Goal: Task Accomplishment & Management: Use online tool/utility

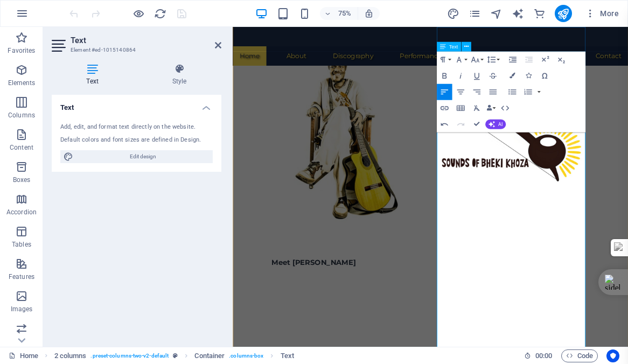
scroll to position [39, 0]
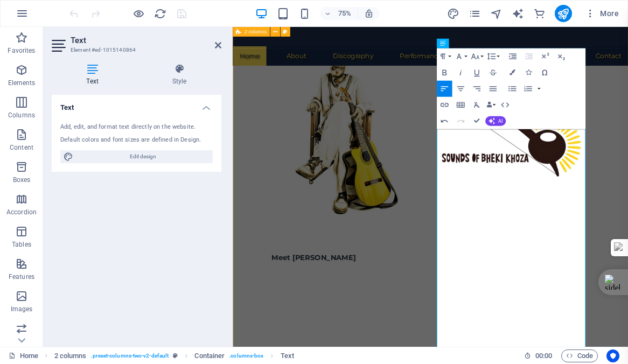
drag, startPoint x: 671, startPoint y: 272, endPoint x: 505, endPoint y: 169, distance: 196.3
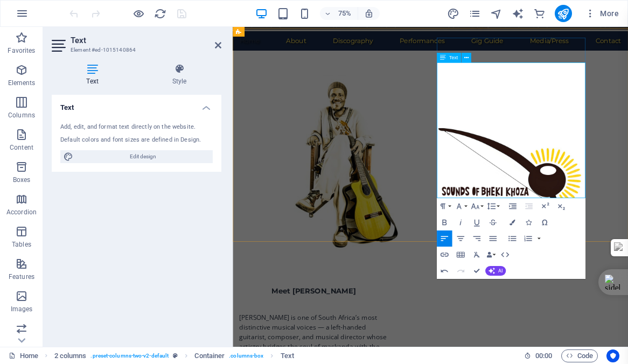
scroll to position [0, 0]
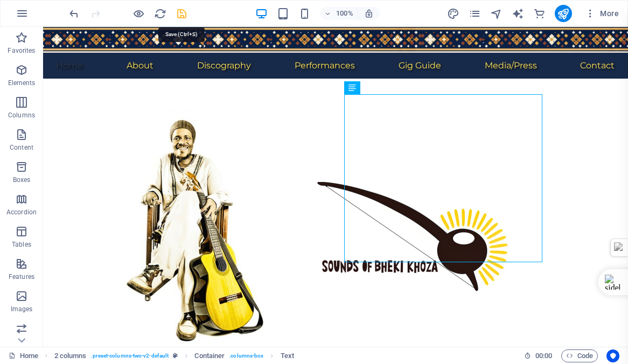
click at [183, 15] on icon "save" at bounding box center [182, 14] width 12 height 12
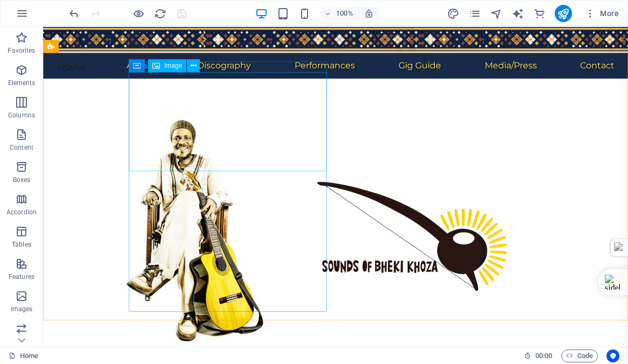
click at [170, 66] on span "Image" at bounding box center [173, 65] width 18 height 6
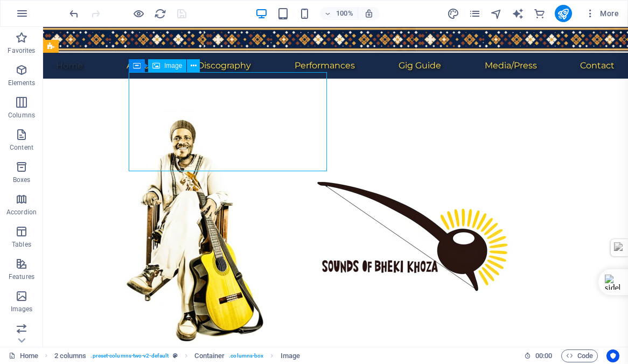
click at [170, 66] on span "Image" at bounding box center [173, 65] width 18 height 6
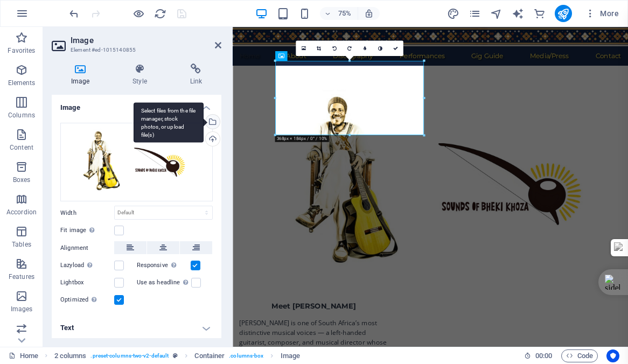
click at [210, 120] on div "Select files from the file manager, stock photos, or upload file(s)" at bounding box center [212, 123] width 16 height 16
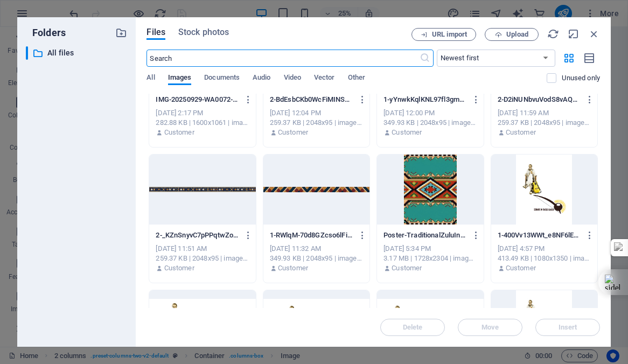
scroll to position [619, 0]
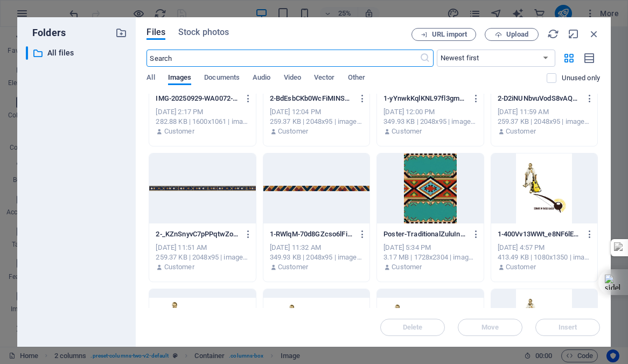
click at [544, 192] on div at bounding box center [544, 188] width 106 height 70
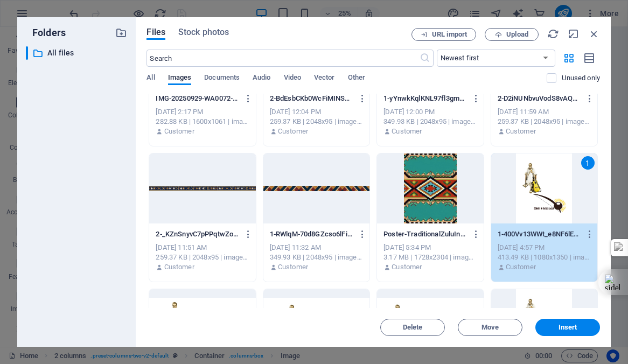
click at [544, 192] on div "1" at bounding box center [544, 188] width 106 height 70
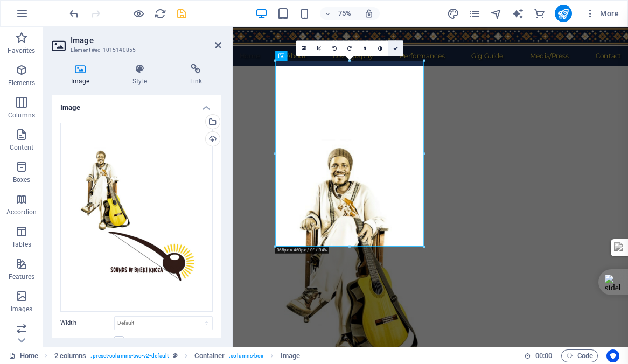
click at [395, 50] on icon at bounding box center [395, 48] width 5 height 5
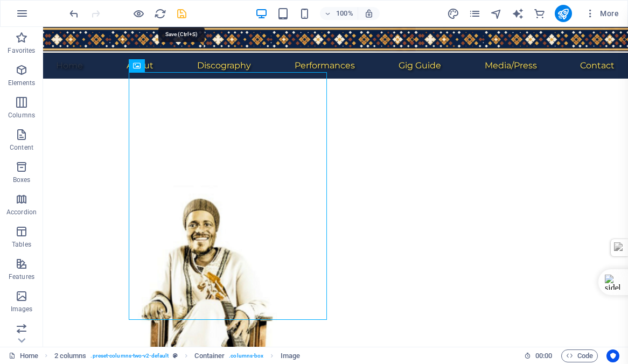
click at [180, 14] on icon "save" at bounding box center [182, 14] width 12 height 12
checkbox input "false"
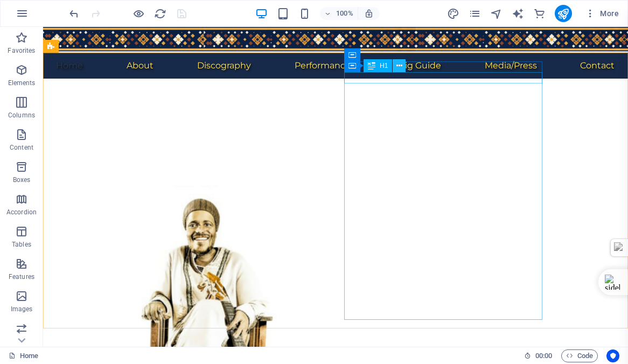
click at [398, 65] on icon at bounding box center [399, 65] width 6 height 11
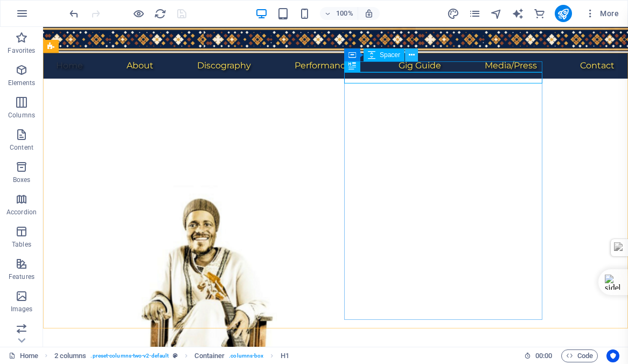
click at [410, 55] on icon at bounding box center [412, 55] width 6 height 11
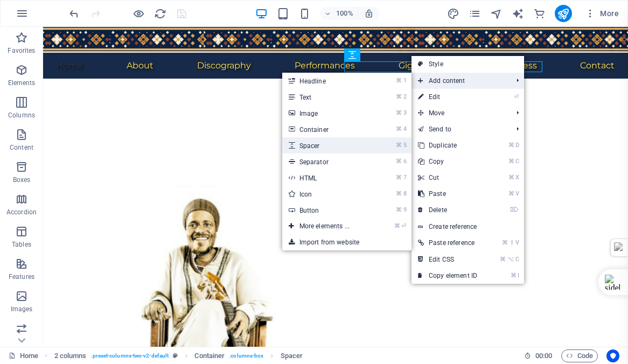
click at [306, 144] on link "⌘ 5 Spacer" at bounding box center [326, 145] width 89 height 16
select select "px"
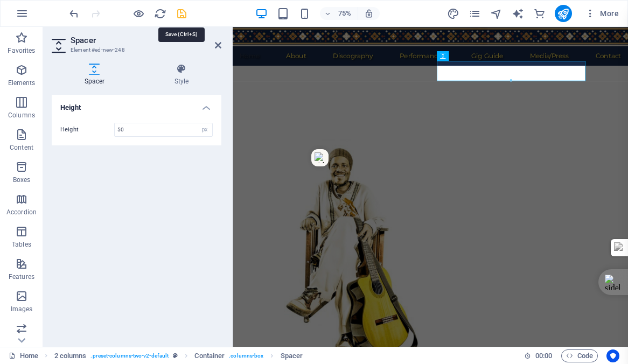
click at [182, 15] on icon "save" at bounding box center [182, 14] width 12 height 12
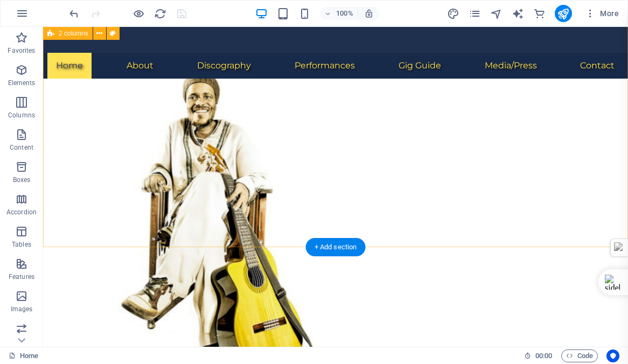
scroll to position [102, 0]
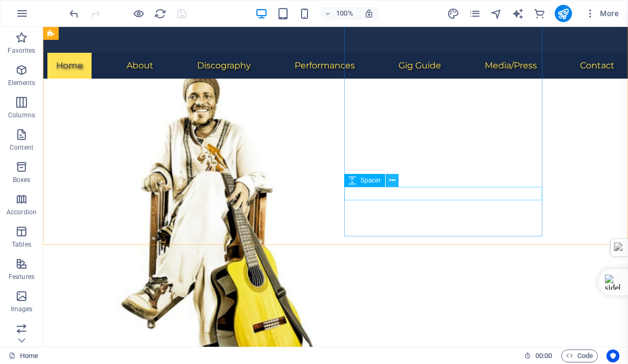
click at [394, 179] on icon at bounding box center [392, 180] width 6 height 11
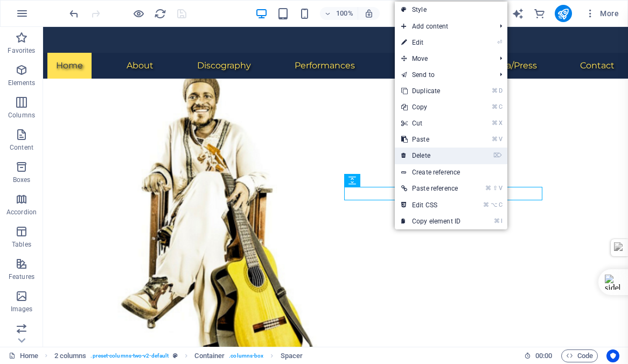
click at [417, 152] on link "⌦ Delete" at bounding box center [431, 156] width 72 height 16
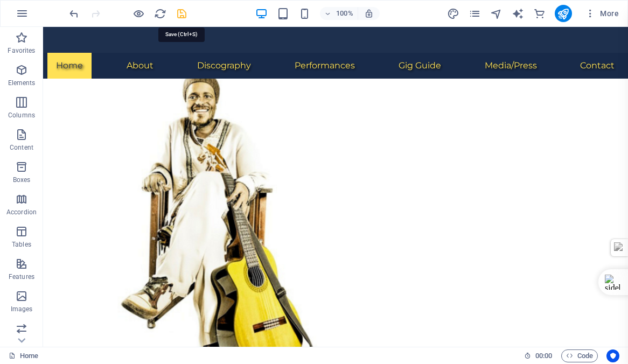
click at [181, 13] on icon "save" at bounding box center [182, 14] width 12 height 12
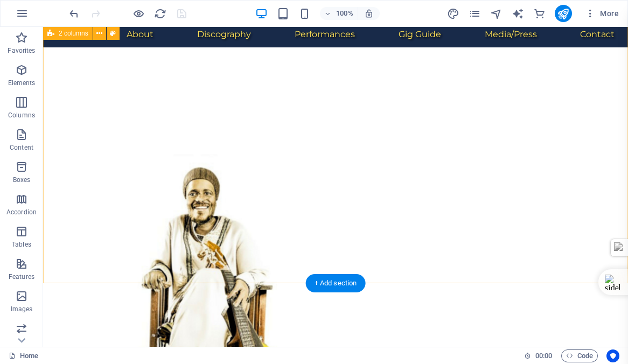
scroll to position [0, 0]
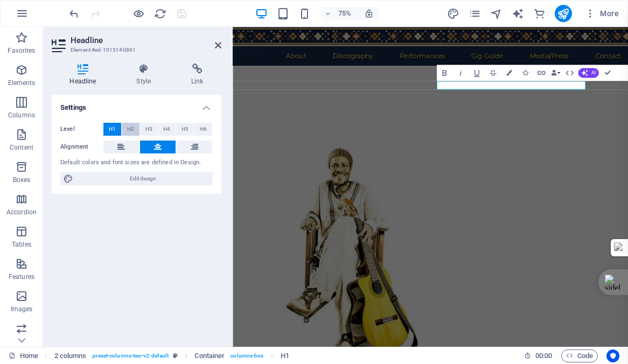
click at [132, 128] on span "H2" at bounding box center [130, 129] width 7 height 13
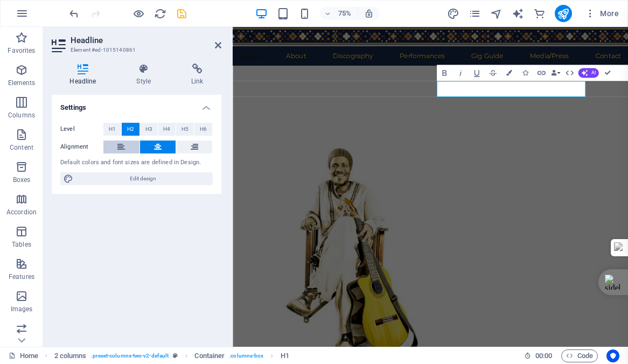
click at [120, 146] on icon at bounding box center [121, 147] width 8 height 13
click at [180, 12] on icon "save" at bounding box center [182, 14] width 12 height 12
checkbox input "false"
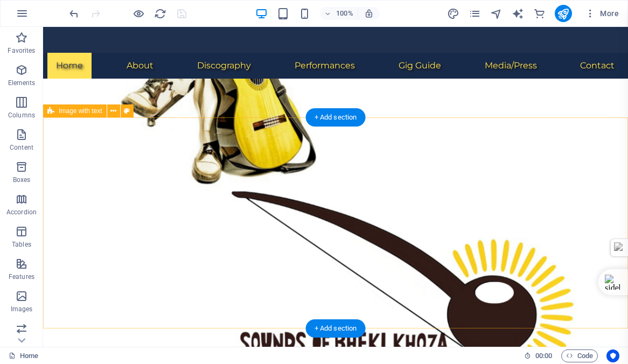
scroll to position [297, 0]
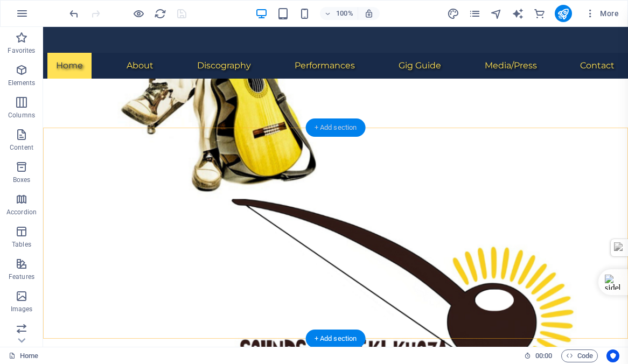
click at [330, 128] on div "+ Add section" at bounding box center [336, 127] width 60 height 18
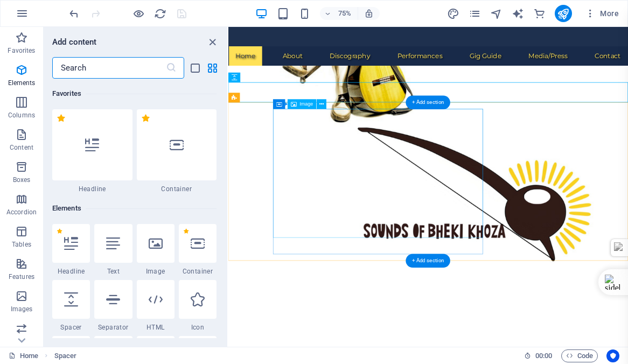
scroll to position [1884, 0]
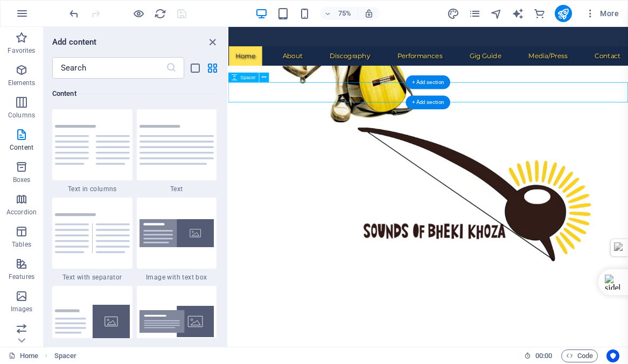
click at [212, 42] on icon "close panel" at bounding box center [212, 42] width 12 height 12
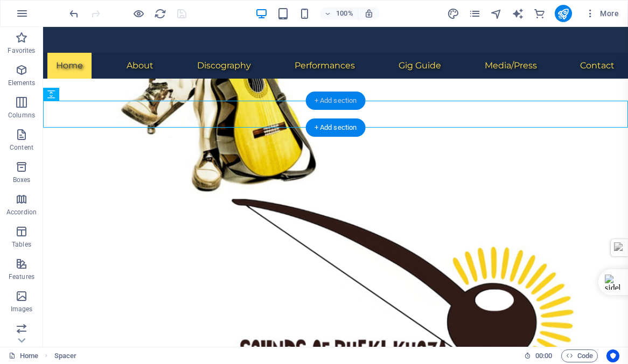
click at [337, 99] on div "+ Add section" at bounding box center [336, 101] width 60 height 18
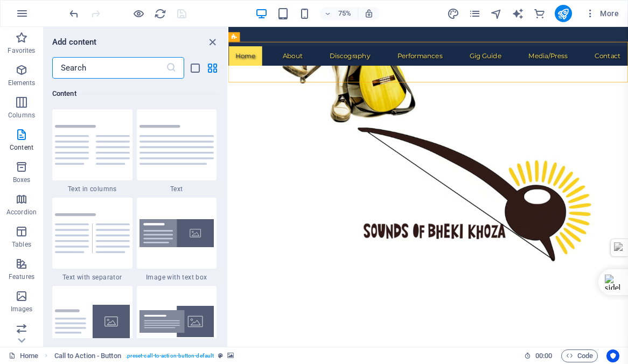
click at [92, 65] on input "text" at bounding box center [109, 68] width 114 height 22
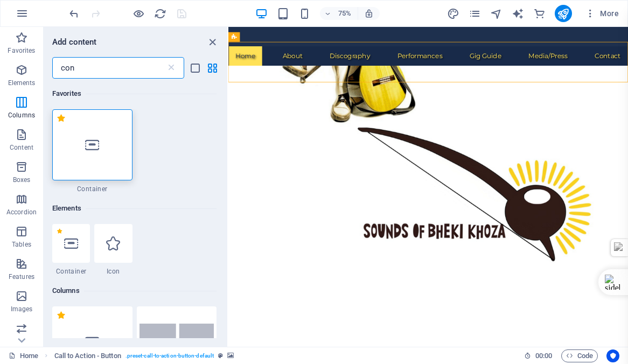
scroll to position [0, 0]
type input "con"
click at [97, 141] on icon at bounding box center [92, 145] width 14 height 14
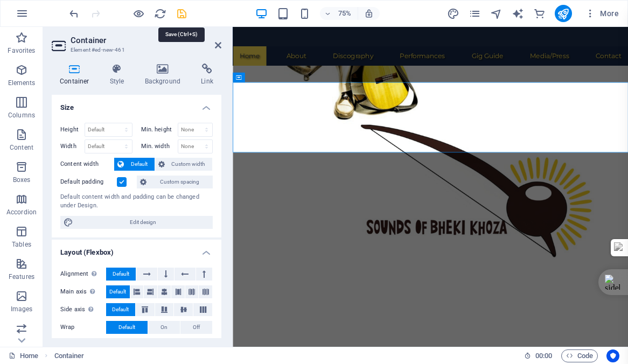
click at [183, 14] on icon "save" at bounding box center [182, 14] width 12 height 12
checkbox input "false"
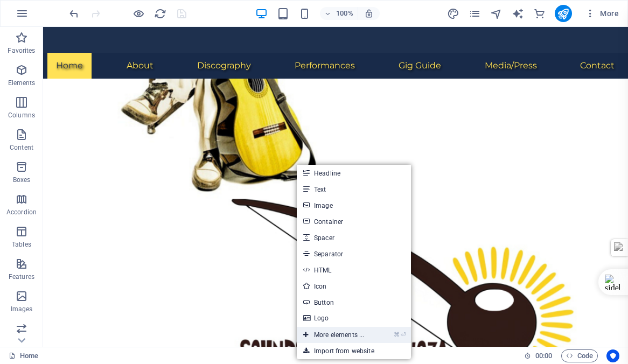
click at [330, 335] on link "⌘ ⏎ More elements ..." at bounding box center [334, 335] width 74 height 16
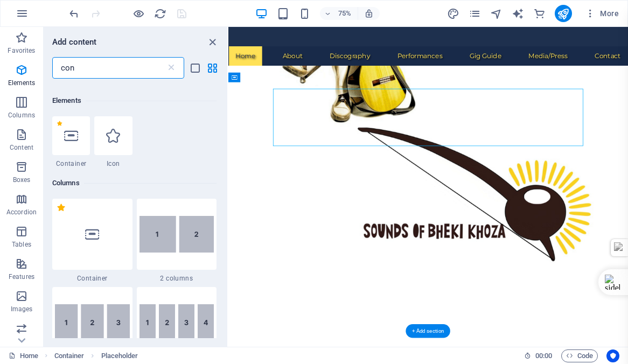
scroll to position [115, 0]
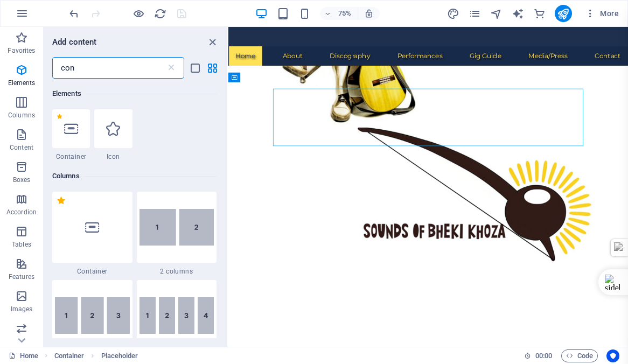
click at [81, 67] on input "con" at bounding box center [109, 68] width 114 height 22
type input "c"
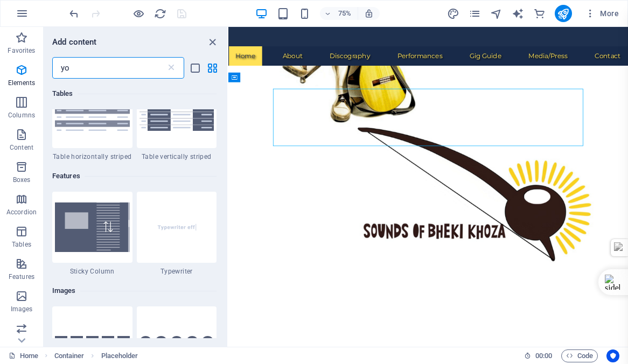
scroll to position [0, 0]
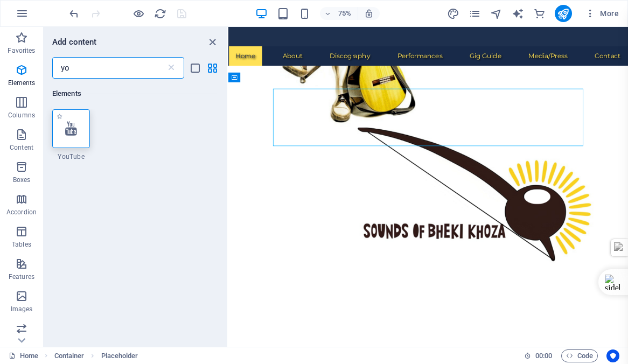
type input "yo"
click at [69, 134] on icon at bounding box center [71, 129] width 12 height 14
select select "ar16_9"
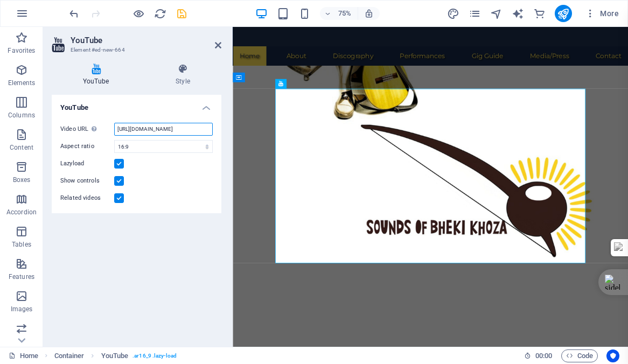
click at [158, 128] on input "[URL][DOMAIN_NAME]" at bounding box center [163, 129] width 99 height 13
click at [135, 129] on input "[URL][DOMAIN_NAME]" at bounding box center [163, 129] width 99 height 13
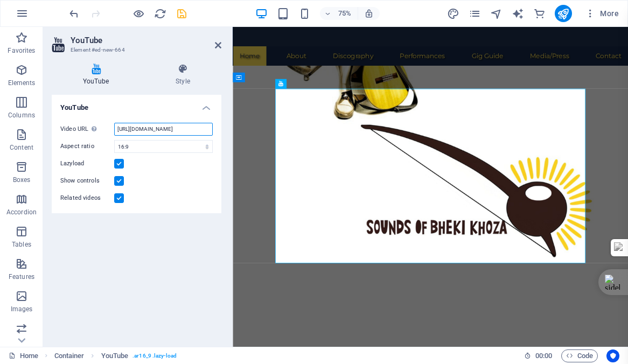
click at [135, 129] on input "[URL][DOMAIN_NAME]" at bounding box center [163, 129] width 99 height 13
paste input "[URL][DOMAIN_NAME]"
type input "[URL][DOMAIN_NAME]"
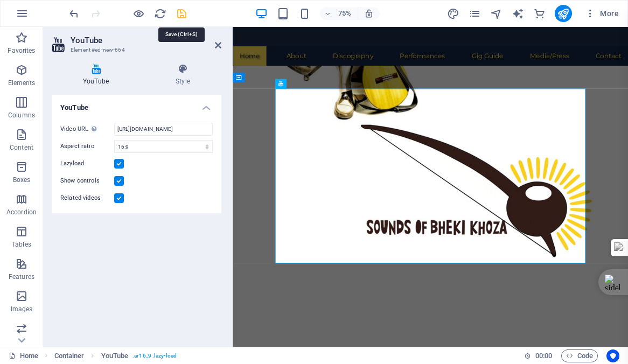
click at [180, 13] on icon "save" at bounding box center [182, 14] width 12 height 12
checkbox input "false"
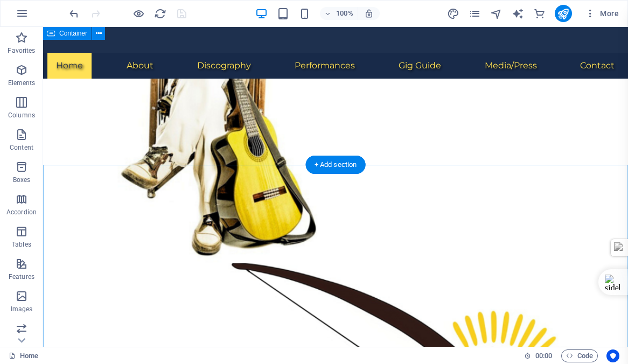
scroll to position [232, 0]
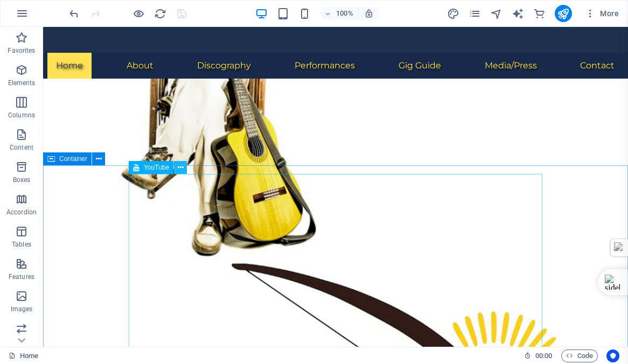
click at [180, 167] on icon at bounding box center [181, 167] width 6 height 11
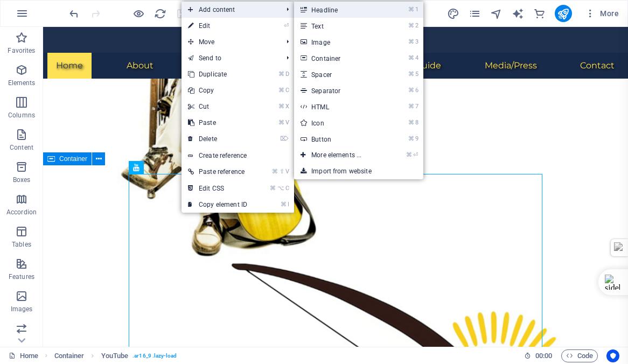
click at [330, 10] on link "⌘ 1 Headline" at bounding box center [338, 10] width 89 height 16
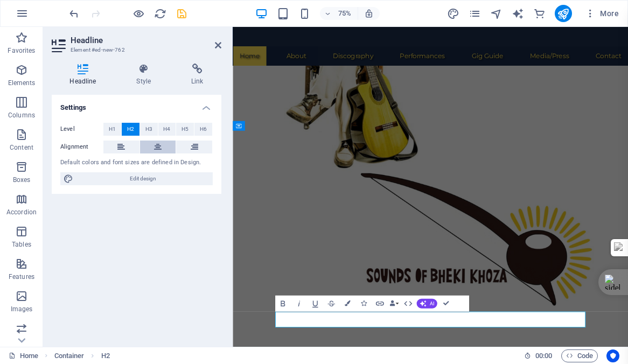
click at [158, 144] on icon at bounding box center [158, 147] width 8 height 13
click at [181, 14] on icon "save" at bounding box center [182, 14] width 12 height 12
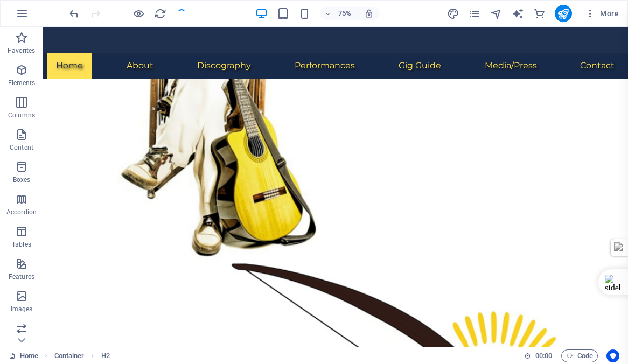
checkbox input "false"
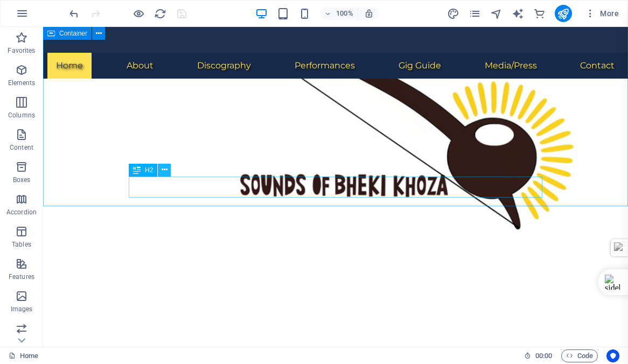
click at [164, 169] on icon at bounding box center [165, 169] width 6 height 11
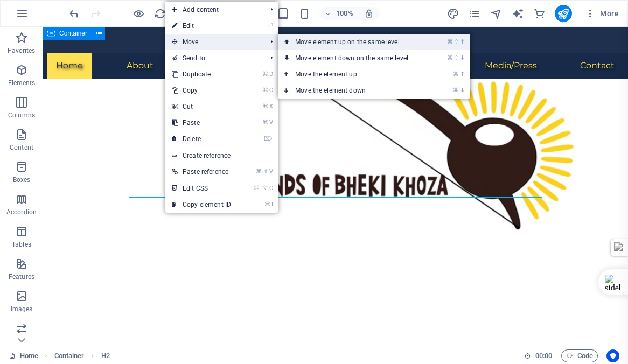
click at [330, 42] on link "⌘ ⇧ ⬆ Move element up on the same level" at bounding box center [354, 42] width 152 height 16
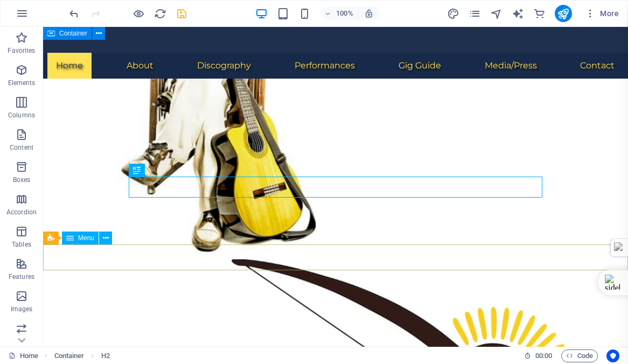
scroll to position [229, 0]
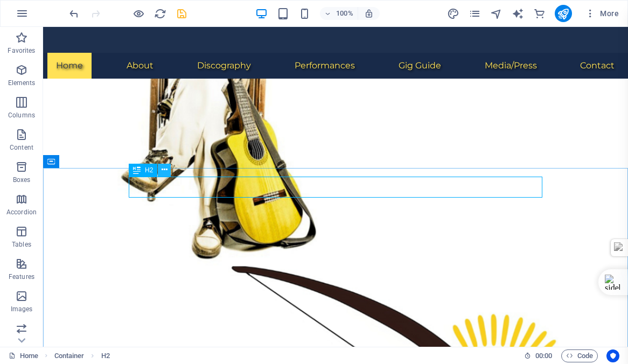
click at [164, 170] on icon at bounding box center [165, 169] width 6 height 11
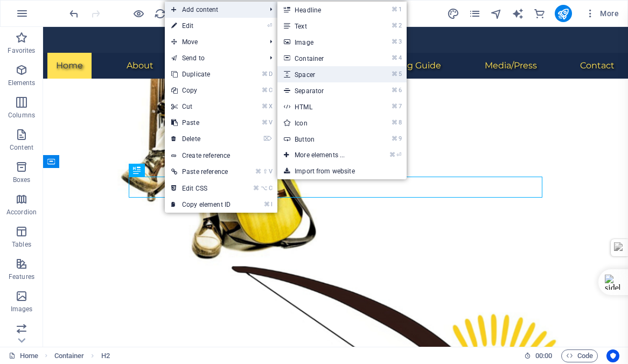
click at [314, 75] on link "⌘ 5 Spacer" at bounding box center [321, 74] width 89 height 16
select select "px"
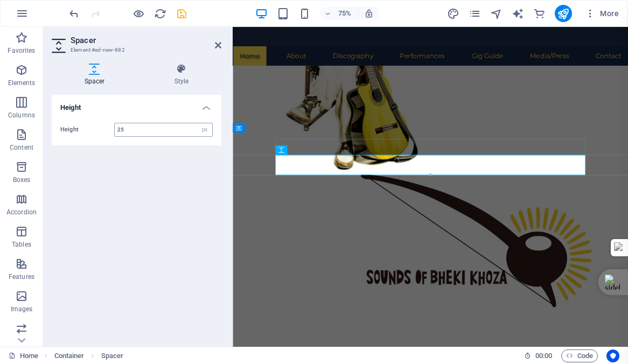
type input "25"
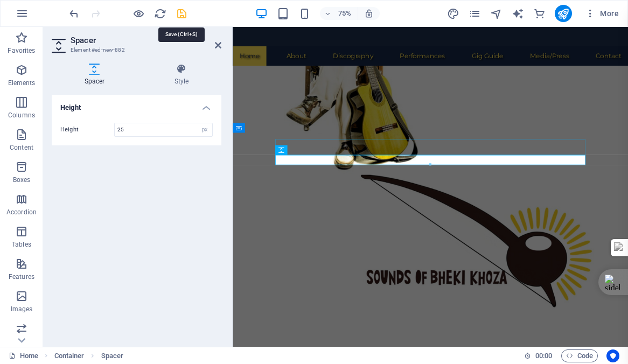
click at [181, 14] on icon "save" at bounding box center [182, 14] width 12 height 12
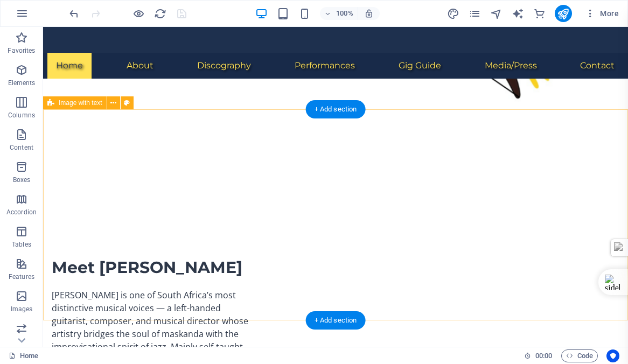
scroll to position [585, 0]
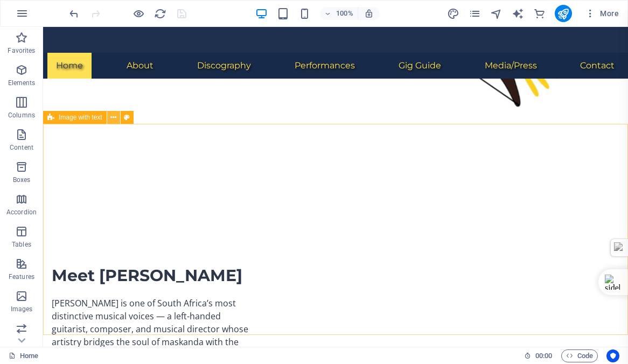
click at [113, 116] on icon at bounding box center [113, 117] width 6 height 11
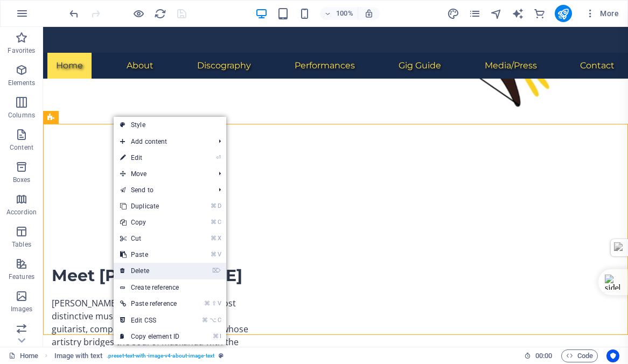
click at [145, 272] on link "⌦ Delete" at bounding box center [150, 271] width 72 height 16
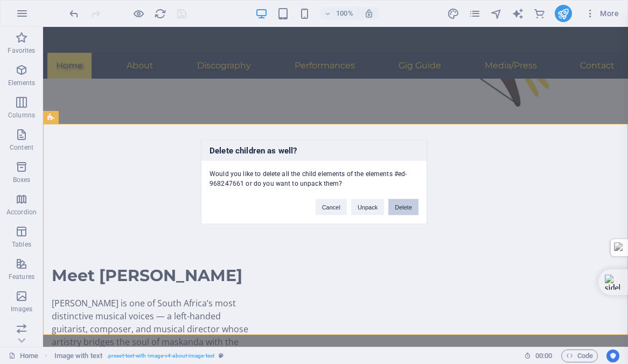
click at [402, 208] on button "Delete" at bounding box center [403, 207] width 30 height 16
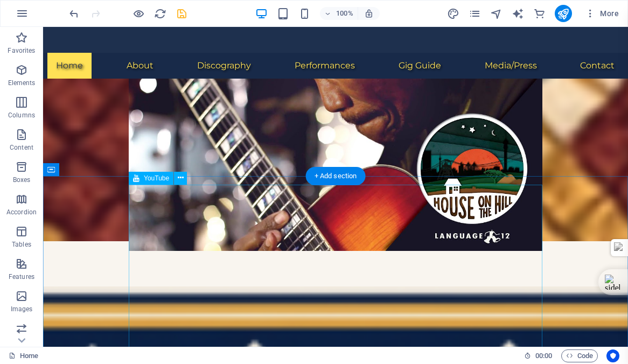
scroll to position [1193, 0]
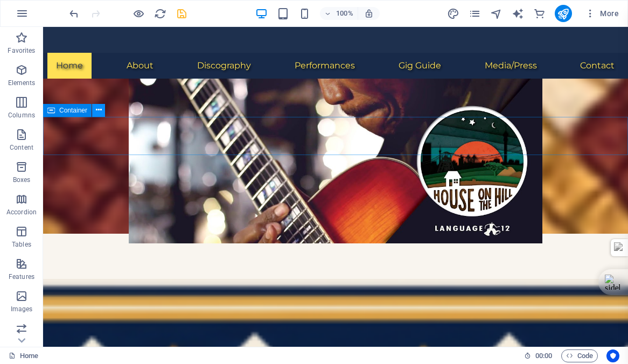
click at [99, 111] on icon at bounding box center [99, 109] width 6 height 11
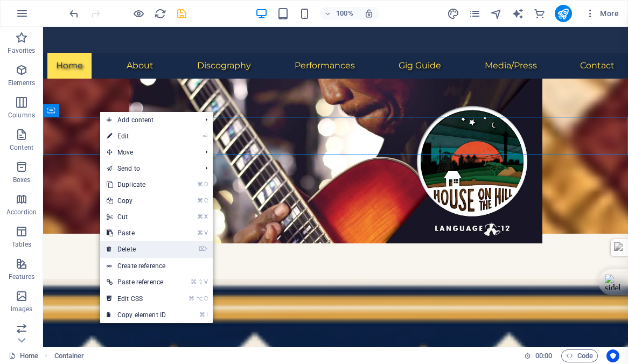
click at [130, 249] on link "⌦ Delete" at bounding box center [136, 249] width 72 height 16
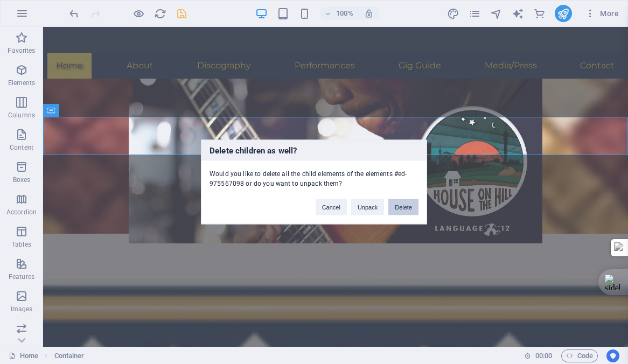
click at [402, 204] on button "Delete" at bounding box center [403, 207] width 30 height 16
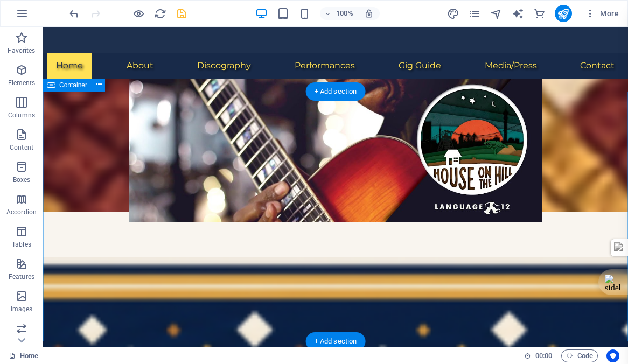
scroll to position [1210, 0]
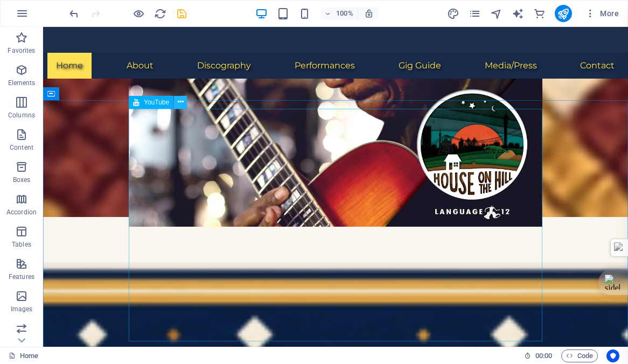
click at [179, 103] on icon at bounding box center [181, 101] width 6 height 11
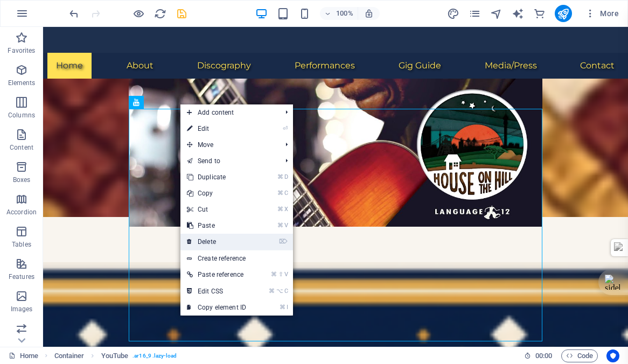
click at [202, 239] on link "⌦ Delete" at bounding box center [216, 242] width 72 height 16
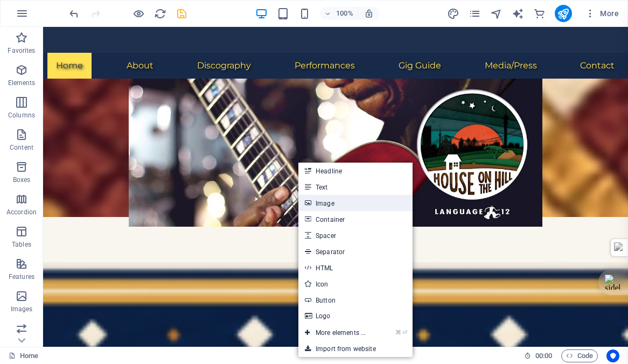
click at [325, 202] on link "Image" at bounding box center [355, 203] width 114 height 16
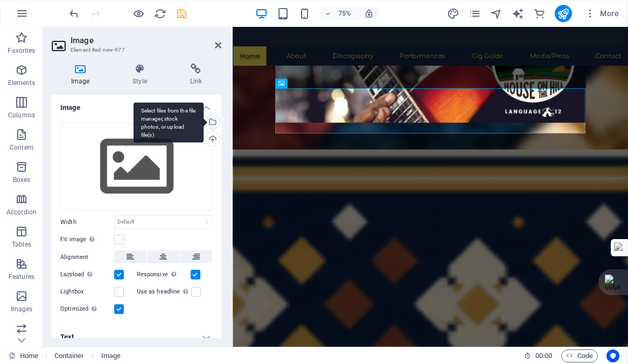
click at [212, 121] on div "Select files from the file manager, stock photos, or upload file(s)" at bounding box center [212, 123] width 16 height 16
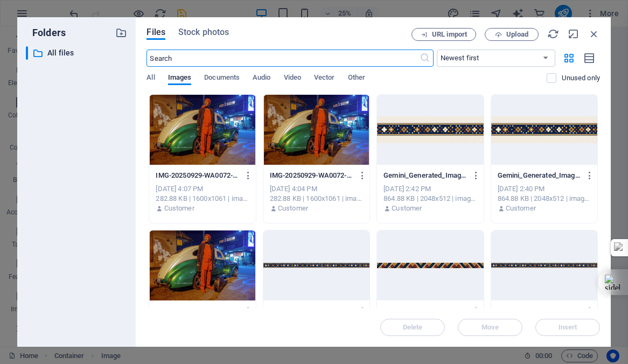
scroll to position [412, 0]
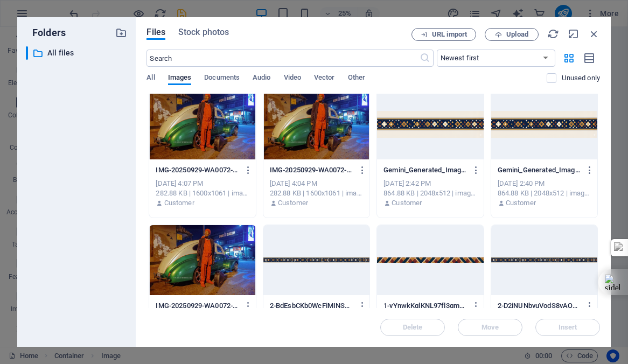
click at [208, 132] on div at bounding box center [202, 124] width 106 height 70
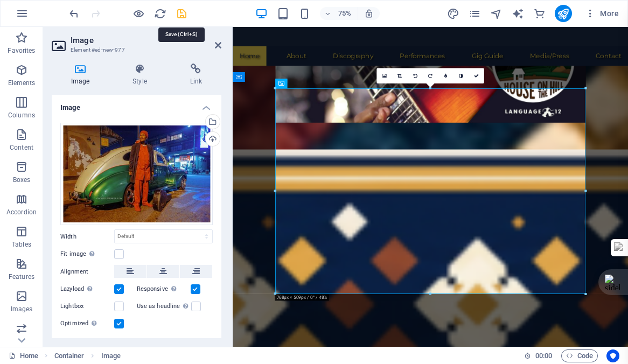
click at [180, 11] on icon "save" at bounding box center [182, 14] width 12 height 12
checkbox input "false"
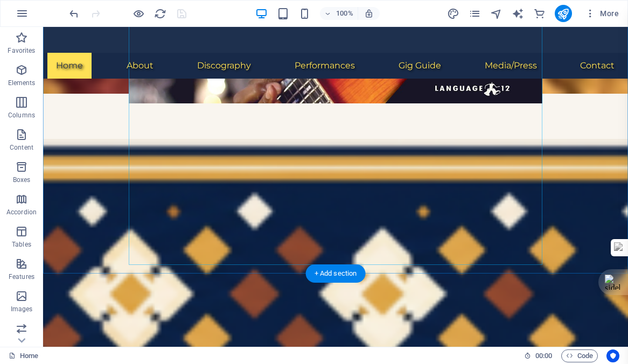
scroll to position [1341, 0]
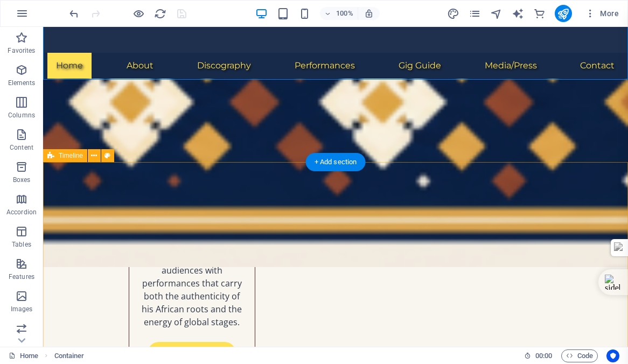
scroll to position [1526, 0]
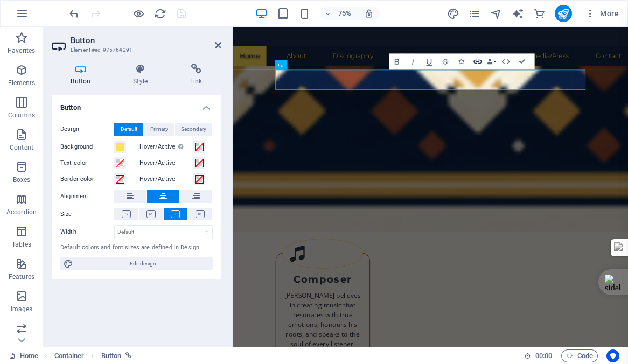
click at [474, 61] on icon "button" at bounding box center [477, 62] width 10 height 10
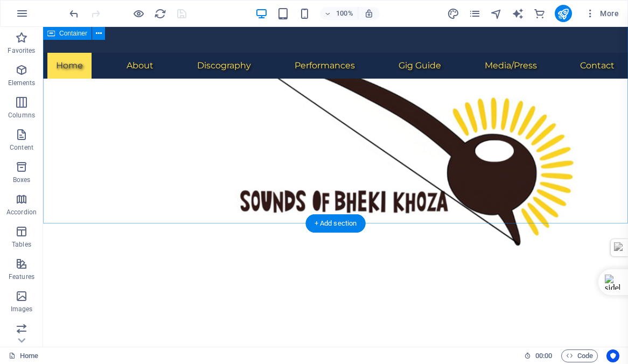
scroll to position [434, 0]
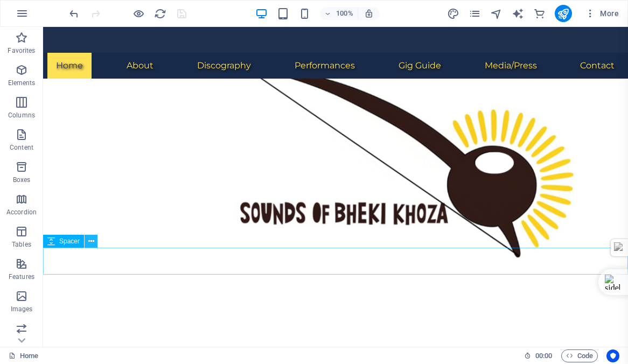
click at [91, 239] on icon at bounding box center [91, 241] width 6 height 11
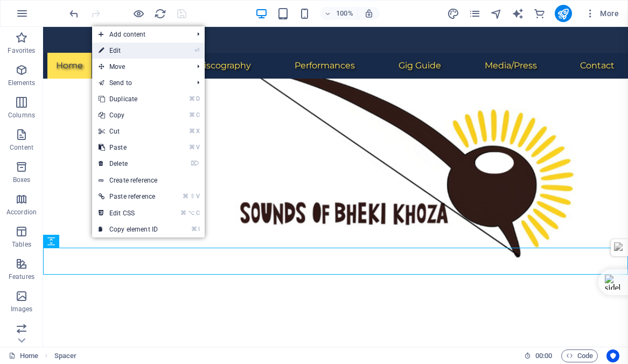
click at [123, 47] on link "⏎ Edit" at bounding box center [128, 51] width 72 height 16
select select "px"
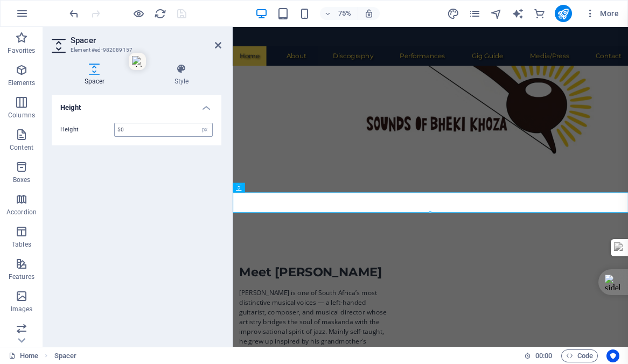
click at [128, 126] on input "50" at bounding box center [163, 129] width 97 height 13
type input "5"
type input "25"
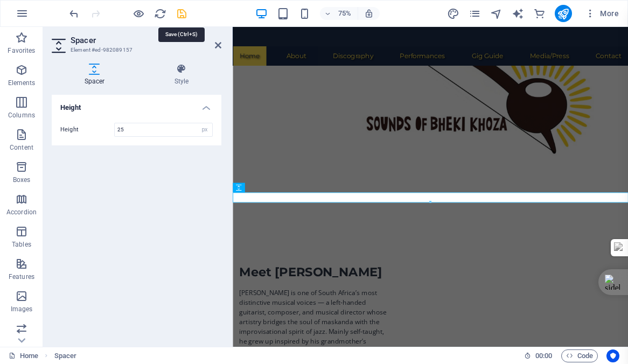
click at [179, 12] on icon "save" at bounding box center [182, 14] width 12 height 12
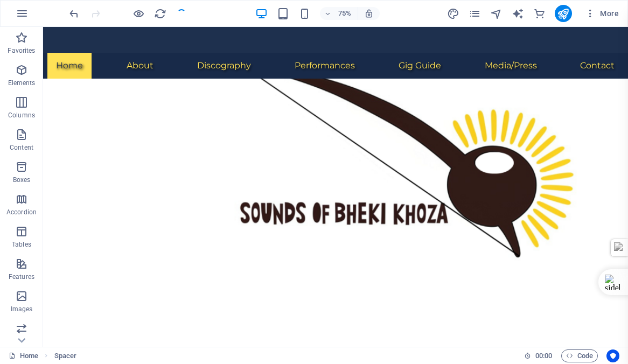
checkbox input "false"
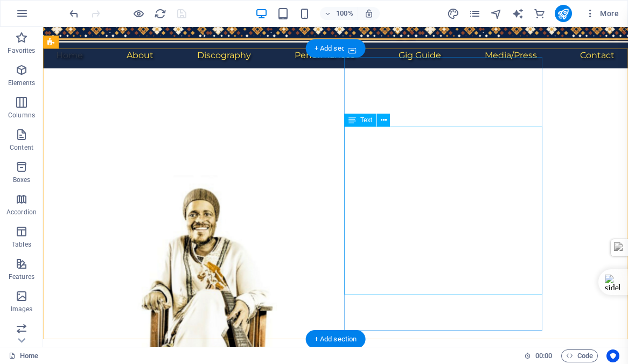
scroll to position [0, 0]
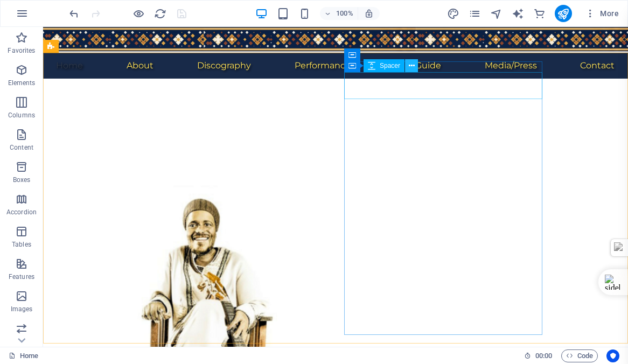
click at [411, 65] on icon at bounding box center [412, 65] width 6 height 11
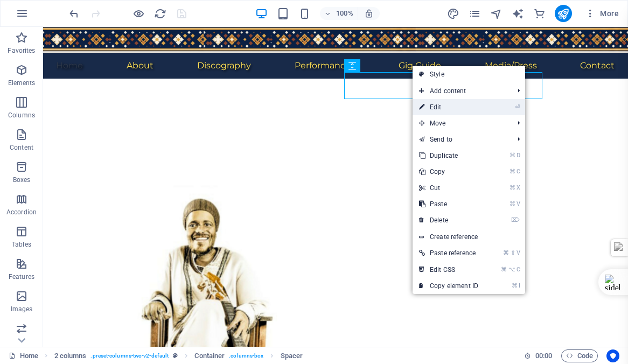
click at [437, 106] on link "⏎ Edit" at bounding box center [448, 107] width 72 height 16
select select "px"
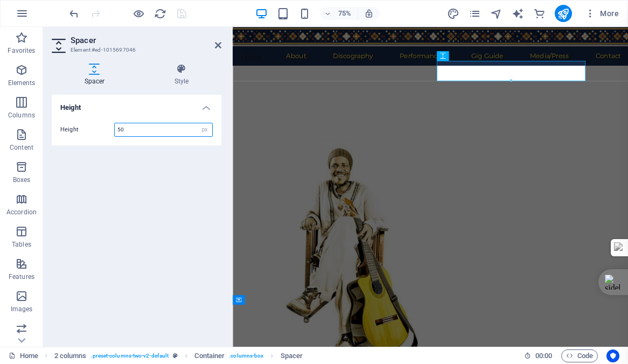
click at [141, 126] on input "50" at bounding box center [163, 129] width 97 height 13
type input "5"
type input "30"
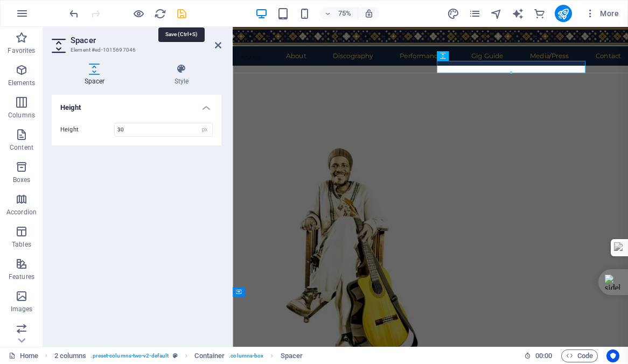
click at [181, 13] on icon "save" at bounding box center [182, 14] width 12 height 12
checkbox input "false"
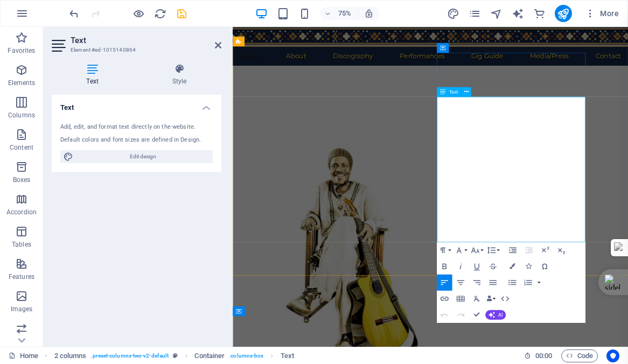
click at [183, 14] on icon "save" at bounding box center [182, 14] width 12 height 12
checkbox input "false"
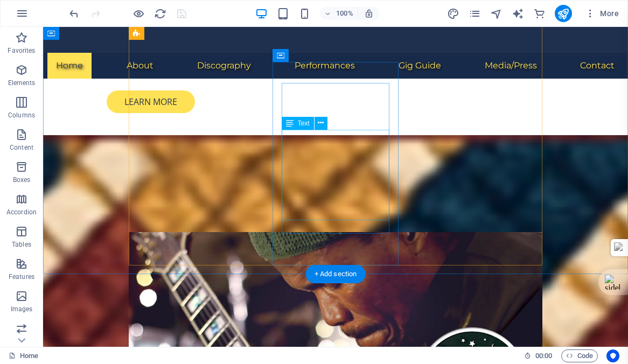
scroll to position [1102, 0]
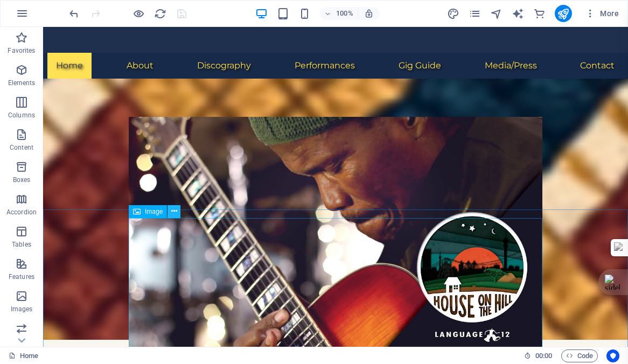
click at [173, 212] on icon at bounding box center [174, 211] width 6 height 11
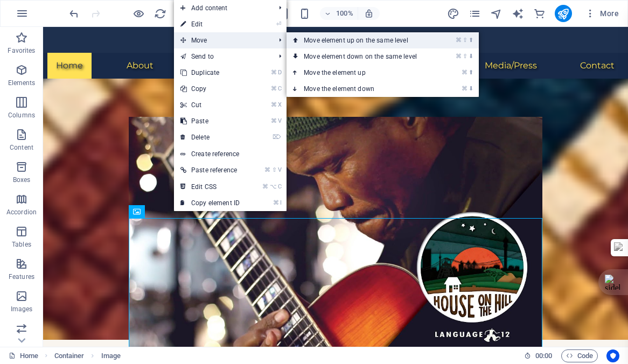
click at [374, 40] on link "⌘ ⇧ ⬆ Move element up on the same level" at bounding box center [362, 40] width 152 height 16
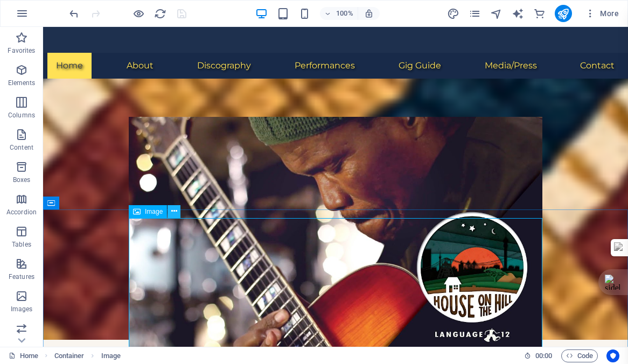
click at [173, 211] on icon at bounding box center [174, 211] width 6 height 11
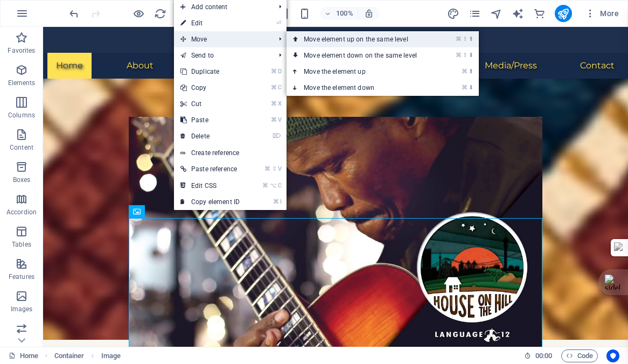
click at [363, 39] on link "⌘ ⇧ ⬆ Move element up on the same level" at bounding box center [362, 39] width 152 height 16
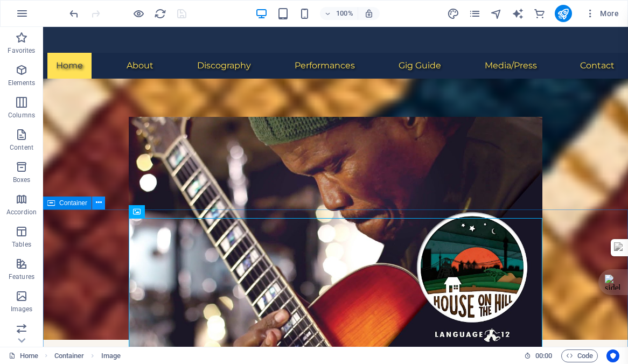
click at [100, 202] on icon at bounding box center [99, 202] width 6 height 11
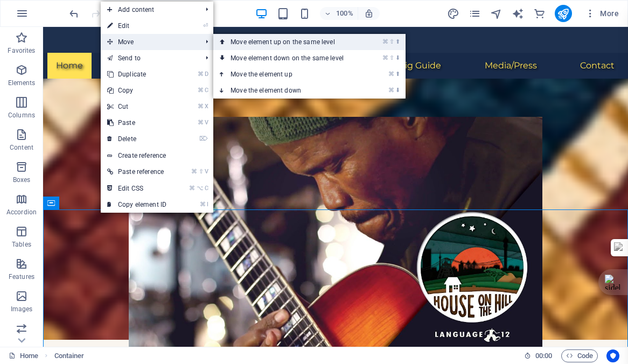
click at [302, 41] on link "⌘ ⇧ ⬆ Move element up on the same level" at bounding box center [289, 42] width 152 height 16
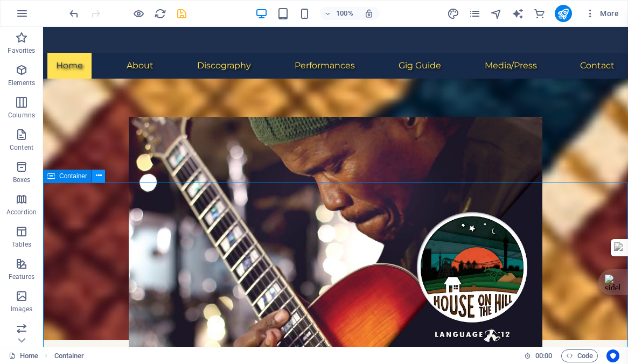
click at [97, 176] on icon at bounding box center [99, 175] width 6 height 11
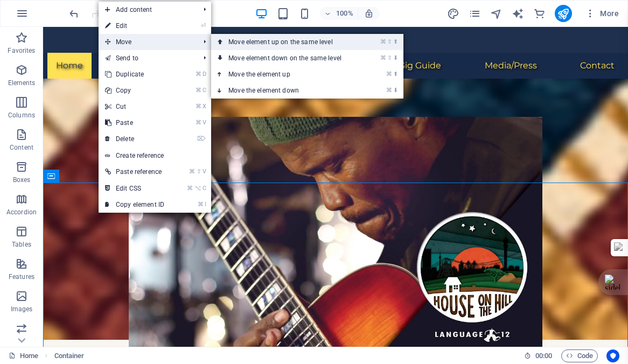
click at [282, 42] on link "⌘ ⇧ ⬆ Move element up on the same level" at bounding box center [287, 42] width 152 height 16
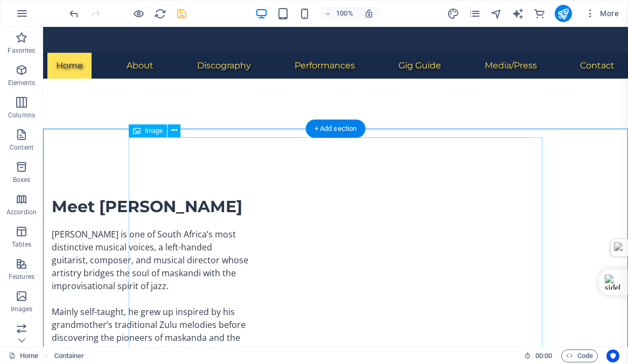
scroll to position [629, 0]
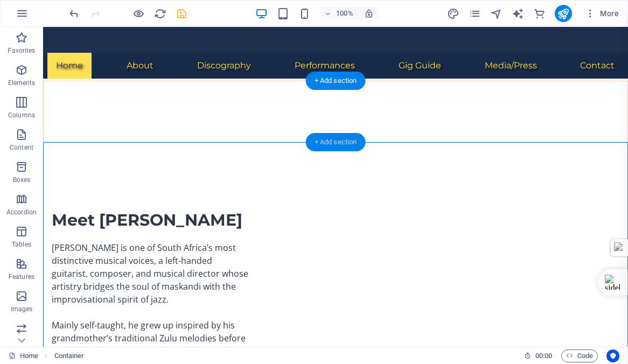
click at [331, 142] on div "+ Add section" at bounding box center [336, 142] width 60 height 18
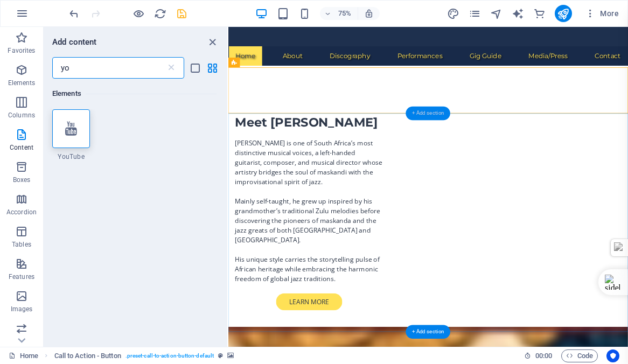
click at [433, 113] on div "+ Add section" at bounding box center [427, 113] width 45 height 14
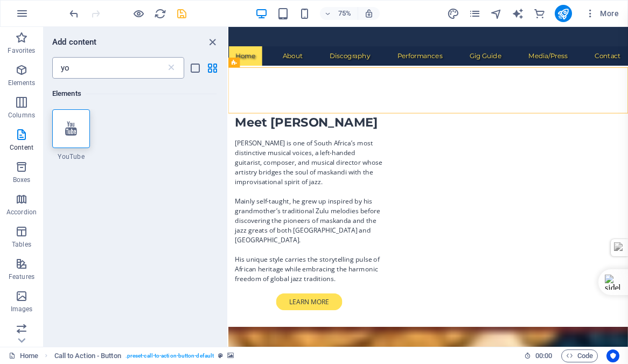
click at [73, 62] on input "yo" at bounding box center [109, 68] width 114 height 22
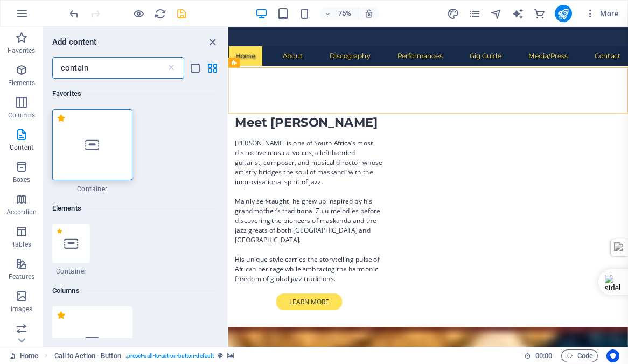
type input "contain"
click at [89, 152] on div at bounding box center [92, 144] width 80 height 71
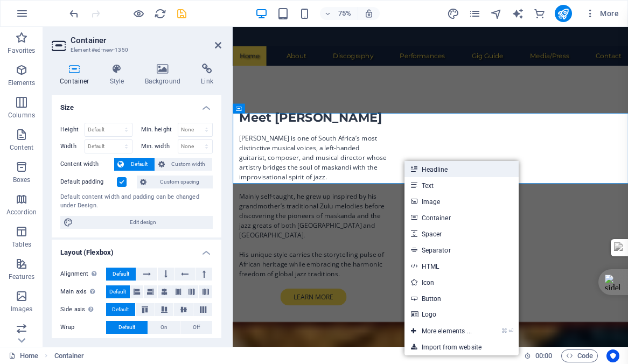
click at [429, 168] on link "Headline" at bounding box center [461, 169] width 114 height 16
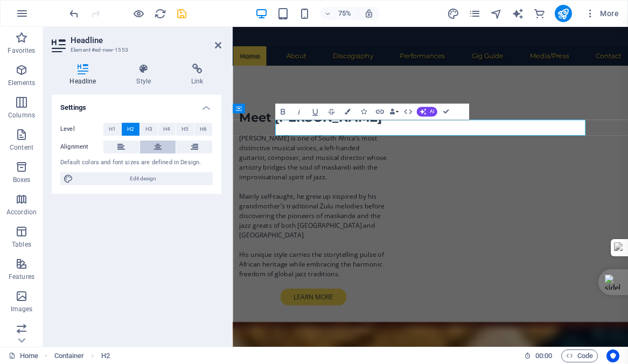
click at [160, 148] on icon at bounding box center [158, 147] width 8 height 13
click at [184, 15] on icon "save" at bounding box center [182, 14] width 12 height 12
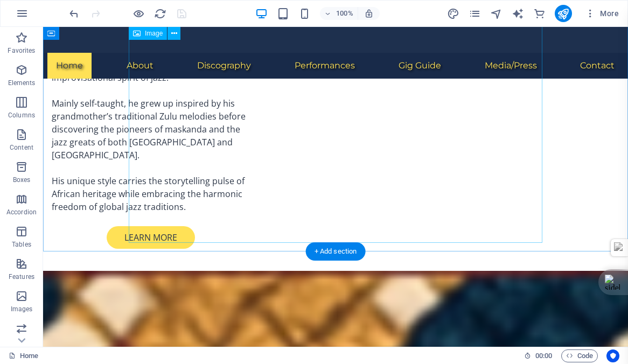
scroll to position [852, 0]
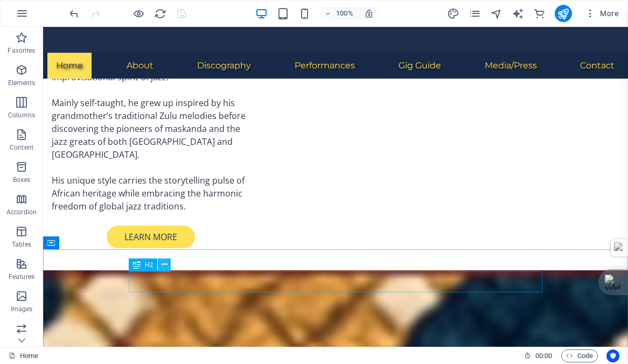
click at [164, 264] on icon at bounding box center [165, 264] width 6 height 11
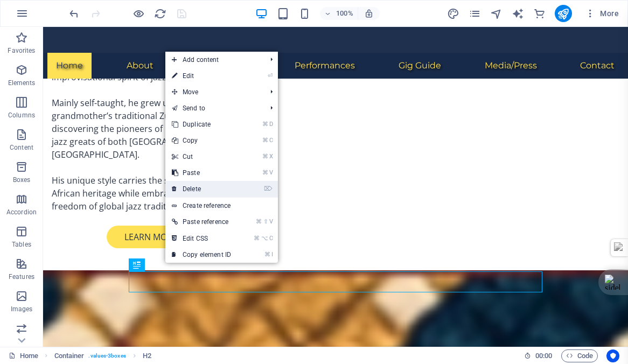
click at [195, 187] on link "⌦ Delete" at bounding box center [201, 189] width 72 height 16
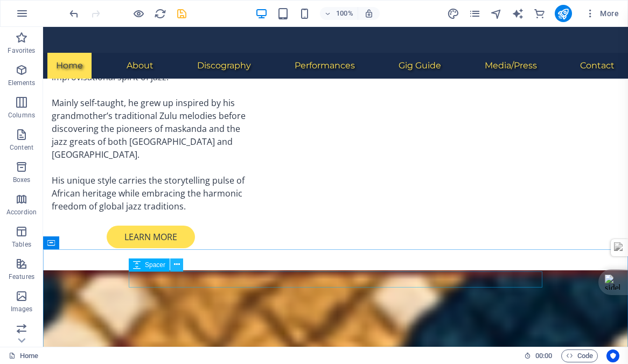
click at [178, 264] on icon at bounding box center [177, 264] width 6 height 11
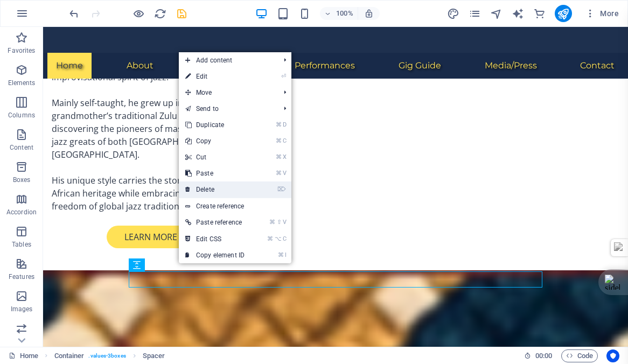
click at [211, 186] on link "⌦ Delete" at bounding box center [215, 189] width 72 height 16
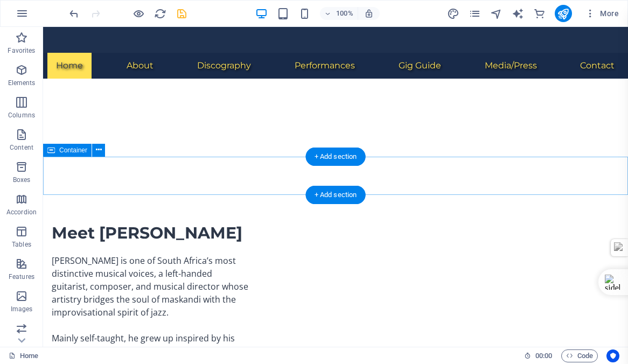
scroll to position [614, 0]
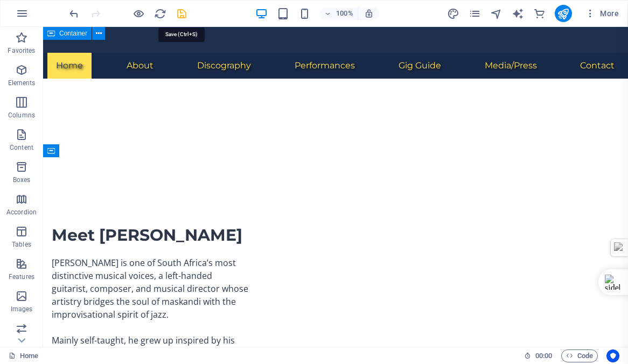
click at [179, 13] on icon "save" at bounding box center [182, 14] width 12 height 12
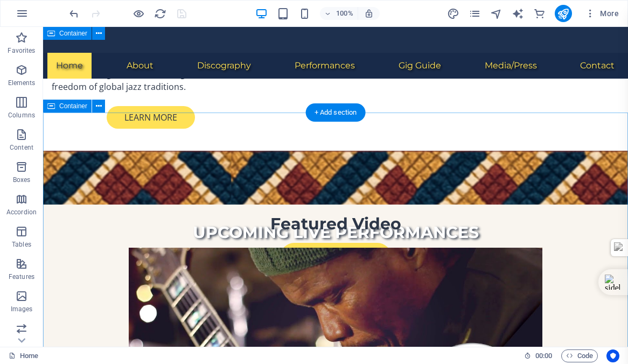
scroll to position [955, 0]
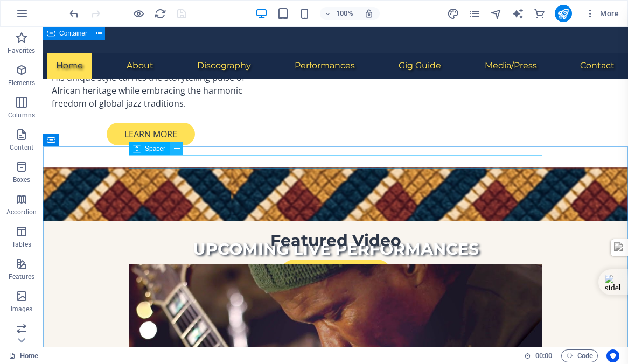
click at [177, 147] on icon at bounding box center [177, 148] width 6 height 11
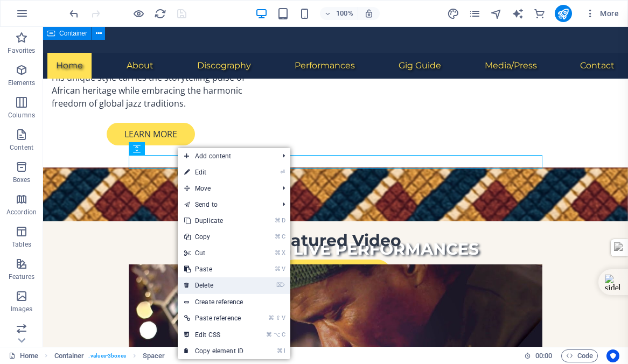
click at [201, 283] on link "⌦ Delete" at bounding box center [214, 285] width 72 height 16
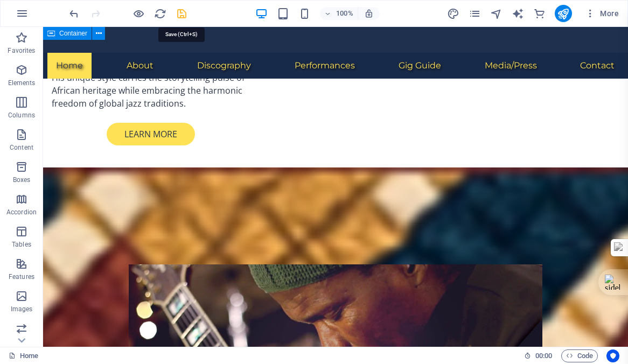
click at [180, 12] on icon "save" at bounding box center [182, 14] width 12 height 12
checkbox input "false"
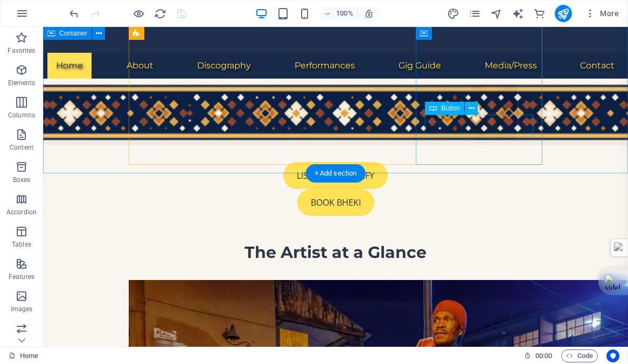
scroll to position [1361, 0]
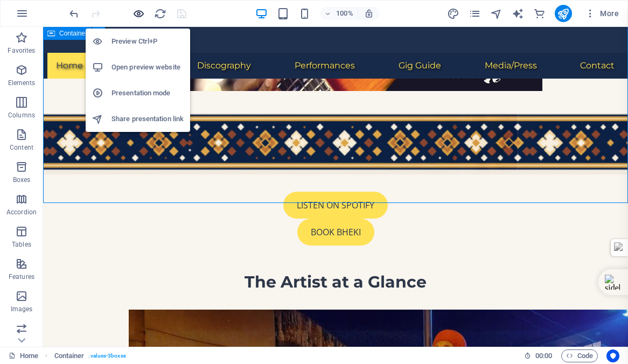
click at [138, 11] on icon "button" at bounding box center [138, 14] width 12 height 12
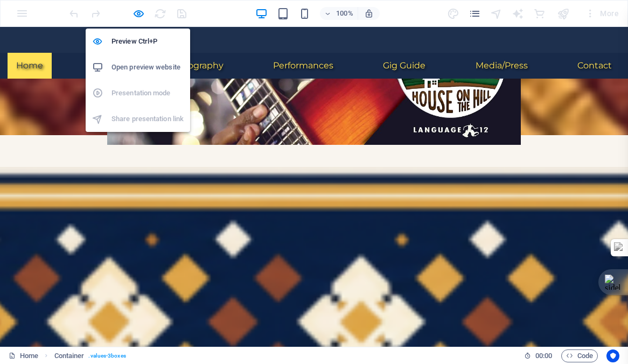
click at [141, 66] on h6 "Open preview website" at bounding box center [147, 67] width 72 height 13
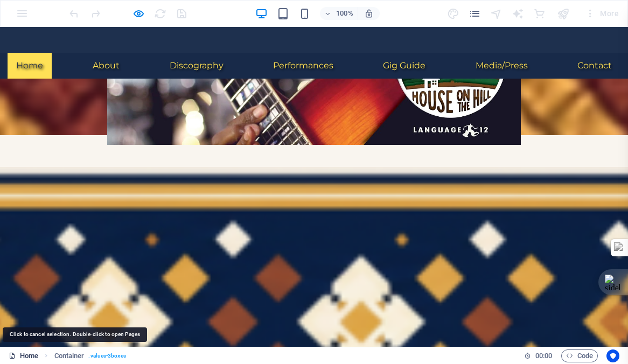
click at [26, 353] on link "Home" at bounding box center [24, 355] width 30 height 13
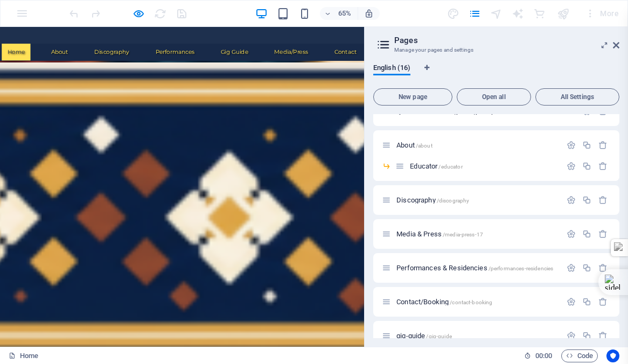
scroll to position [290, 0]
click at [417, 198] on span "Discography /discography" at bounding box center [432, 199] width 73 height 8
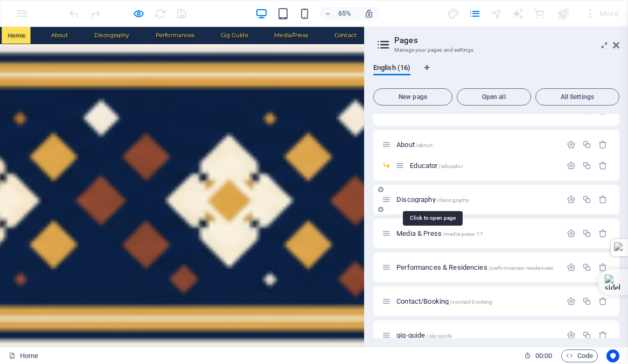
click at [417, 198] on span "Discography /discography" at bounding box center [432, 199] width 73 height 8
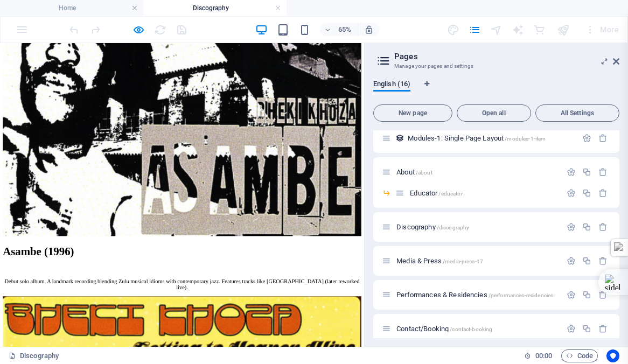
scroll to position [1080, 0]
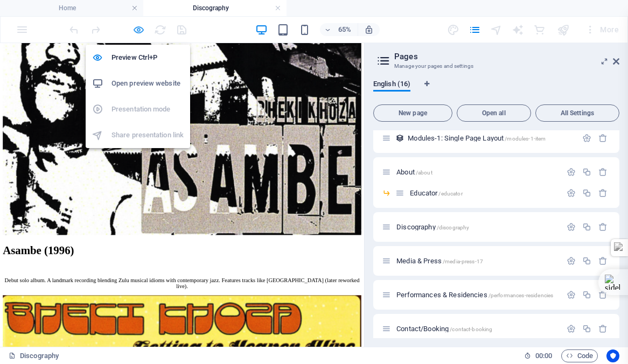
click at [140, 31] on icon "button" at bounding box center [138, 30] width 12 height 12
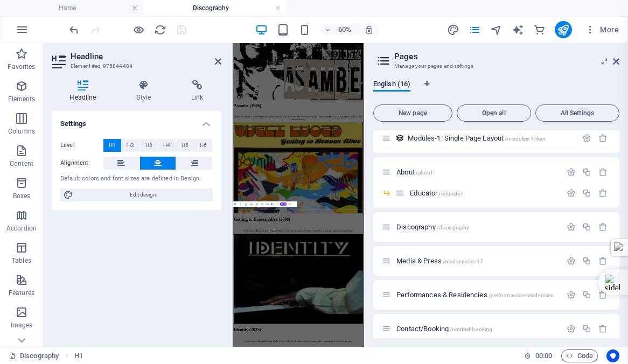
scroll to position [717, 0]
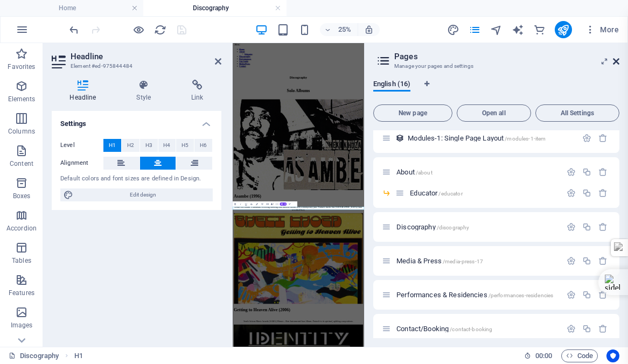
click at [618, 61] on icon at bounding box center [616, 61] width 6 height 9
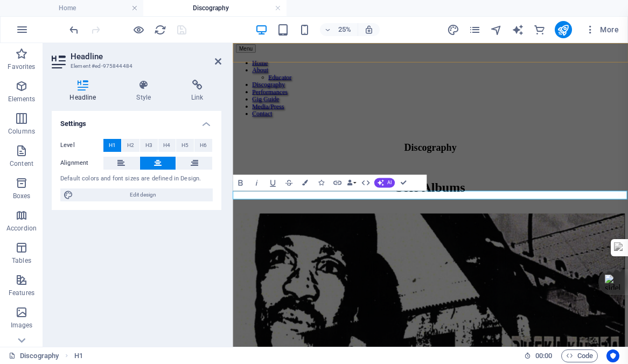
scroll to position [1175, 0]
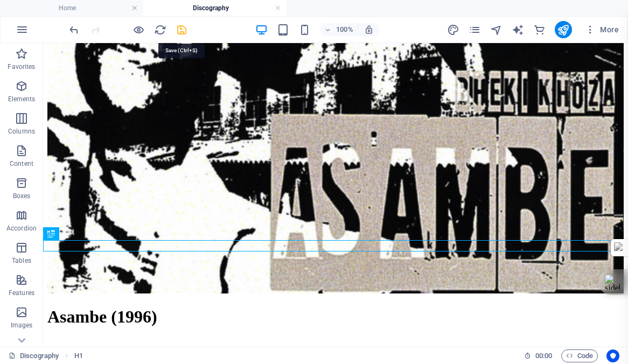
click at [181, 26] on icon "save" at bounding box center [182, 30] width 12 height 12
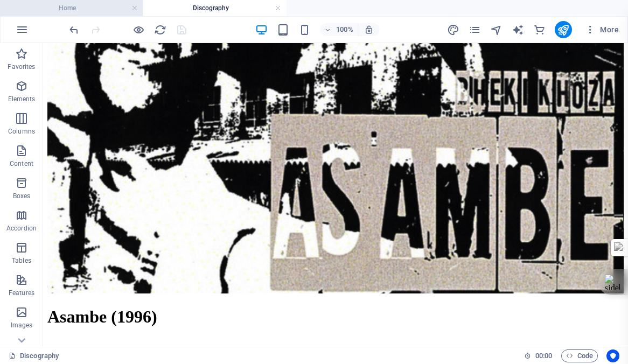
click at [61, 9] on h4 "Home" at bounding box center [71, 8] width 143 height 12
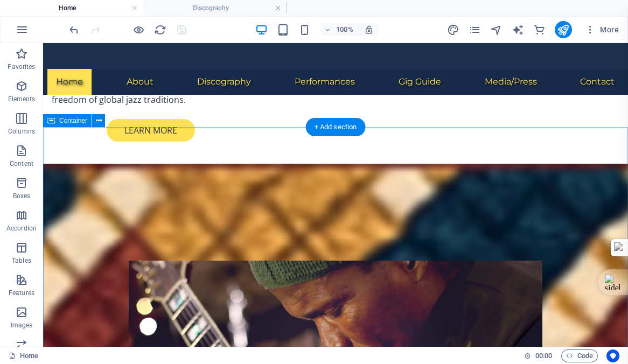
scroll to position [1021, 0]
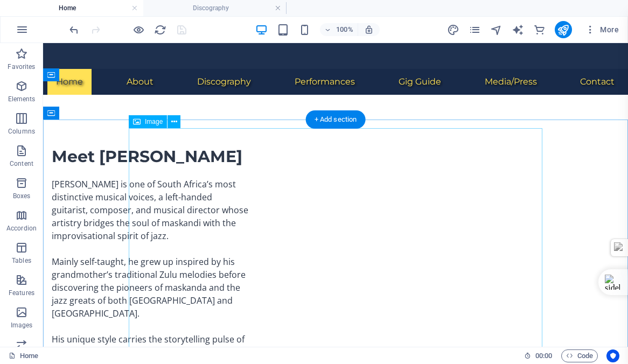
scroll to position [706, 0]
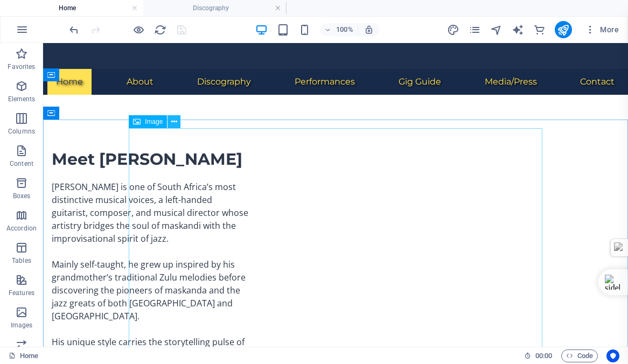
click at [173, 121] on icon at bounding box center [174, 121] width 6 height 11
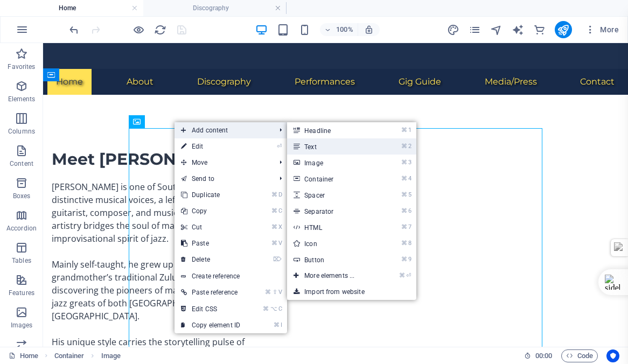
click at [321, 144] on link "⌘ 2 Text" at bounding box center [331, 146] width 89 height 16
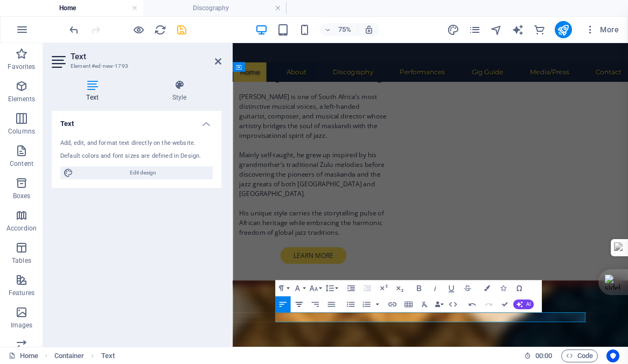
click at [299, 302] on icon "button" at bounding box center [299, 304] width 8 height 5
drag, startPoint x: 486, startPoint y: 409, endPoint x: 547, endPoint y: 408, distance: 60.9
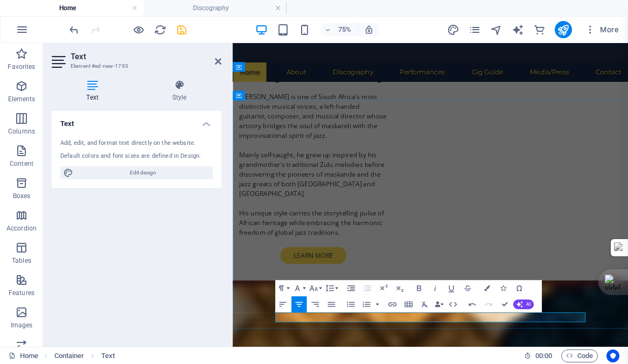
click at [468, 289] on icon "button" at bounding box center [468, 288] width 8 height 6
click at [391, 303] on icon "button" at bounding box center [392, 305] width 8 height 4
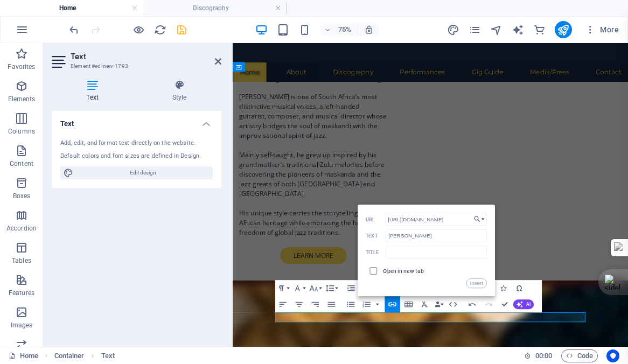
type input "[URL][DOMAIN_NAME]"
click at [371, 271] on input "checkbox" at bounding box center [372, 270] width 8 height 8
checkbox input "true"
click at [477, 283] on button "Insert" at bounding box center [476, 283] width 20 height 10
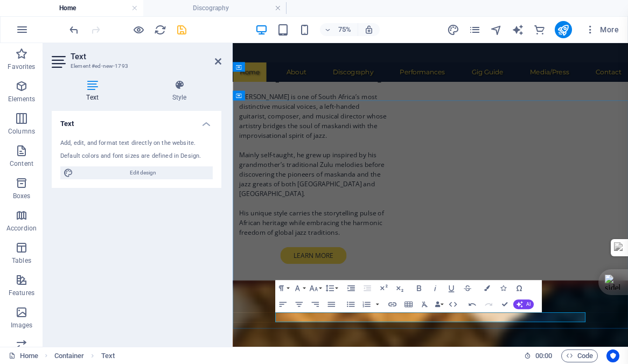
drag, startPoint x: 563, startPoint y: 409, endPoint x: 446, endPoint y: 411, distance: 116.9
click at [419, 288] on icon "button" at bounding box center [419, 288] width 4 height 6
click at [436, 289] on icon "button" at bounding box center [435, 288] width 10 height 10
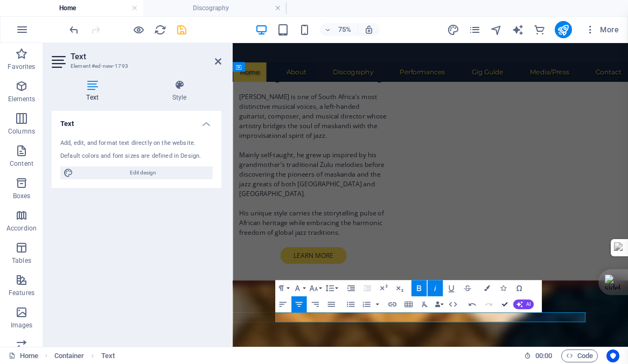
scroll to position [920, 0]
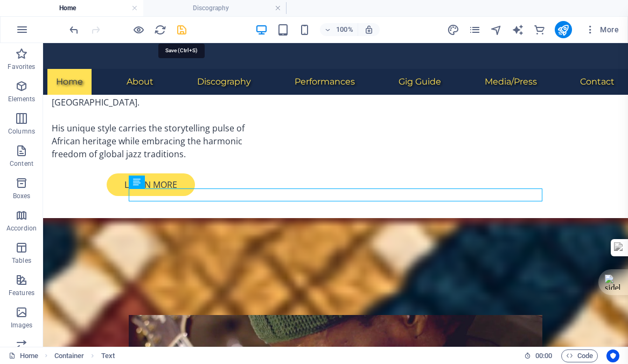
click at [179, 30] on icon "save" at bounding box center [182, 30] width 12 height 12
checkbox input "false"
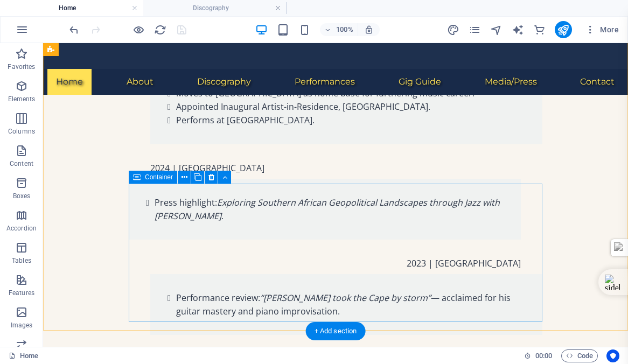
scroll to position [3519, 0]
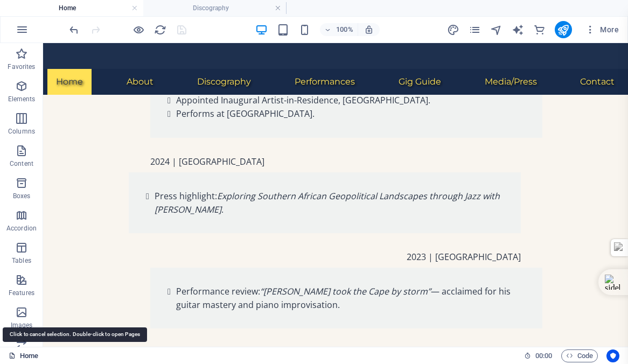
click at [26, 352] on link "Home" at bounding box center [24, 355] width 30 height 13
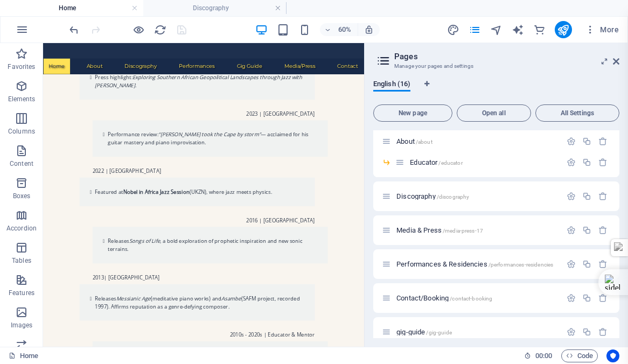
scroll to position [322, 0]
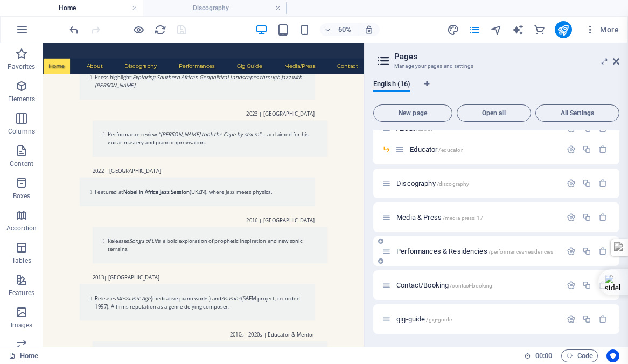
click at [429, 252] on span "Performances & Residencies /performances-residencies" at bounding box center [474, 251] width 157 height 8
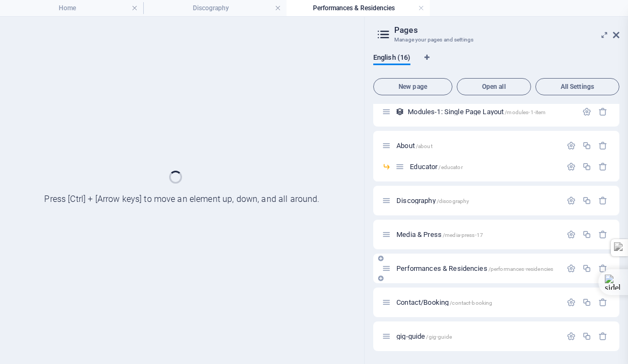
click at [429, 252] on div "Home / Subpage /subpage Legal Notice /legal-notice Privacy /privacy New Collect…" at bounding box center [496, 89] width 246 height 526
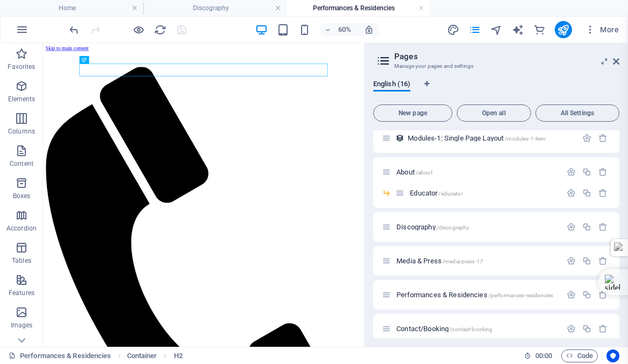
scroll to position [0, 0]
click at [615, 59] on icon at bounding box center [616, 61] width 6 height 9
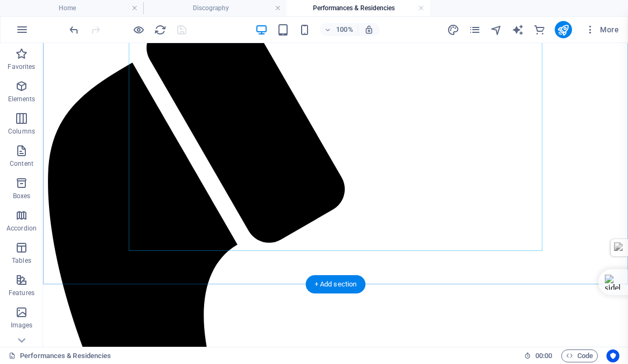
scroll to position [100, 0]
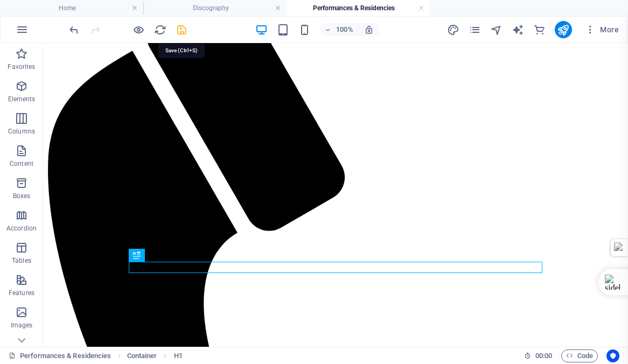
click at [180, 29] on icon "save" at bounding box center [182, 30] width 12 height 12
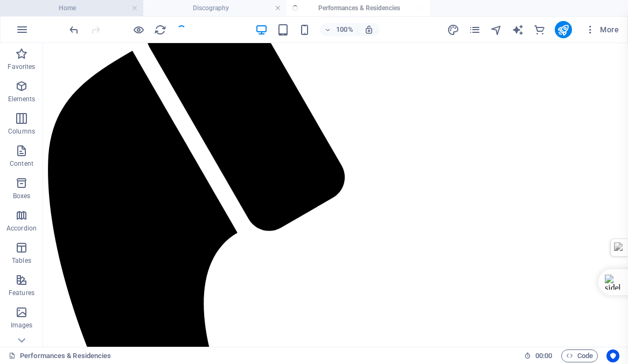
click at [74, 4] on h4 "Home" at bounding box center [71, 8] width 143 height 12
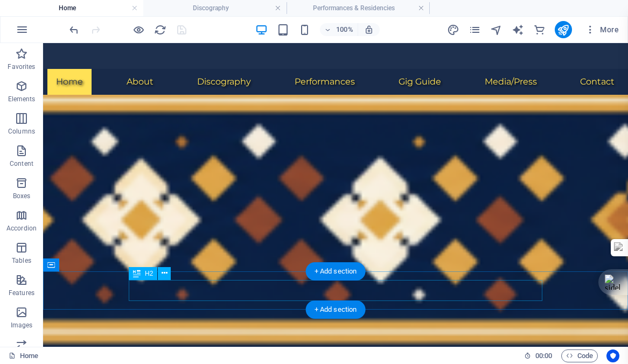
scroll to position [1452, 0]
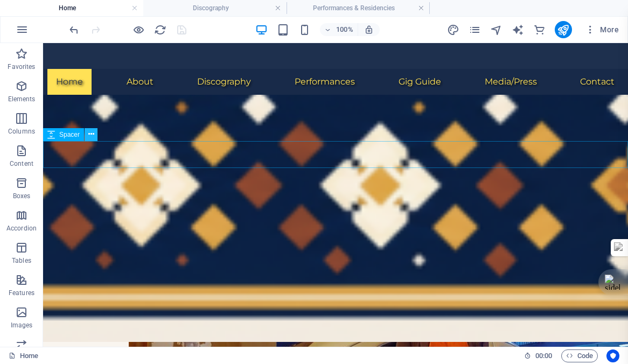
click at [91, 134] on icon at bounding box center [91, 134] width 6 height 11
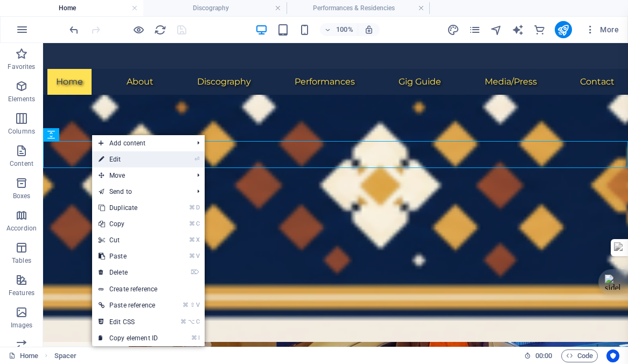
click at [114, 157] on link "⏎ Edit" at bounding box center [128, 159] width 72 height 16
select select "px"
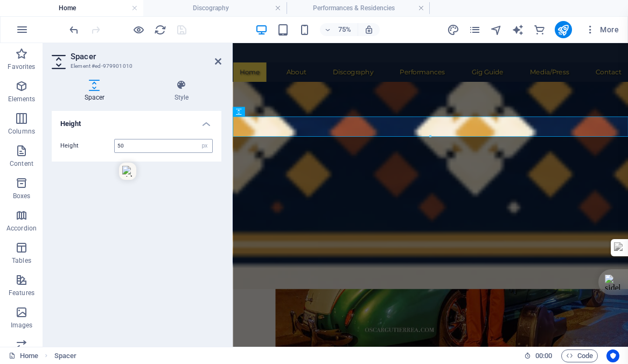
click at [136, 143] on input "50" at bounding box center [163, 145] width 97 height 13
type input "5"
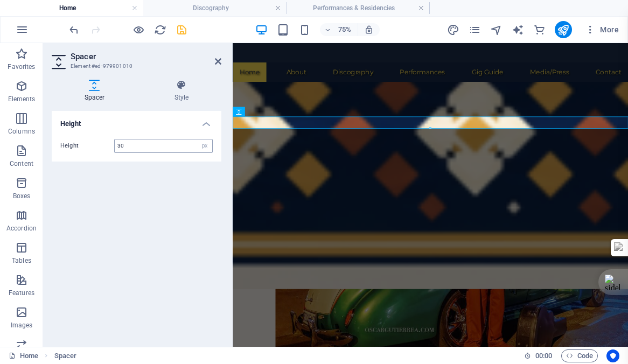
type input "30"
click at [180, 31] on icon "save" at bounding box center [182, 30] width 12 height 12
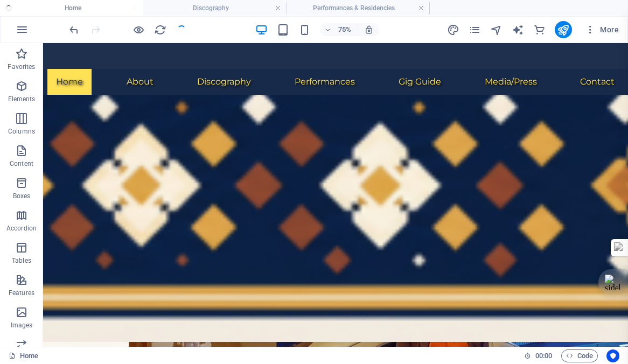
checkbox input "false"
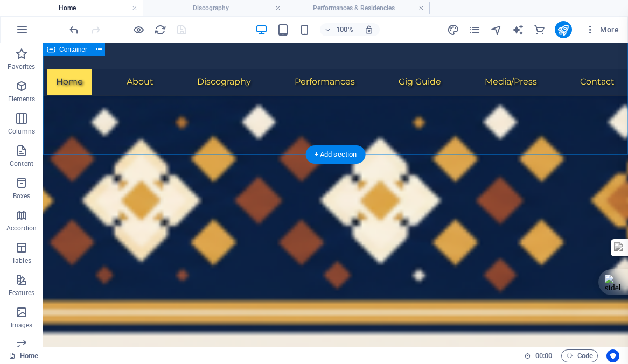
scroll to position [1425, 0]
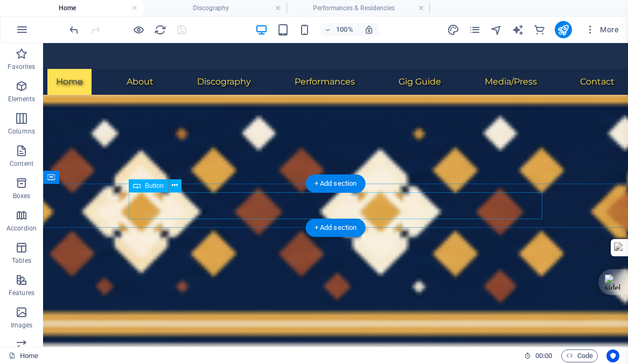
select select "6"
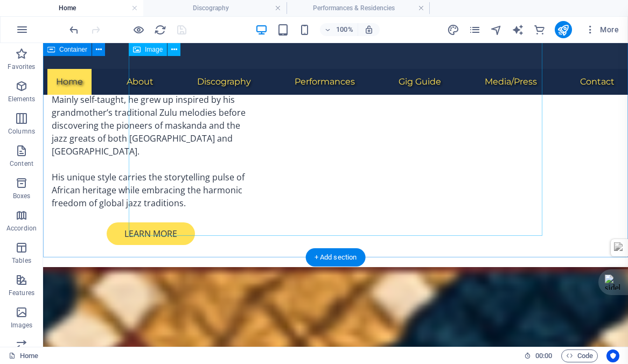
scroll to position [877, 0]
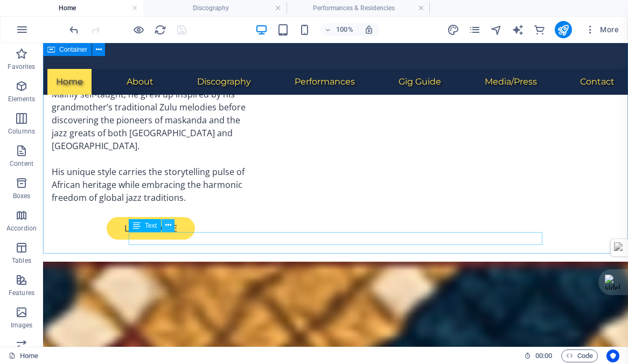
click at [168, 226] on icon at bounding box center [168, 225] width 6 height 11
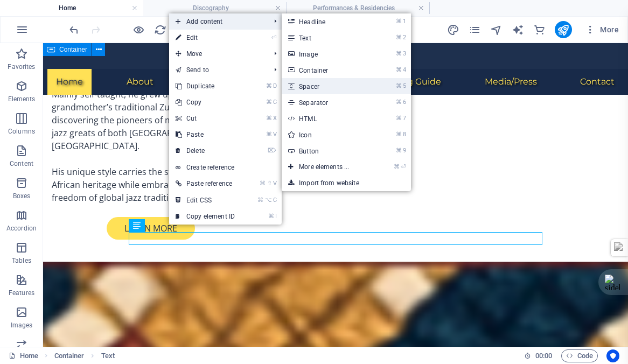
click at [315, 85] on link "⌘ 5 Spacer" at bounding box center [326, 86] width 89 height 16
select select "px"
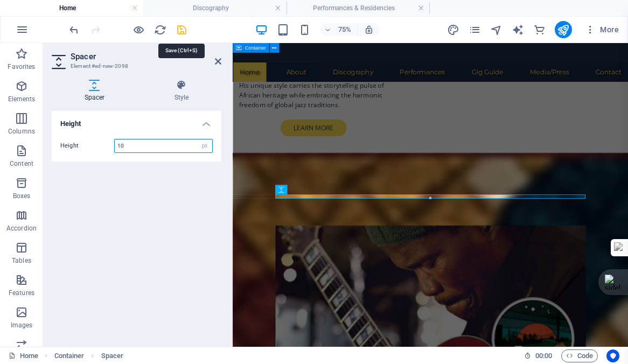
type input "10"
click at [182, 28] on icon "save" at bounding box center [182, 30] width 12 height 12
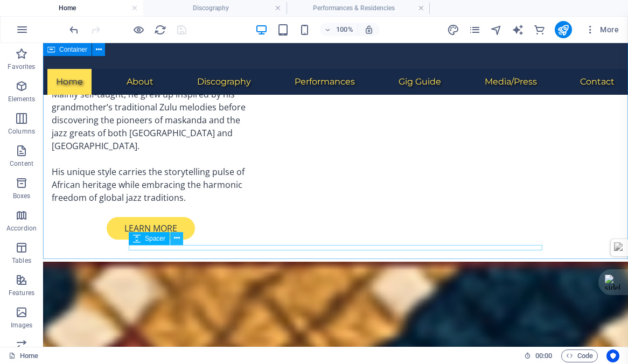
click at [176, 237] on icon at bounding box center [177, 238] width 6 height 11
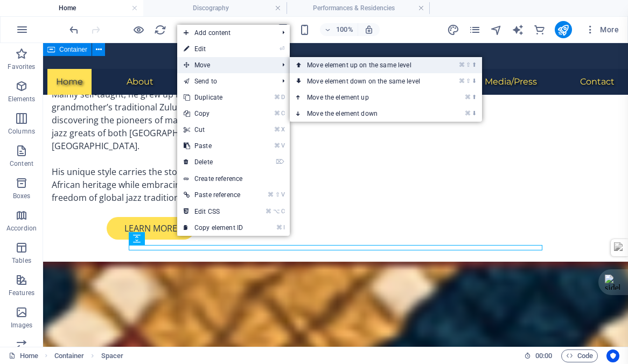
click at [331, 64] on link "⌘ ⇧ ⬆ Move element up on the same level" at bounding box center [366, 65] width 152 height 16
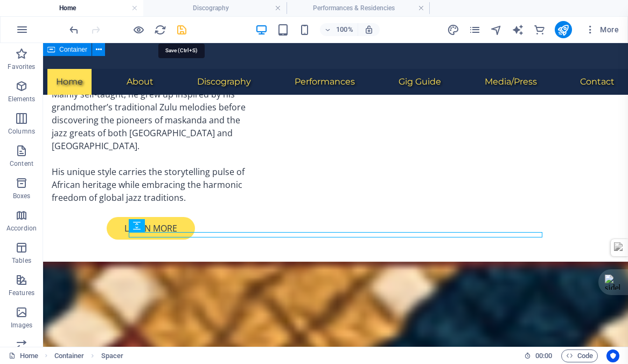
click at [182, 30] on icon "save" at bounding box center [182, 30] width 12 height 12
checkbox input "false"
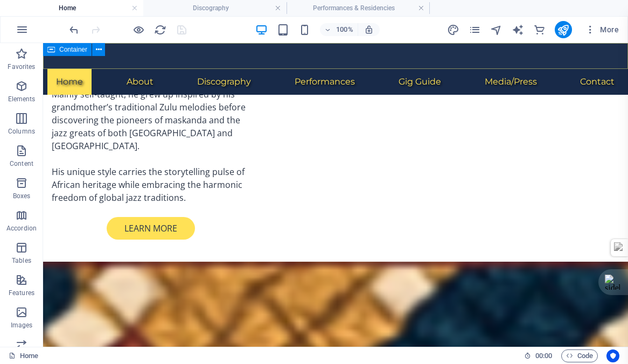
click at [141, 69] on nav "Home About Educator Discography Performances Gig Guide Media/Press Contact" at bounding box center [335, 82] width 585 height 26
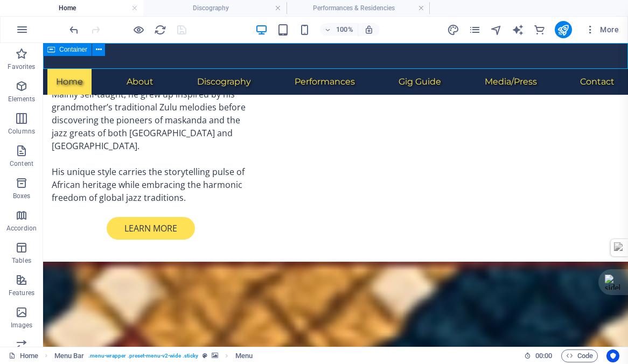
click at [142, 69] on nav "Home About Educator Discography Performances Gig Guide Media/Press Contact" at bounding box center [335, 82] width 585 height 26
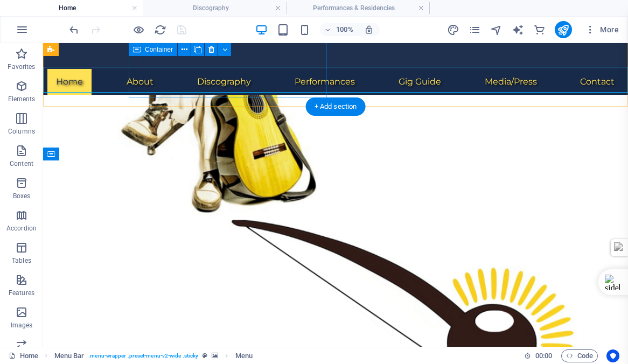
scroll to position [0, 0]
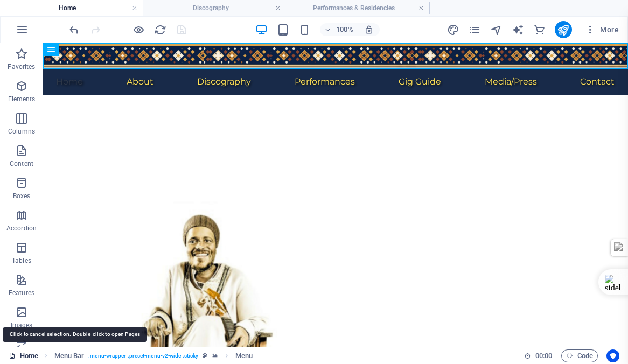
click at [27, 355] on link "Home" at bounding box center [24, 355] width 30 height 13
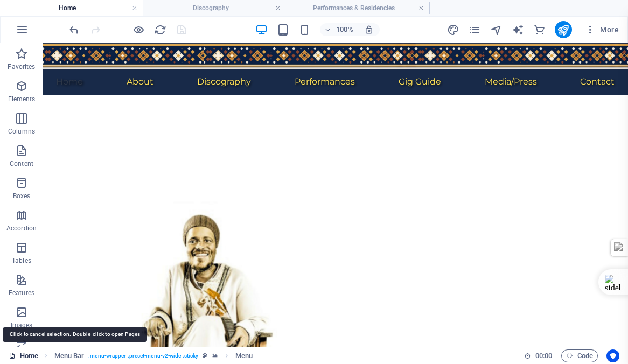
click at [27, 355] on link "Home" at bounding box center [24, 355] width 30 height 13
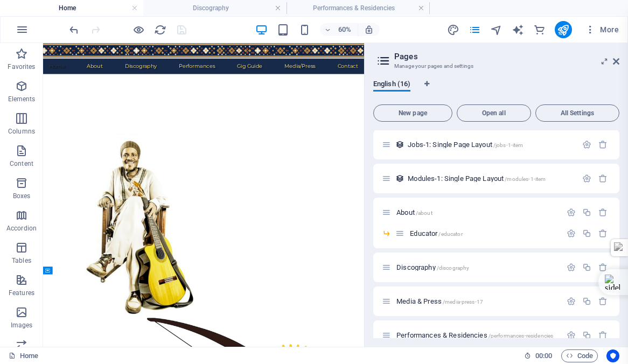
scroll to position [240, 0]
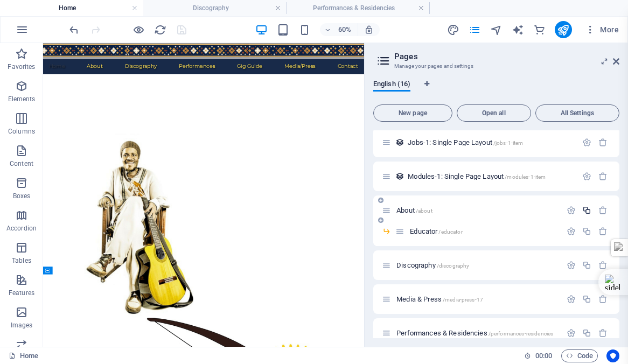
click at [584, 207] on icon "button" at bounding box center [586, 210] width 9 height 9
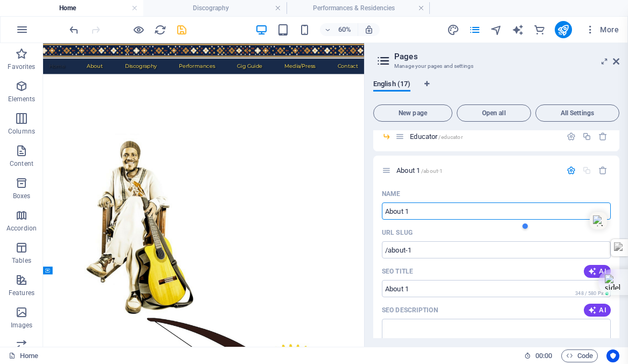
scroll to position [331, 0]
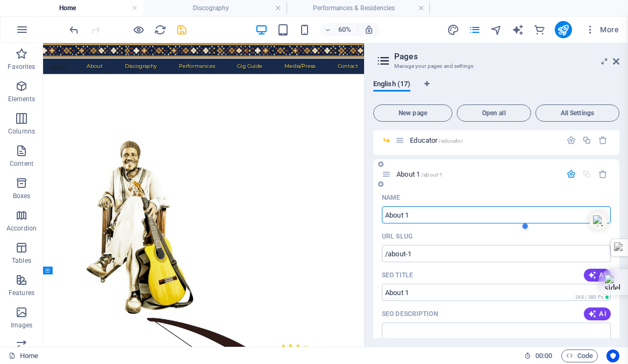
click at [419, 214] on input "About 1" at bounding box center [496, 214] width 229 height 17
type input "A"
type input "/"
type input "A"
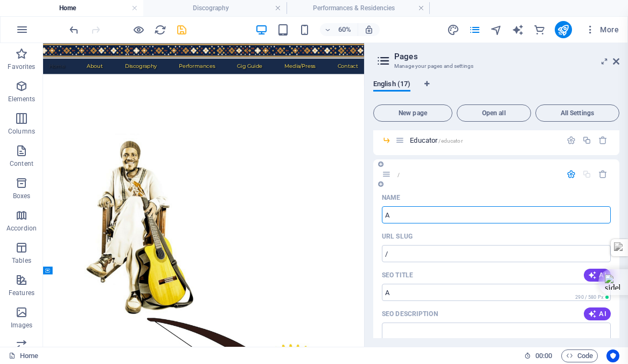
type input "/a"
type input "A"
type input "Arti"
type input "/ar"
type input "Ar"
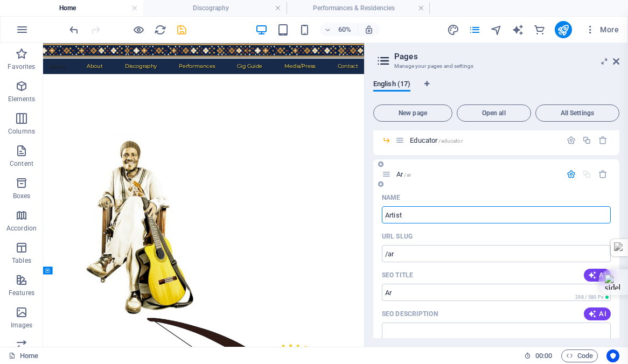
type input "Artist"
type input "/[PERSON_NAME]"
type input "Artis"
type input "Artist"
type input "/artist"
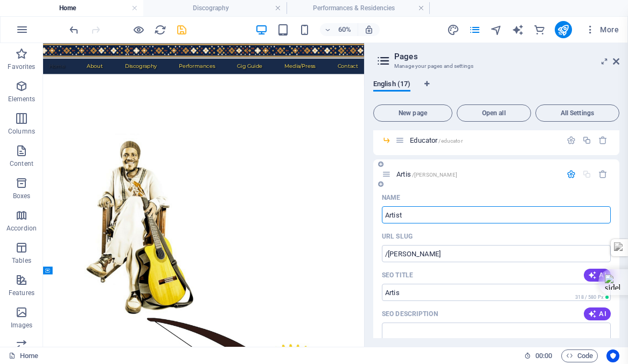
type input "Artist"
type input "Artist Bi"
type input "/artist-bi"
type input "Artist Bi"
type input "Artist Biography"
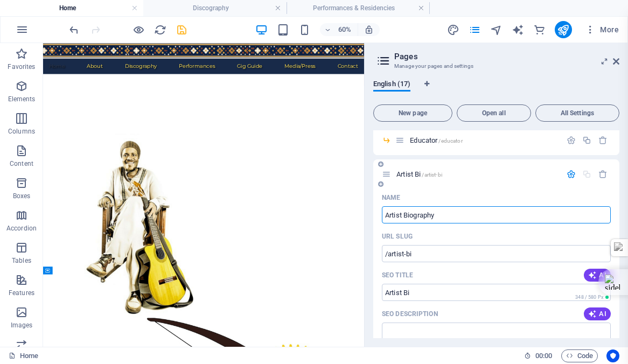
type input "/artist-biography"
type input "Artist Biography"
click at [457, 215] on input "Artist Biography" at bounding box center [496, 214] width 229 height 17
type input "Artist Biography"
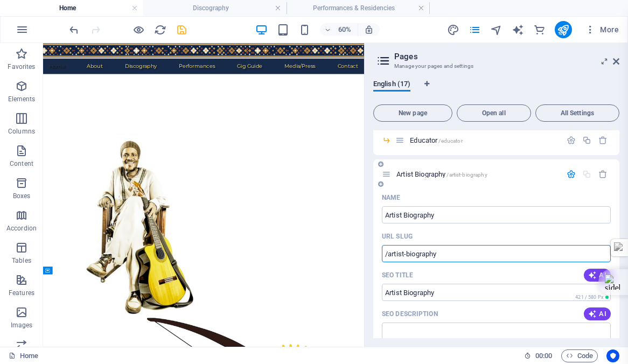
click at [453, 251] on input "/artist-biography" at bounding box center [496, 253] width 229 height 17
click at [525, 190] on div "Name" at bounding box center [496, 197] width 229 height 17
click at [427, 175] on span "Artist Biography /artist-biography" at bounding box center [441, 174] width 91 height 8
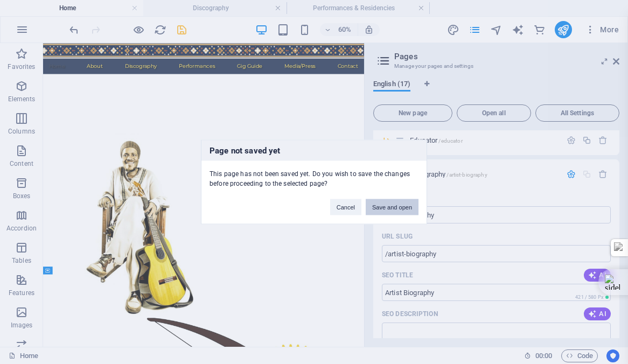
click at [388, 208] on button "Save and open" at bounding box center [392, 207] width 53 height 16
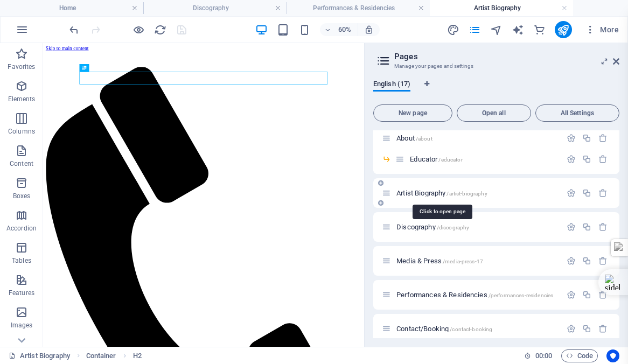
scroll to position [0, 0]
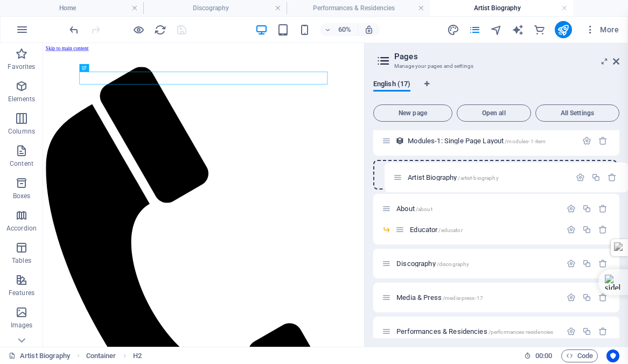
scroll to position [272, 0]
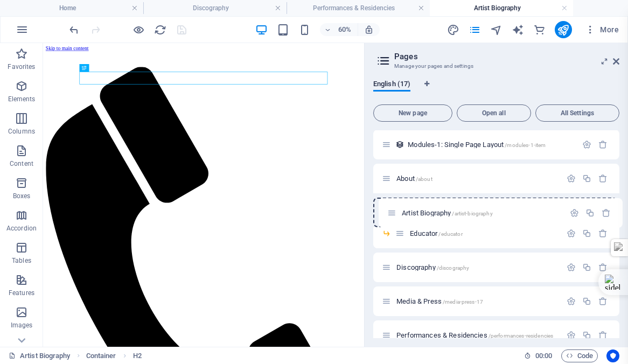
drag, startPoint x: 387, startPoint y: 193, endPoint x: 395, endPoint y: 212, distance: 20.0
click at [395, 212] on div "Home / Subpage /subpage Legal Notice /legal-notice Privacy /privacy New Collect…" at bounding box center [496, 137] width 246 height 559
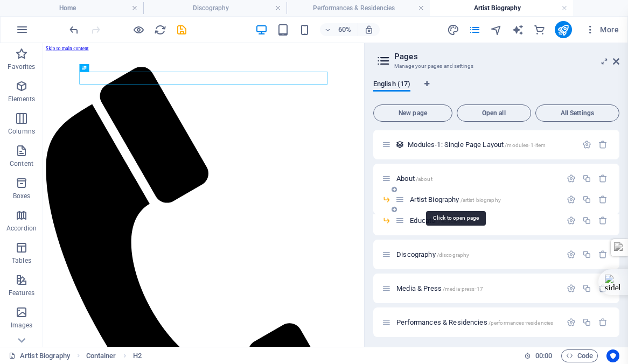
click at [492, 199] on span "/artist-biography" at bounding box center [480, 200] width 40 height 6
click at [409, 198] on div "Artist Biography /artist-biography" at bounding box center [484, 199] width 155 height 7
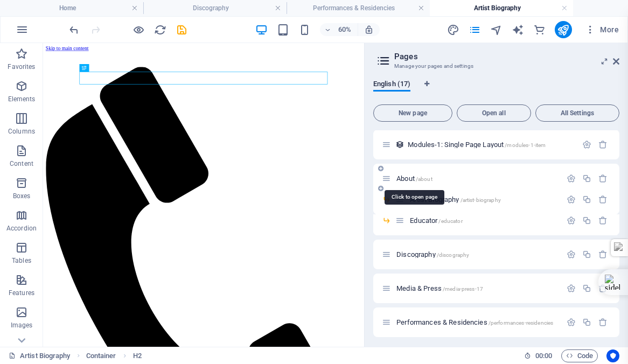
click at [409, 177] on span "About /about" at bounding box center [414, 178] width 36 height 8
click at [409, 193] on div "Artist Biography /artist-biography" at bounding box center [478, 199] width 166 height 12
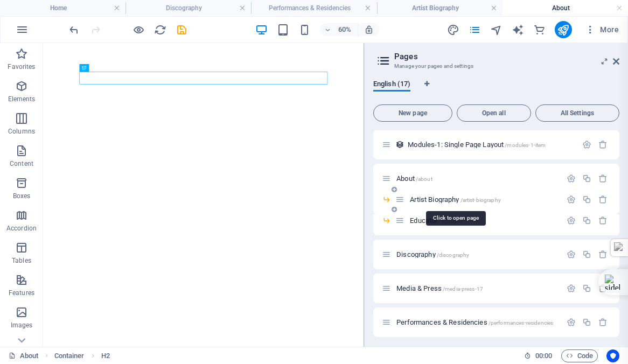
click at [423, 199] on span "Artist Biography /artist-biography" at bounding box center [455, 199] width 91 height 8
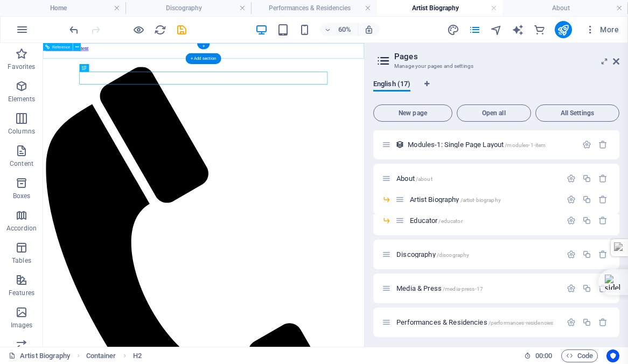
scroll to position [0, 0]
click at [181, 29] on icon "save" at bounding box center [182, 30] width 12 height 12
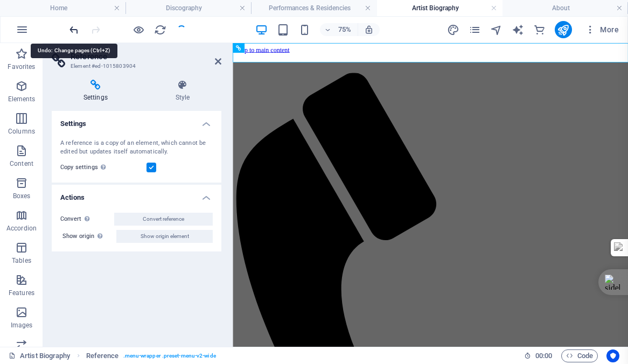
click at [72, 31] on icon "undo" at bounding box center [74, 30] width 12 height 12
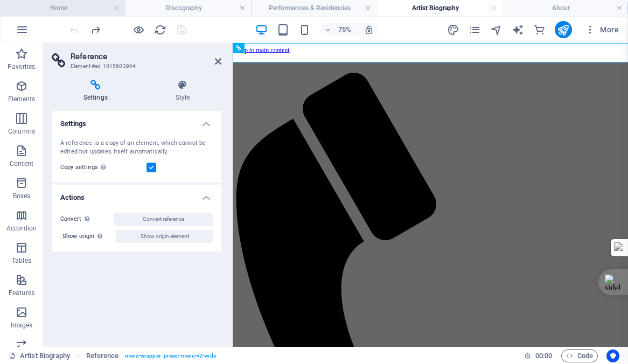
click at [51, 11] on h4 "Home" at bounding box center [62, 8] width 125 height 12
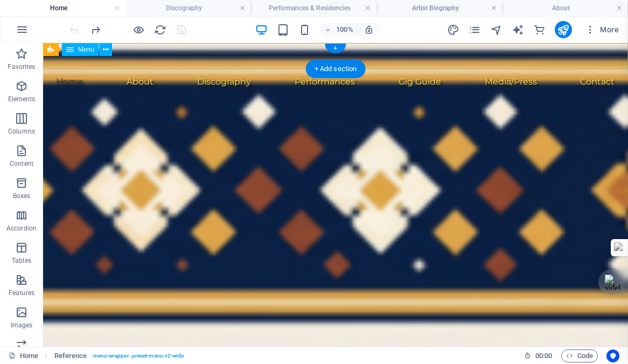
click at [134, 69] on nav "Home About Educator Discography Performances Gig Guide Media/Press Contact" at bounding box center [335, 82] width 585 height 26
select select
select select "4"
select select
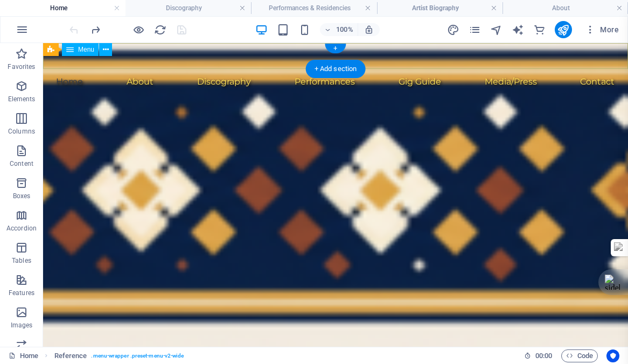
select select "6"
select select
select select "7"
select select
select select "9"
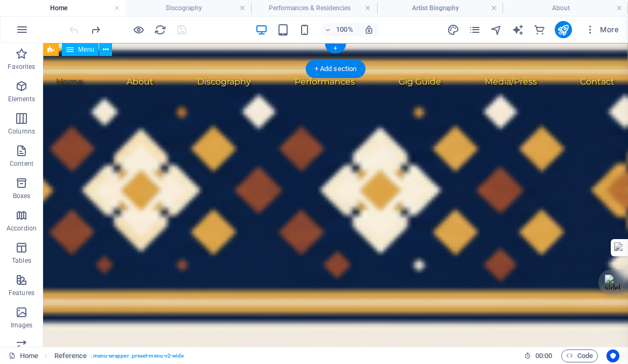
select select
select select "11"
select select
select select "8"
select select
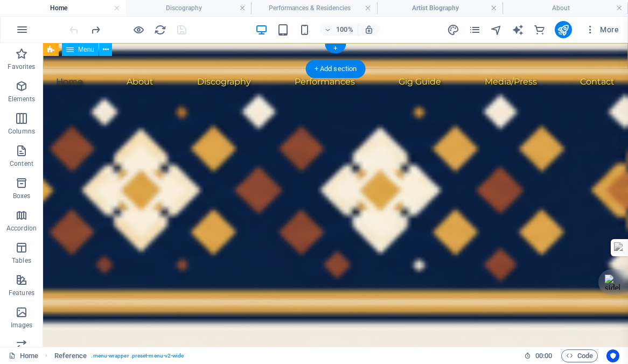
select select "10"
select select
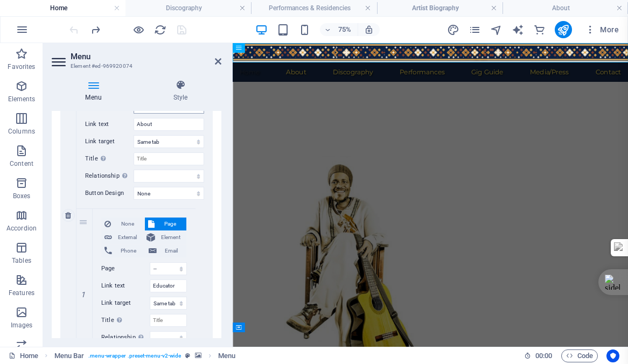
scroll to position [303, 0]
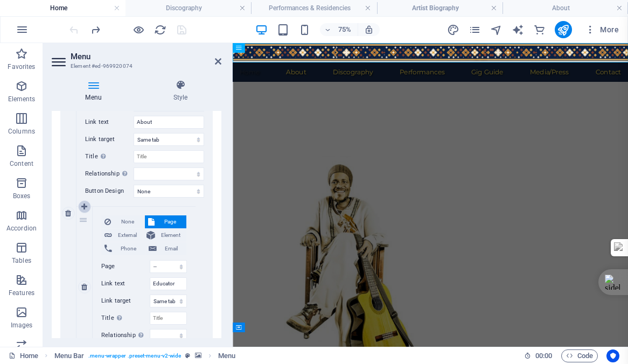
click at [83, 206] on icon at bounding box center [84, 207] width 6 height 8
select select
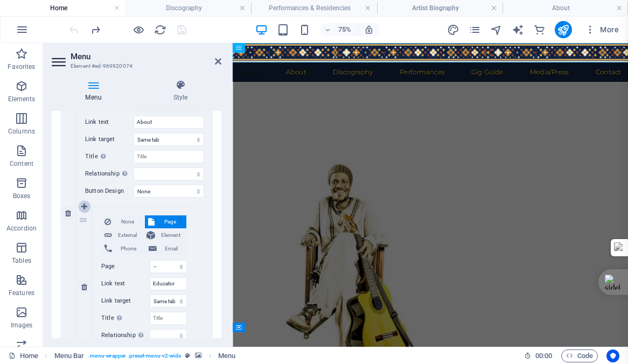
select select
select select "6"
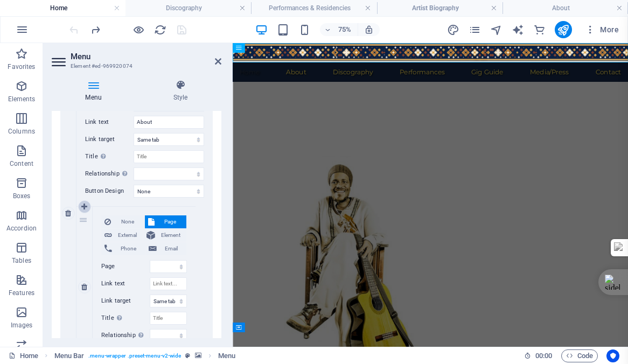
select select
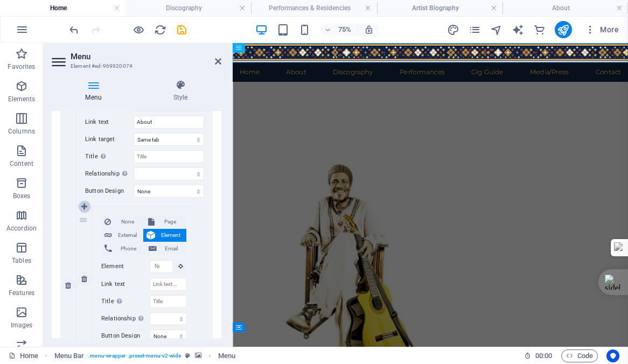
scroll to position [375, 0]
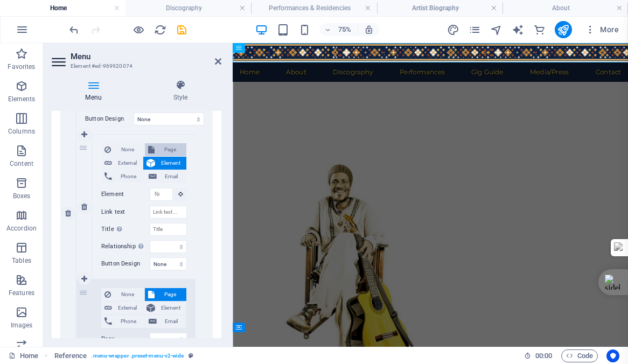
click at [168, 149] on span "Page" at bounding box center [171, 149] width 26 height 13
select select
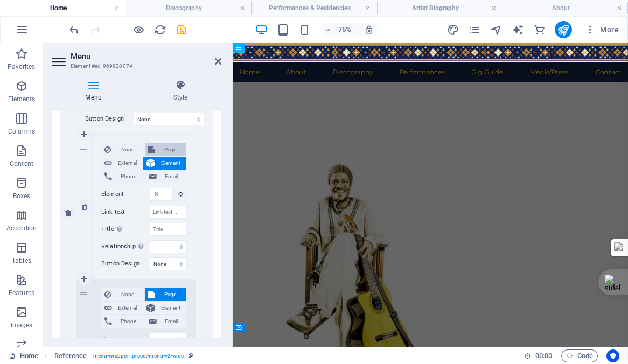
select select
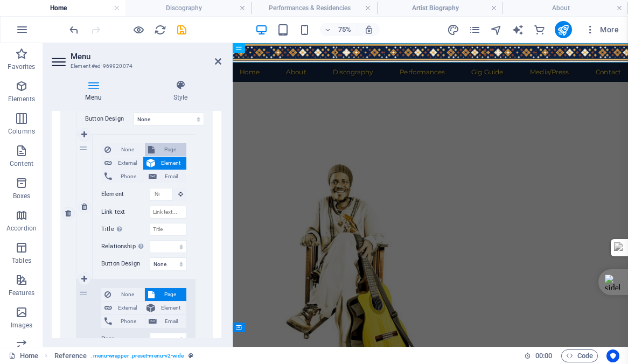
select select
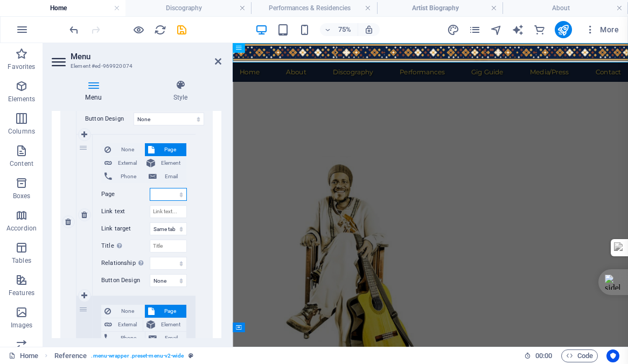
scroll to position [383, 0]
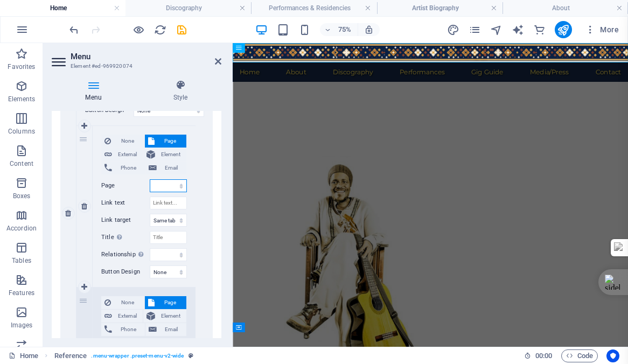
click at [160, 187] on select "Home Subpage Legal Notice Privacy About -- Artist Biography -- Educator Discogr…" at bounding box center [168, 185] width 37 height 13
select select "5"
click at [150, 179] on select "Home Subpage Legal Notice Privacy About -- Artist Biography -- Educator Discogr…" at bounding box center [168, 185] width 37 height 13
select select
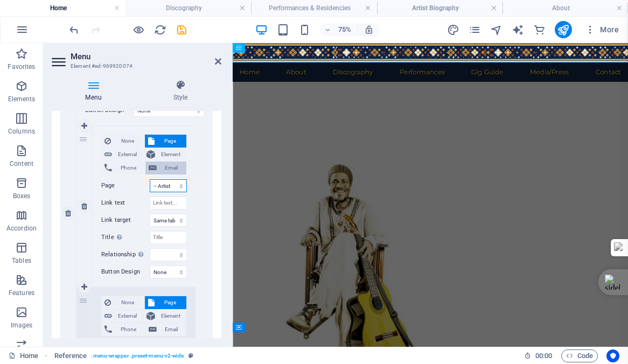
select select
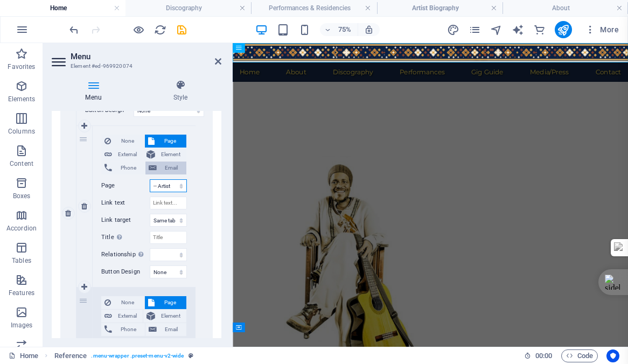
select select
click at [169, 204] on input "Link text" at bounding box center [168, 203] width 37 height 13
type input "Art"
select select
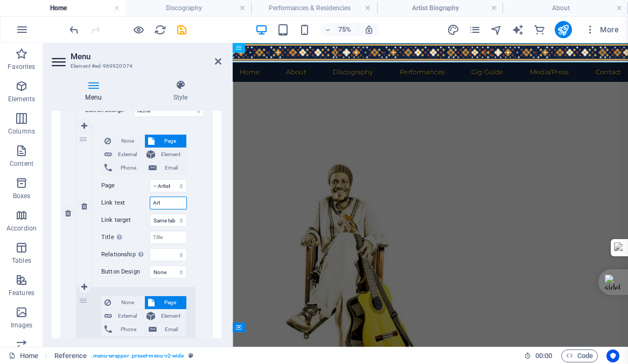
select select
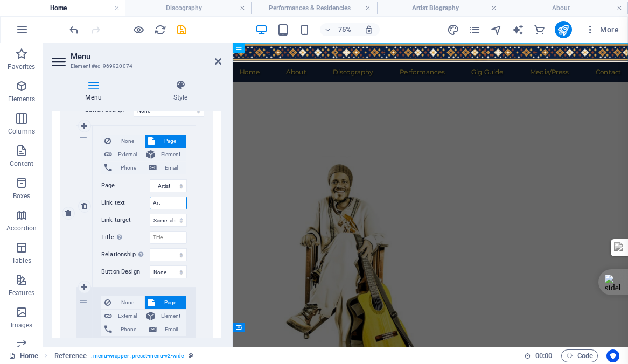
select select
type input "Artist"
select select
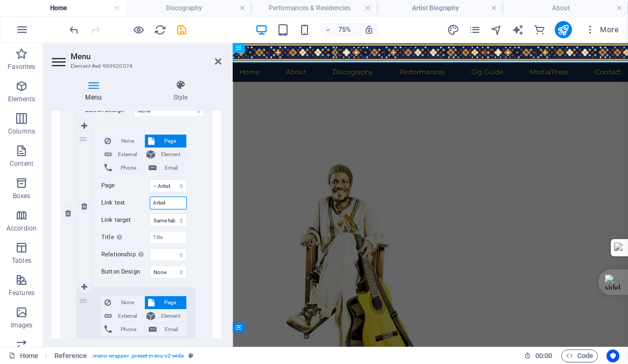
select select
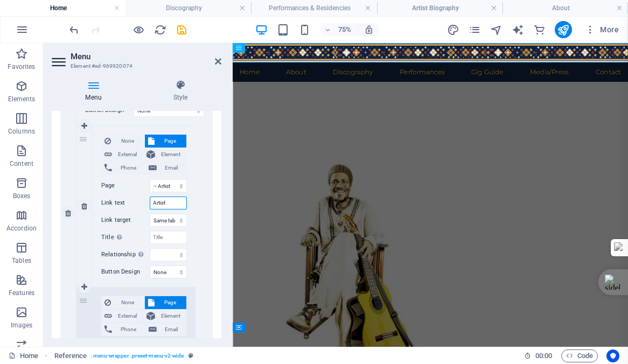
select select
type input "Artist"
select select
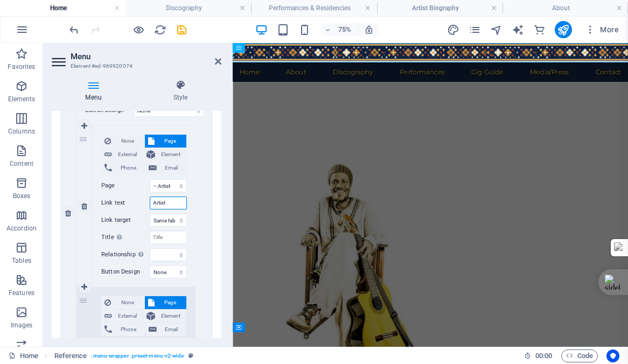
select select
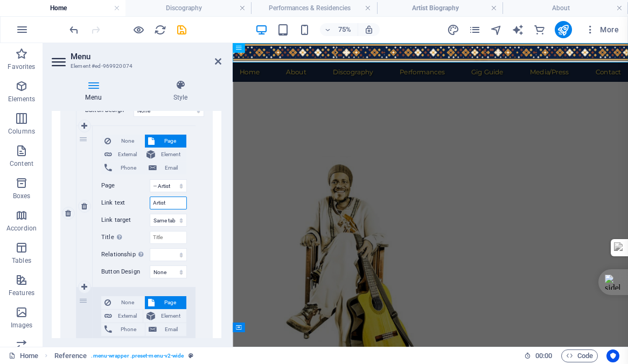
select select
type input "Artist Bio"
select select
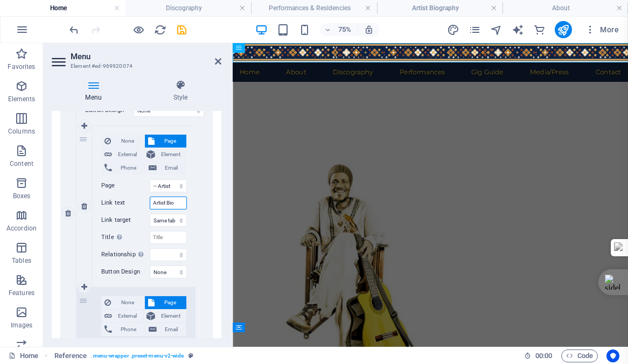
select select
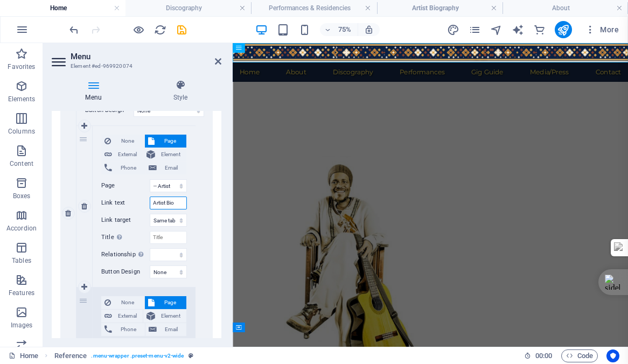
select select
type input "Artist Bior"
select select
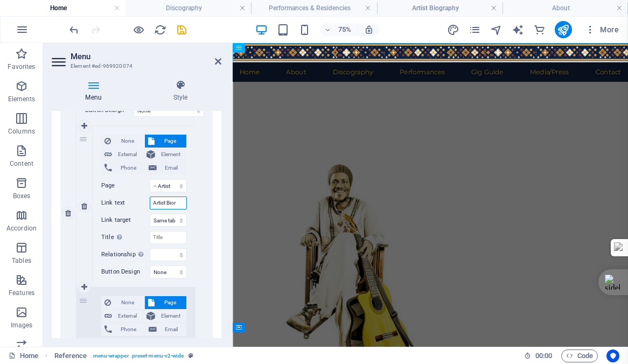
select select
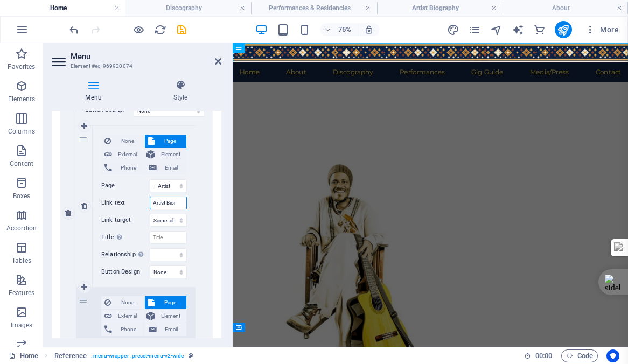
select select
type input "Artist Biography"
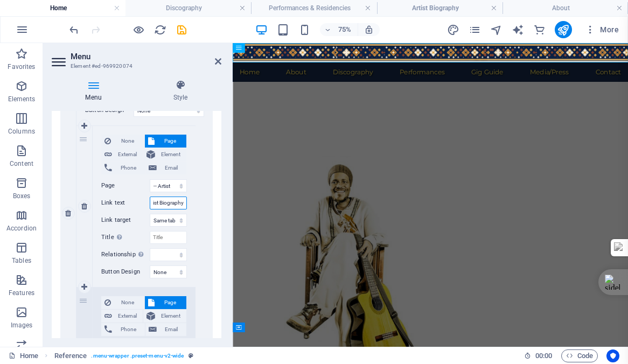
select select
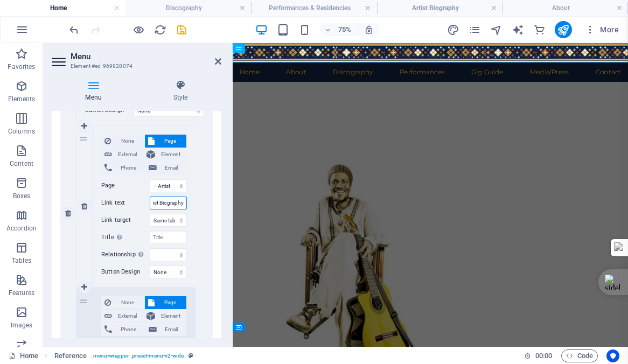
select select
click at [183, 27] on icon "save" at bounding box center [182, 30] width 12 height 12
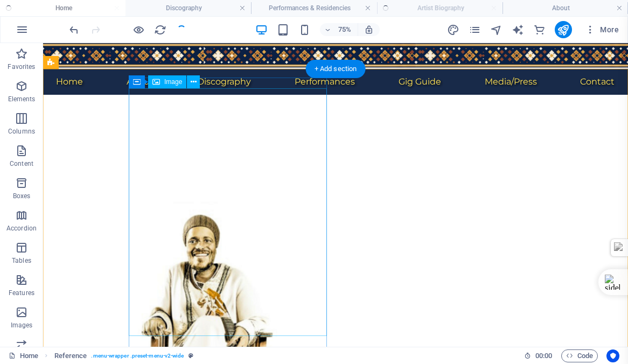
checkbox input "false"
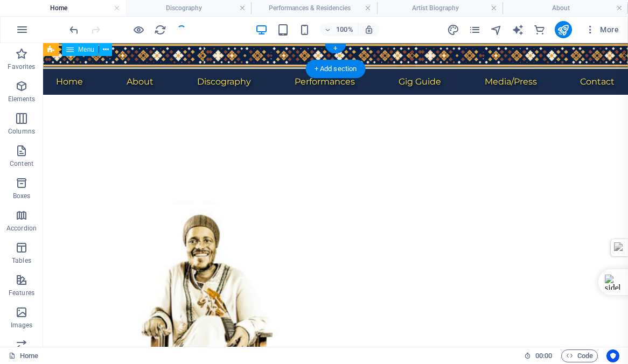
click at [120, 69] on nav "Home About Artist Biography Educator Discography Performances Gig Guide Media/P…" at bounding box center [335, 82] width 585 height 26
select select
select select "4"
select select
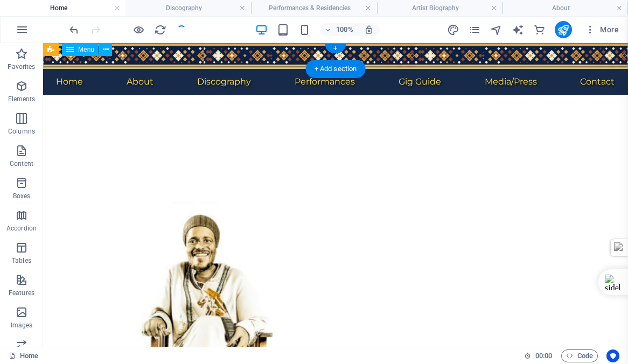
select select "5"
select select
select select "6"
select select
select select "7"
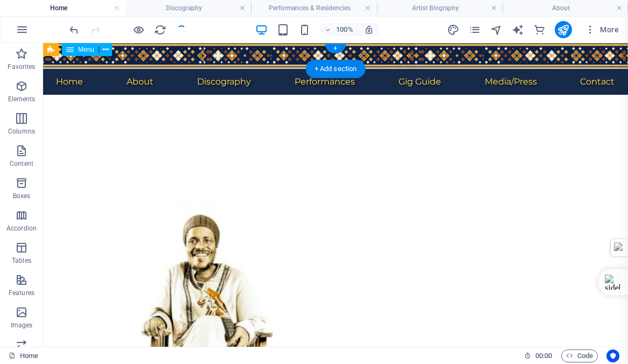
select select
select select "9"
select select
select select "11"
select select
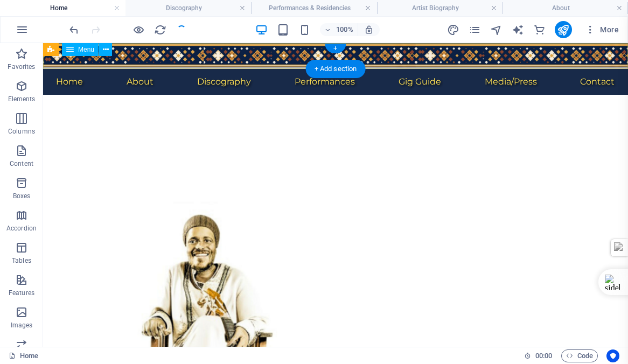
select select "8"
select select
select select "10"
select select
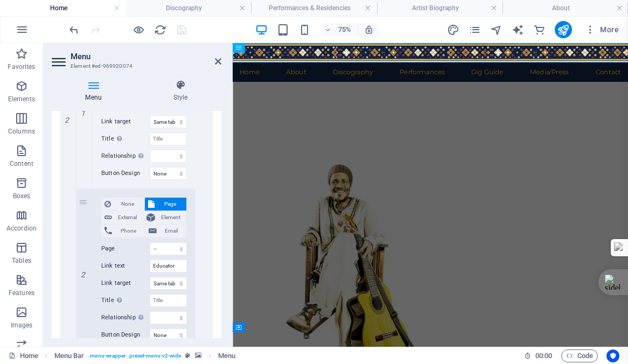
scroll to position [493, 0]
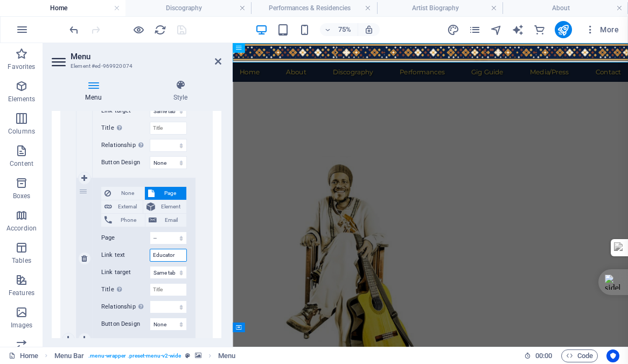
click at [176, 257] on input "Educator" at bounding box center [168, 255] width 37 height 13
type input "Educator"
select select
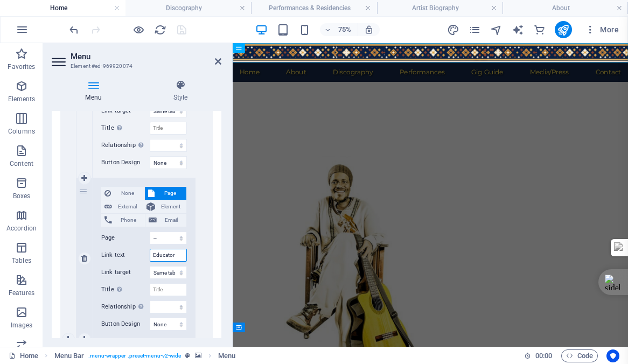
type input "Educator B"
select select
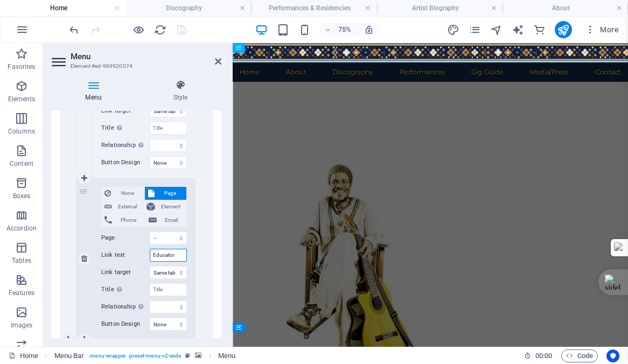
select select
type input "Educator Bi"
select select
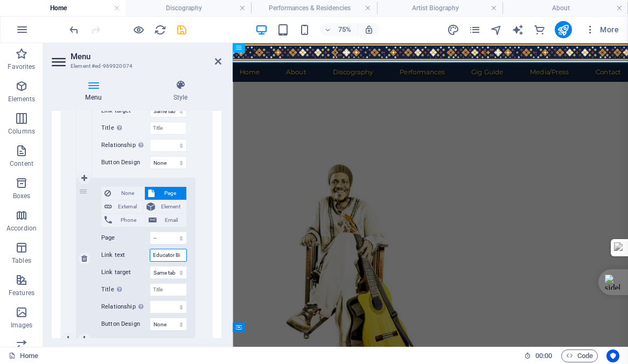
select select
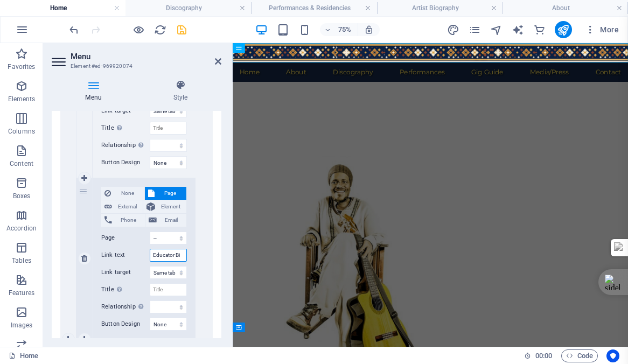
select select
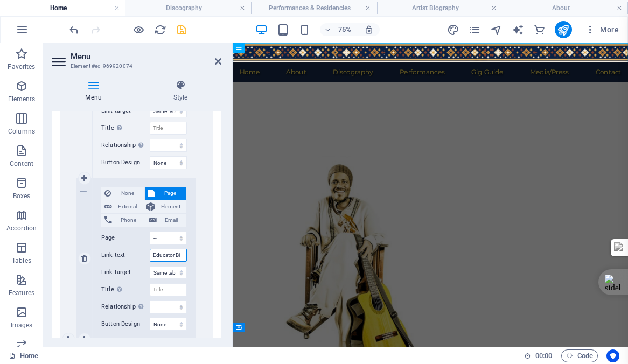
select select
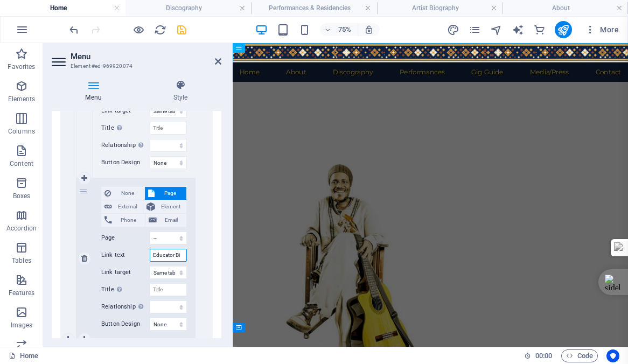
select select
type input "Educator Biography"
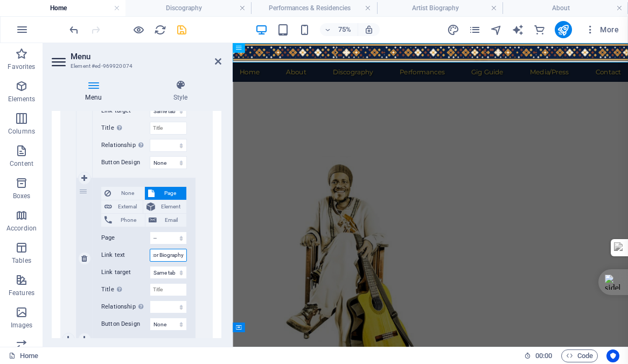
select select
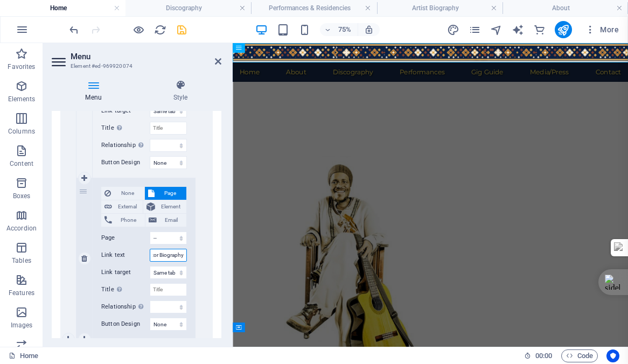
select select
type input "Educator Biography"
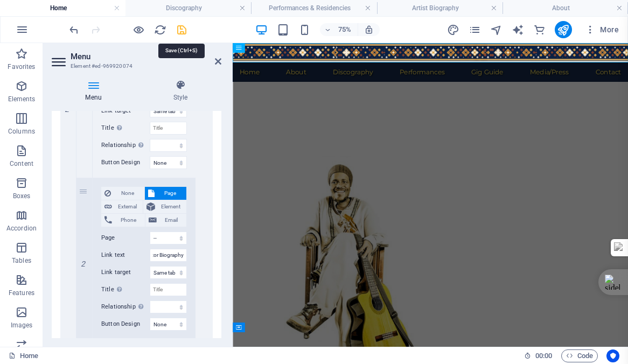
click at [182, 29] on icon "save" at bounding box center [182, 30] width 12 height 12
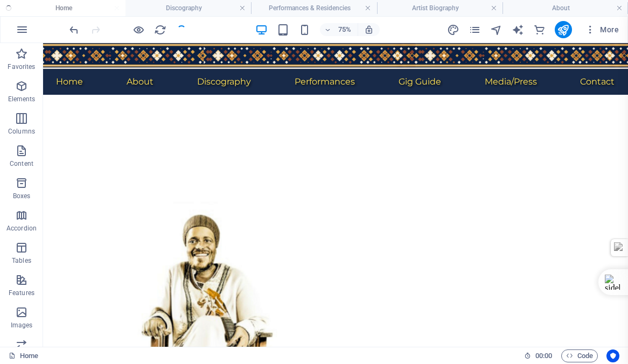
checkbox input "false"
click at [188, 6] on h4 "Discography" at bounding box center [187, 8] width 125 height 12
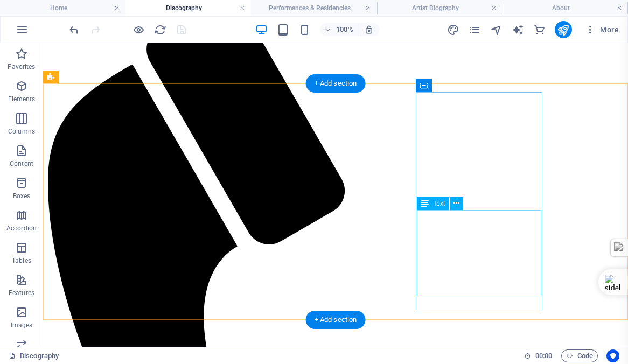
scroll to position [94, 0]
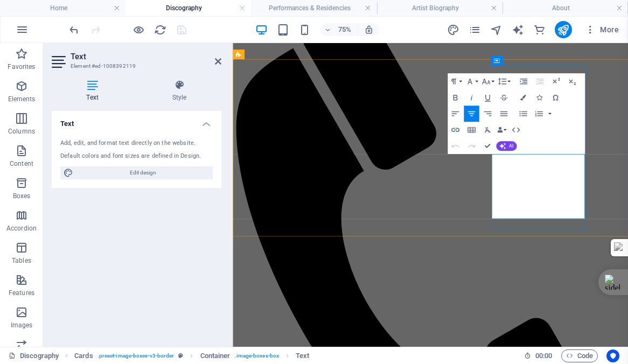
drag, startPoint x: 646, startPoint y: 211, endPoint x: 618, endPoint y: 224, distance: 31.6
drag, startPoint x: 650, startPoint y: 199, endPoint x: 650, endPoint y: 211, distance: 11.8
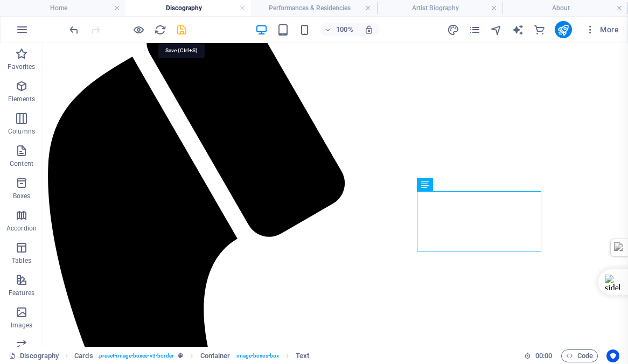
click at [179, 32] on icon "save" at bounding box center [182, 30] width 12 height 12
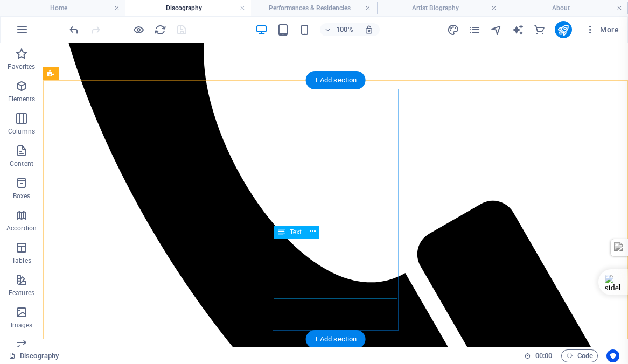
scroll to position [361, 0]
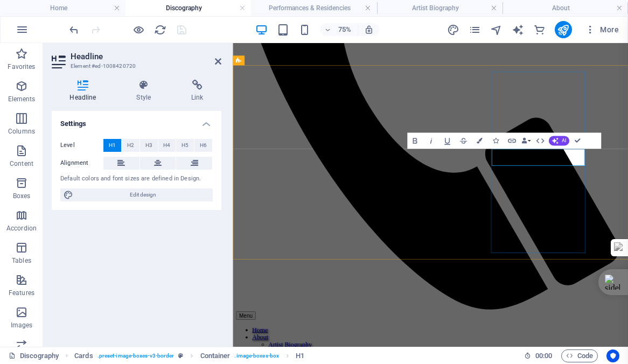
drag, startPoint x: 671, startPoint y: 201, endPoint x: 587, endPoint y: 193, distance: 83.8
copy h1 "Abashokobezi [DATE] –[DATE] (2006)"
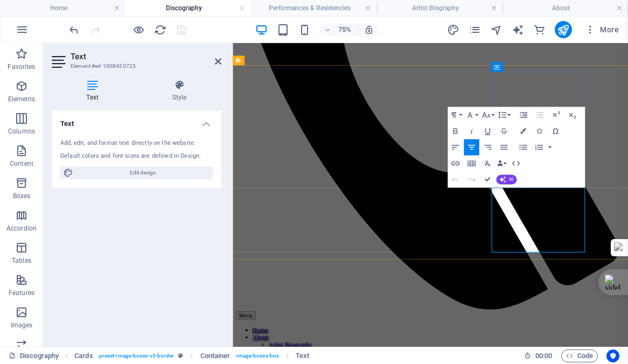
drag, startPoint x: 663, startPoint y: 306, endPoint x: 595, endPoint y: 245, distance: 91.1
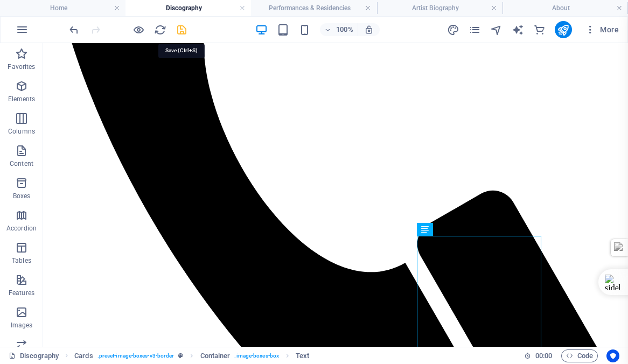
click at [180, 27] on icon "save" at bounding box center [182, 30] width 12 height 12
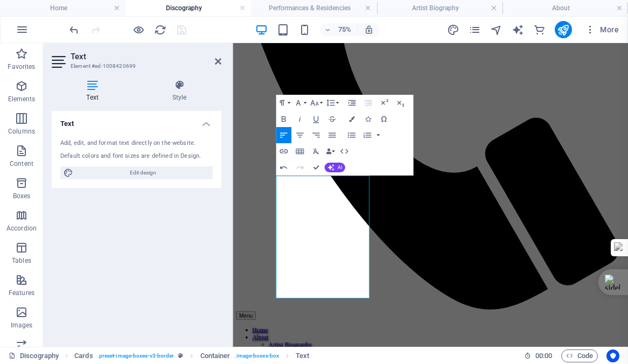
scroll to position [2586, 2]
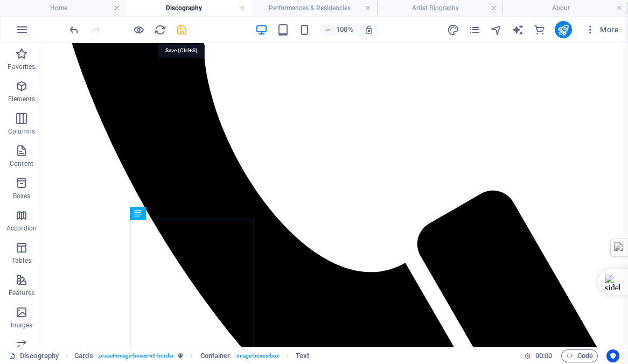
click at [182, 29] on icon "save" at bounding box center [182, 30] width 12 height 12
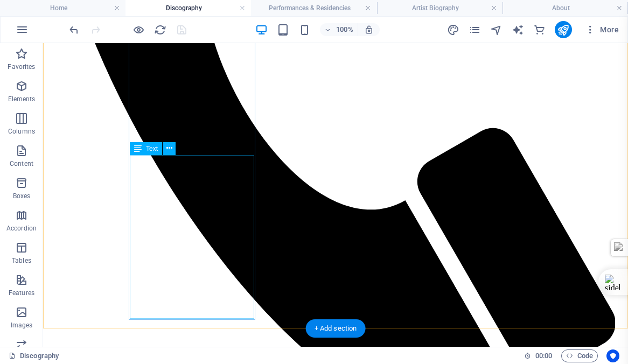
scroll to position [425, 0]
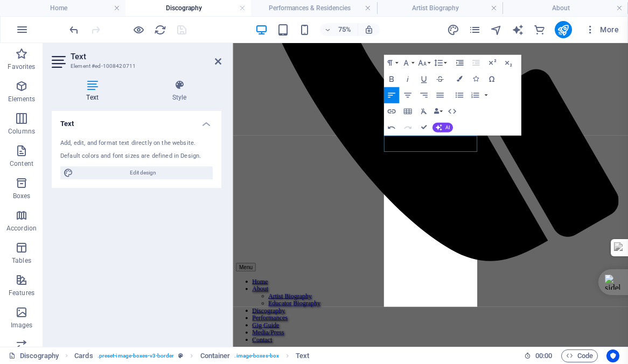
scroll to position [3019, 4]
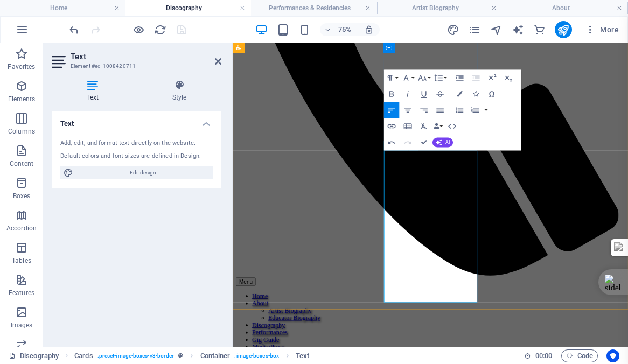
scroll to position [404, 0]
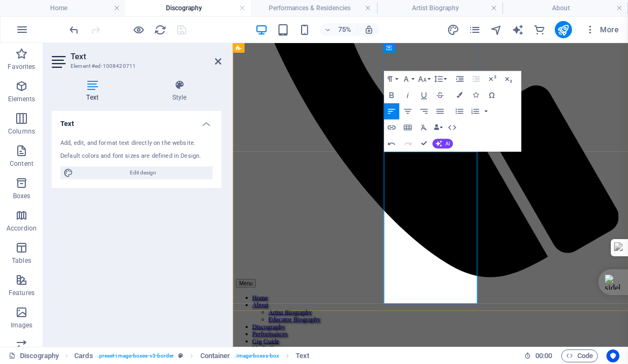
drag, startPoint x: 471, startPoint y: 210, endPoint x: 473, endPoint y: 246, distance: 36.1
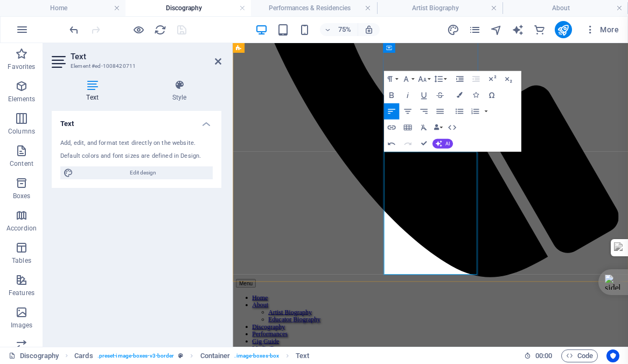
drag, startPoint x: 463, startPoint y: 233, endPoint x: 493, endPoint y: 285, distance: 60.1
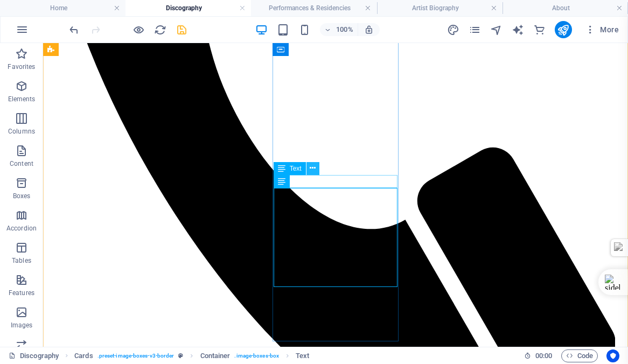
click at [312, 168] on icon at bounding box center [313, 168] width 6 height 11
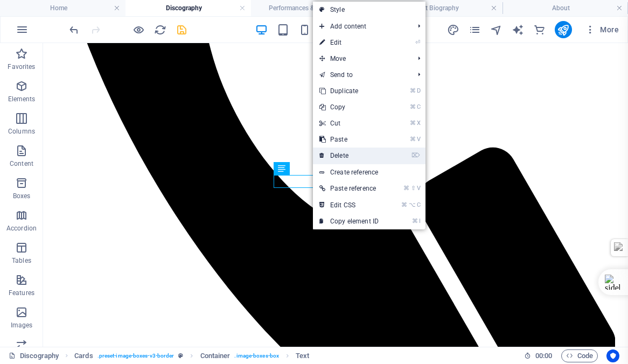
click at [338, 155] on link "⌦ Delete" at bounding box center [349, 156] width 72 height 16
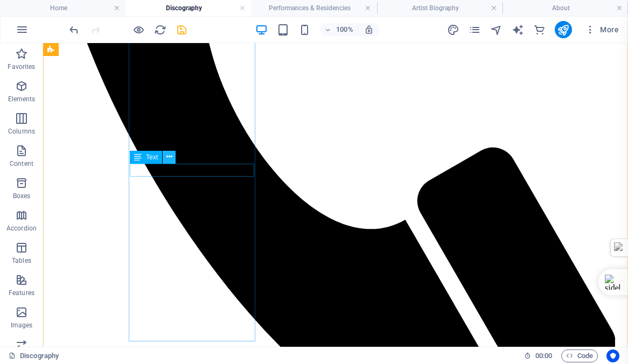
click at [167, 155] on icon at bounding box center [169, 156] width 6 height 11
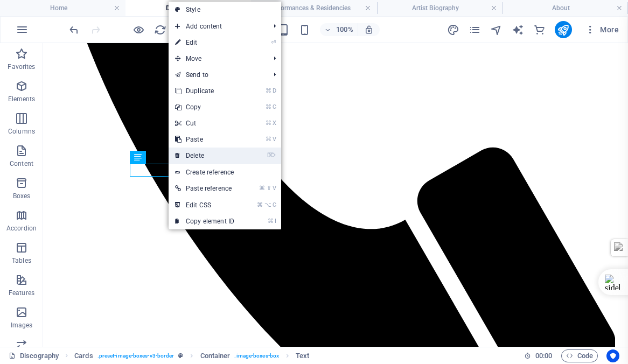
click at [202, 155] on link "⌦ Delete" at bounding box center [205, 156] width 72 height 16
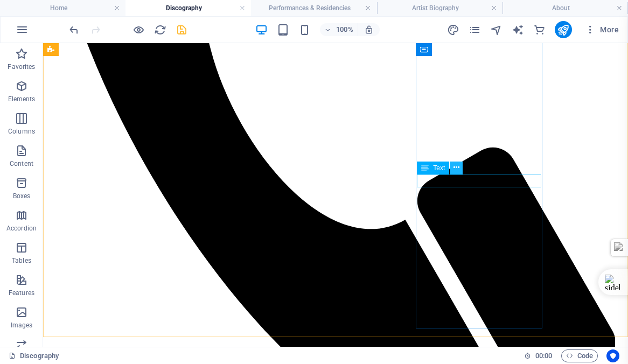
click at [457, 168] on icon at bounding box center [456, 167] width 6 height 11
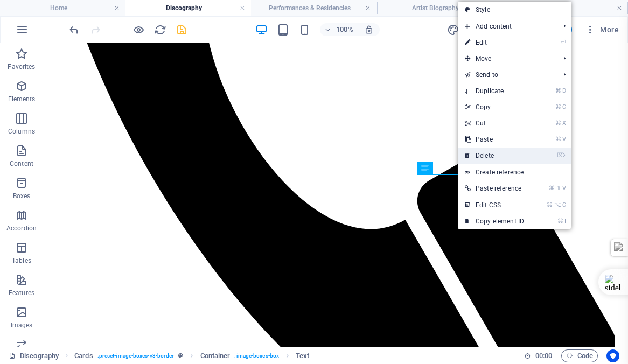
click at [485, 152] on link "⌦ Delete" at bounding box center [494, 156] width 72 height 16
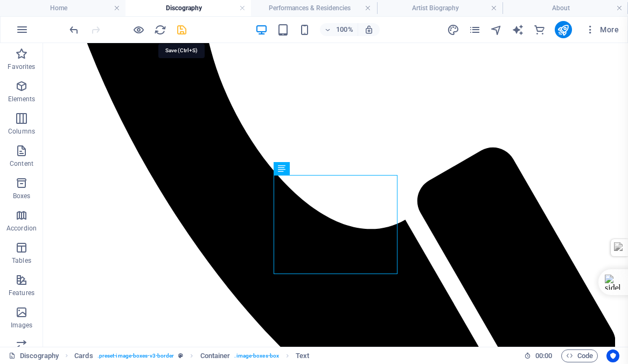
click at [180, 29] on icon "save" at bounding box center [182, 30] width 12 height 12
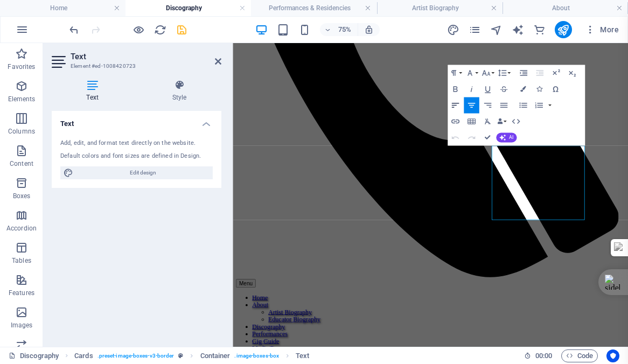
click at [454, 105] on icon "button" at bounding box center [455, 105] width 8 height 5
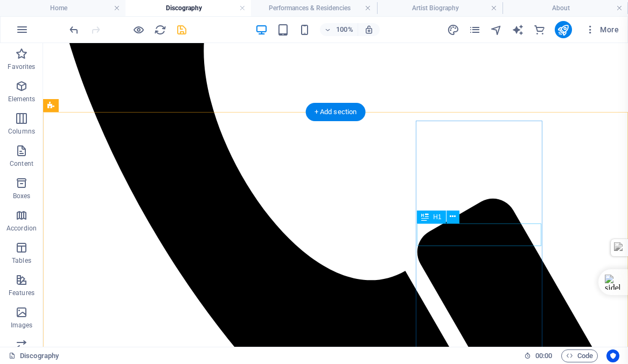
scroll to position [155, 0]
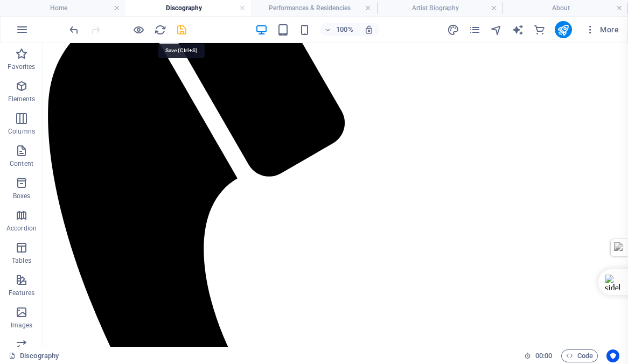
click at [180, 29] on icon "save" at bounding box center [182, 30] width 12 height 12
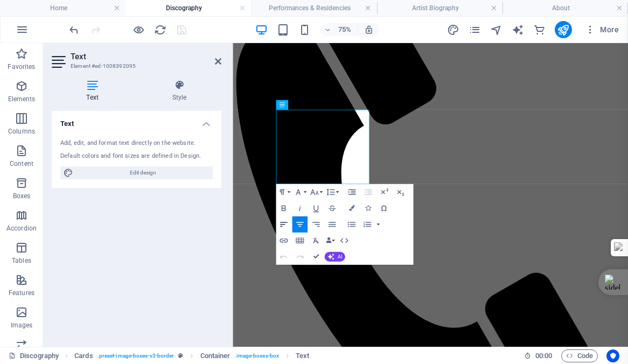
click at [283, 223] on icon "button" at bounding box center [284, 224] width 10 height 10
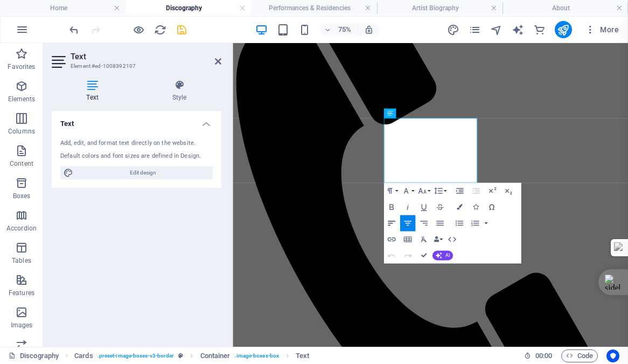
click at [390, 223] on icon "button" at bounding box center [392, 223] width 8 height 5
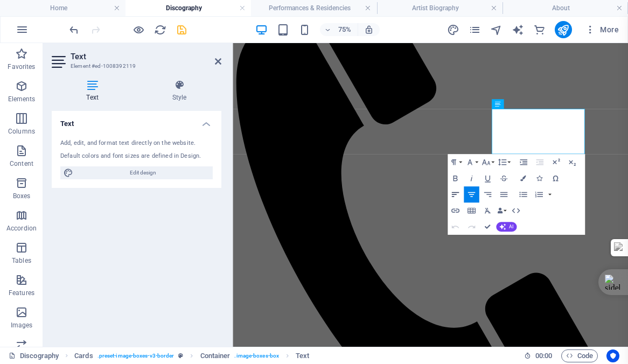
click at [454, 193] on icon "button" at bounding box center [455, 195] width 10 height 10
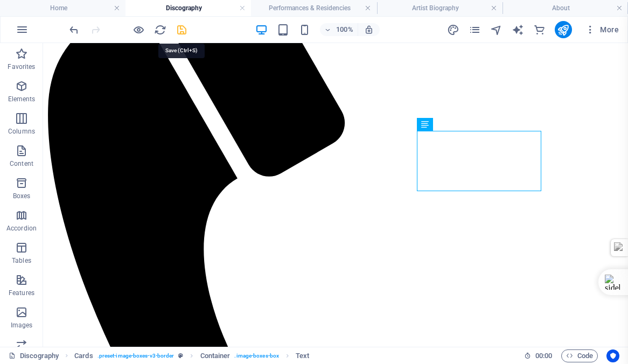
click at [181, 28] on icon "save" at bounding box center [182, 30] width 12 height 12
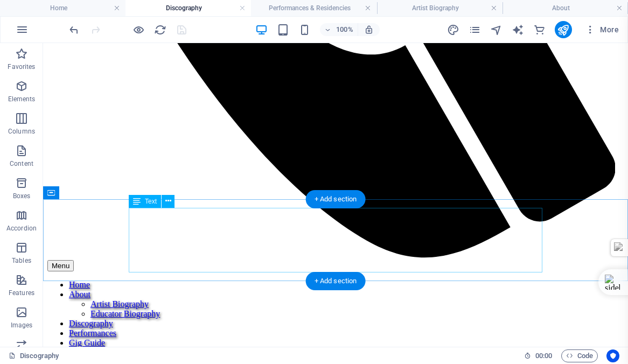
scroll to position [580, 0]
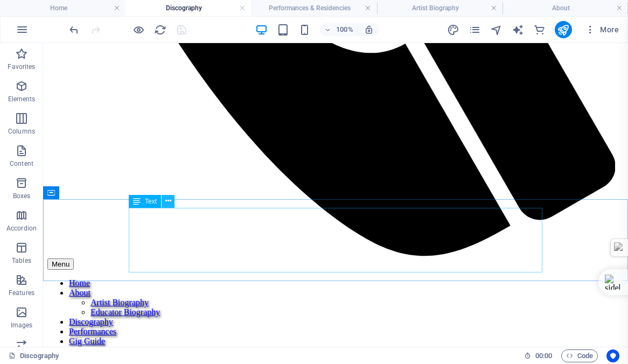
click at [167, 200] on icon at bounding box center [168, 200] width 6 height 11
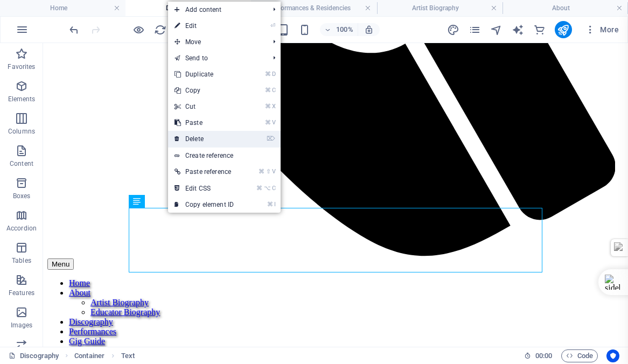
click at [192, 137] on link "⌦ Delete" at bounding box center [204, 139] width 72 height 16
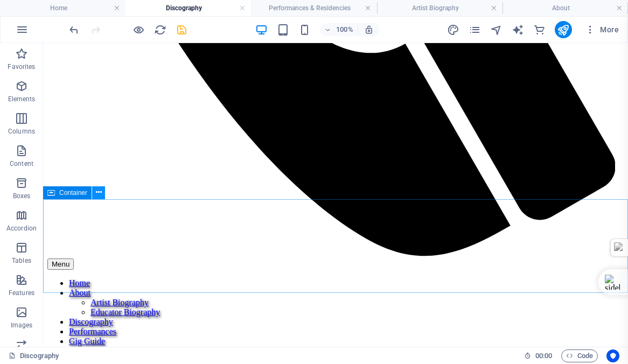
click at [97, 191] on icon at bounding box center [99, 192] width 6 height 11
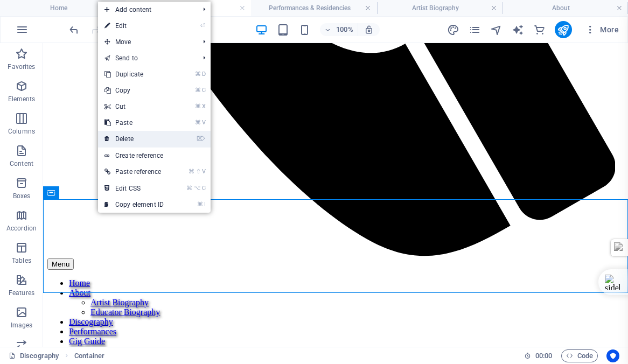
click at [126, 140] on link "⌦ Delete" at bounding box center [134, 139] width 72 height 16
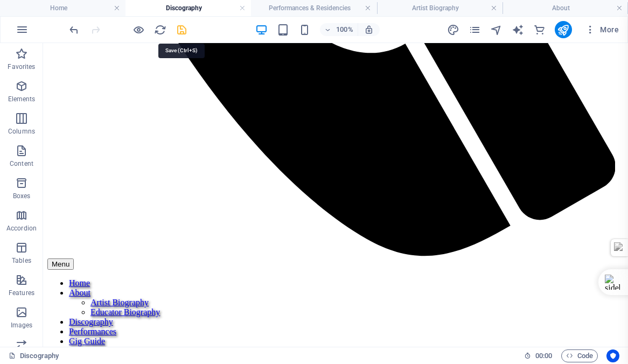
click at [179, 30] on icon "save" at bounding box center [182, 30] width 12 height 12
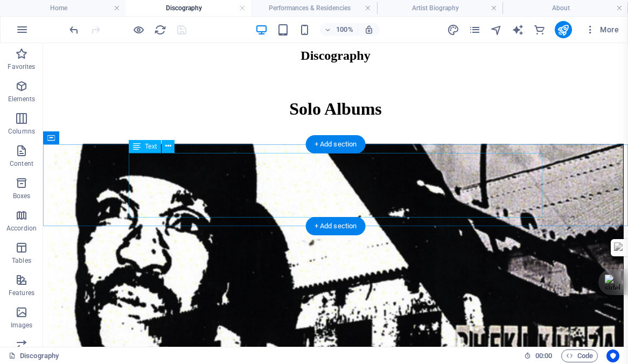
scroll to position [928, 0]
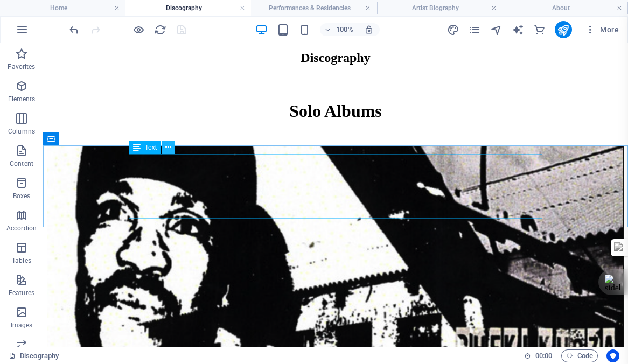
click at [166, 148] on icon at bounding box center [168, 147] width 6 height 11
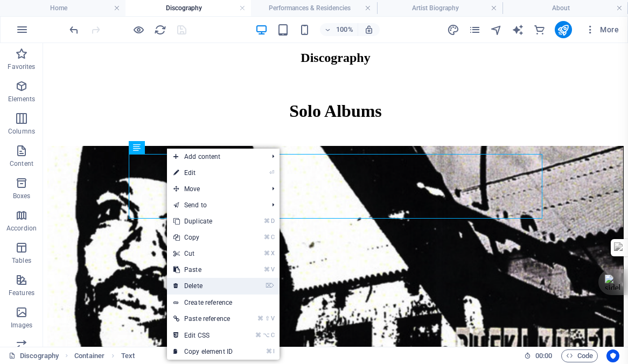
click at [197, 285] on link "⌦ Delete" at bounding box center [203, 286] width 72 height 16
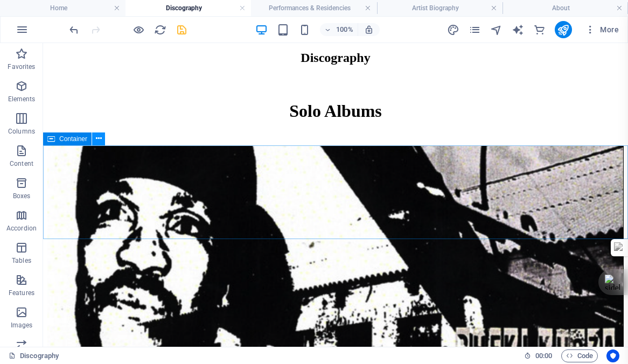
click at [100, 139] on icon at bounding box center [99, 138] width 6 height 11
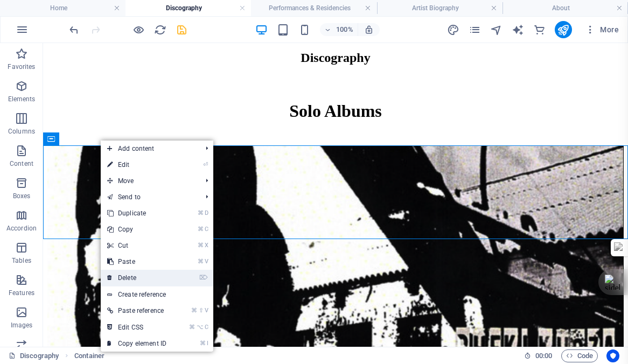
click at [127, 278] on link "⌦ Delete" at bounding box center [137, 278] width 72 height 16
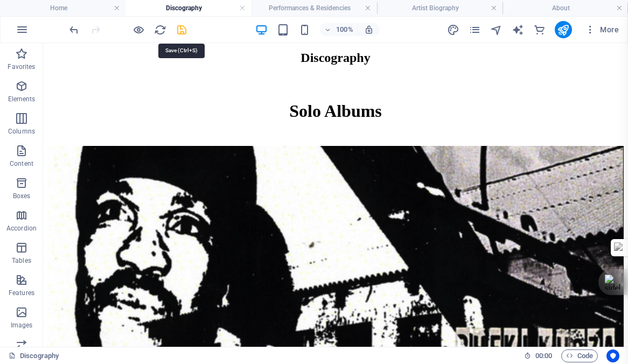
click at [181, 29] on icon "save" at bounding box center [182, 30] width 12 height 12
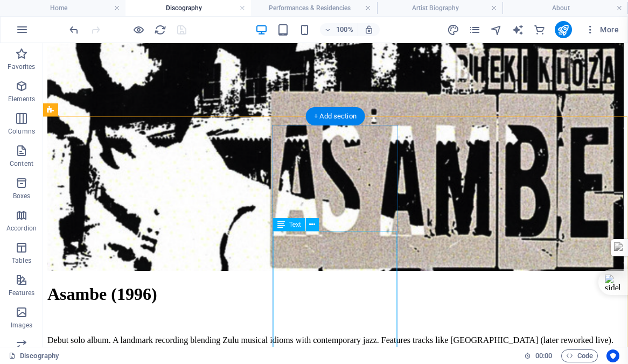
scroll to position [1208, 1]
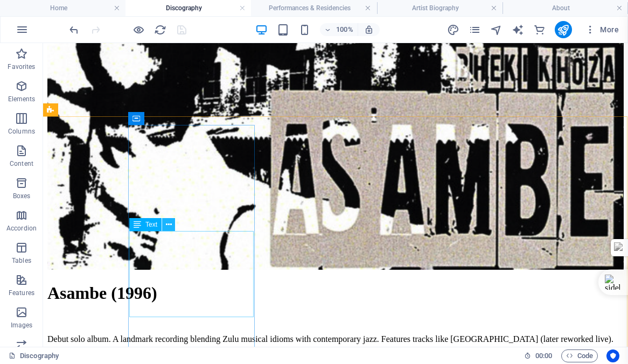
click at [169, 225] on icon at bounding box center [169, 224] width 6 height 11
click at [168, 225] on icon at bounding box center [169, 224] width 6 height 11
click at [167, 225] on icon at bounding box center [169, 224] width 6 height 11
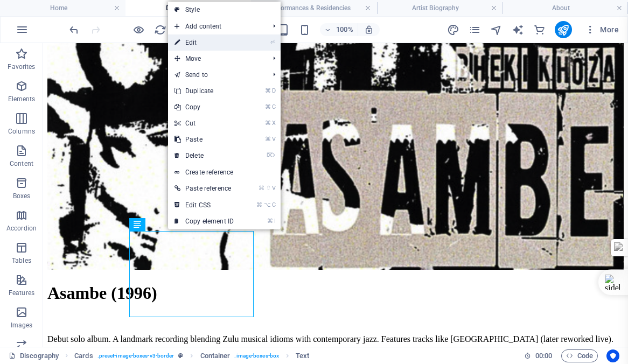
click at [194, 42] on link "⏎ Edit" at bounding box center [204, 42] width 72 height 16
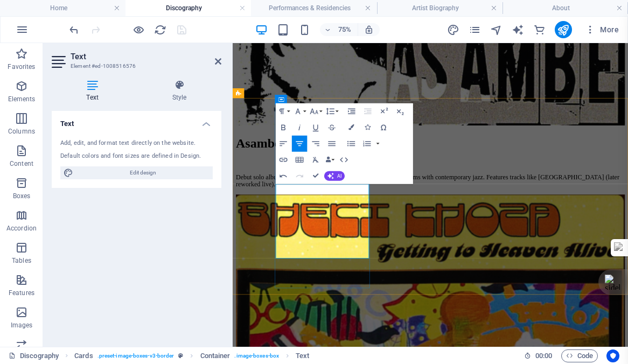
drag, startPoint x: 341, startPoint y: 240, endPoint x: 307, endPoint y: 242, distance: 33.4
click at [298, 128] on icon "button" at bounding box center [300, 128] width 10 height 10
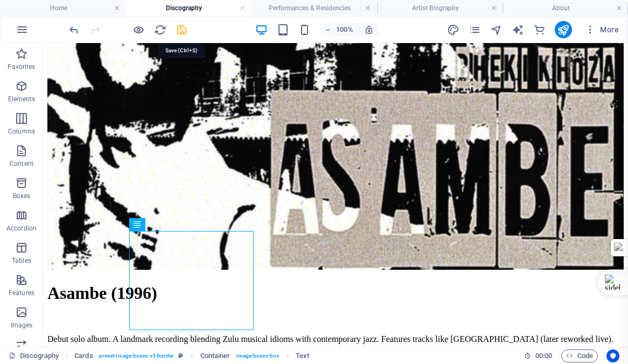
click at [181, 29] on icon "save" at bounding box center [182, 30] width 12 height 12
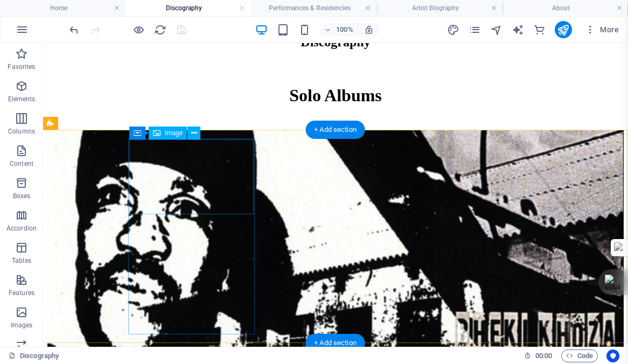
scroll to position [939, 1]
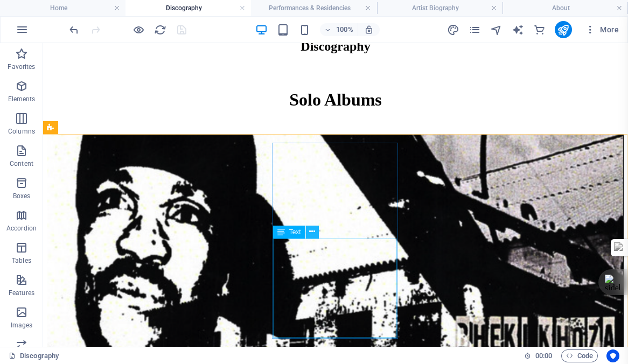
click at [313, 231] on icon at bounding box center [312, 231] width 6 height 11
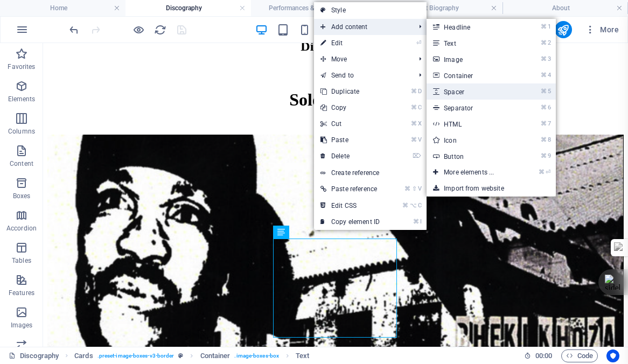
click at [460, 91] on link "⌘ 5 Spacer" at bounding box center [470, 91] width 89 height 16
select select "px"
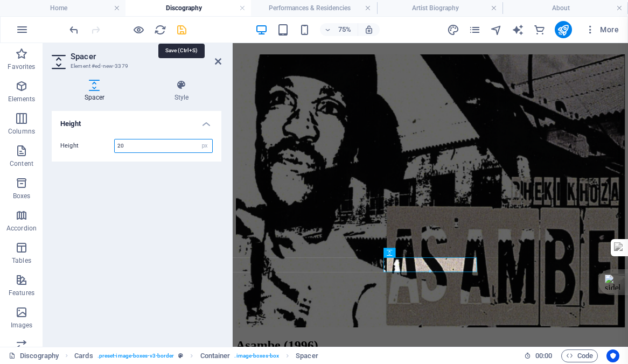
type input "20"
click at [178, 31] on icon "save" at bounding box center [182, 30] width 12 height 12
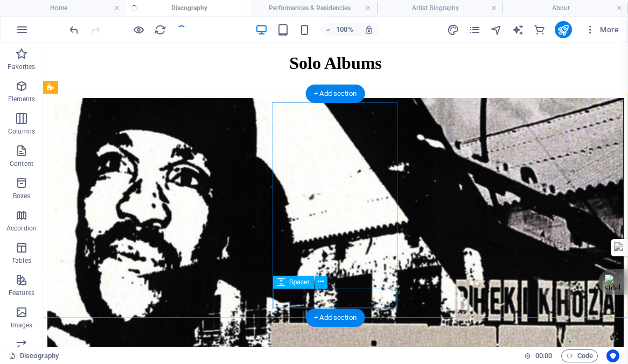
scroll to position [979, 1]
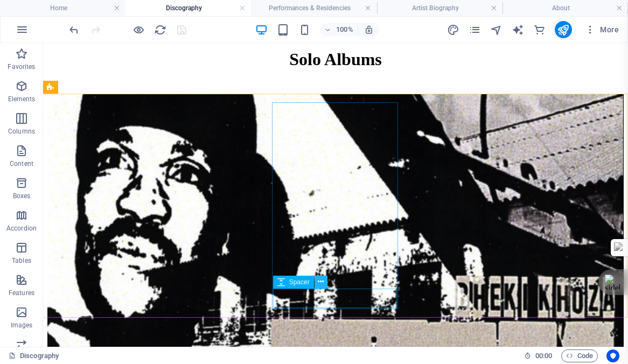
click at [322, 281] on icon at bounding box center [321, 281] width 6 height 11
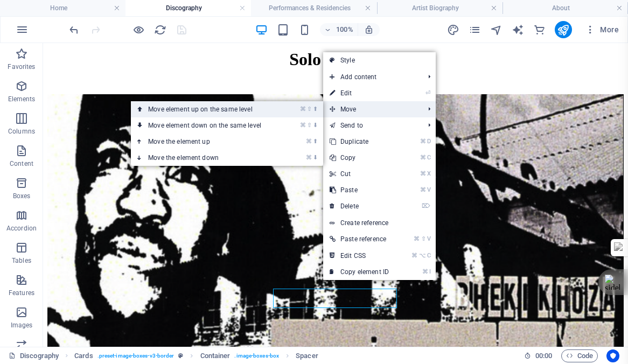
click at [212, 109] on link "⌘ ⇧ ⬆ Move element up on the same level" at bounding box center [207, 109] width 152 height 16
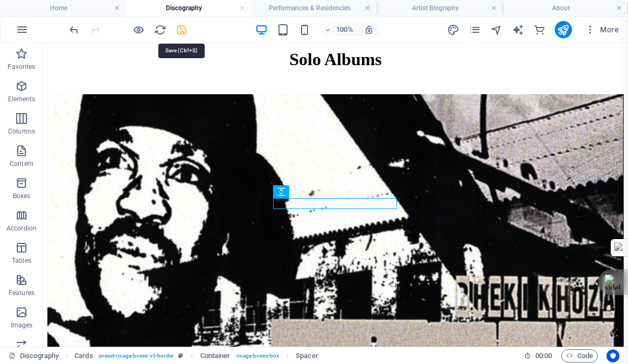
click at [180, 29] on icon "save" at bounding box center [182, 30] width 12 height 12
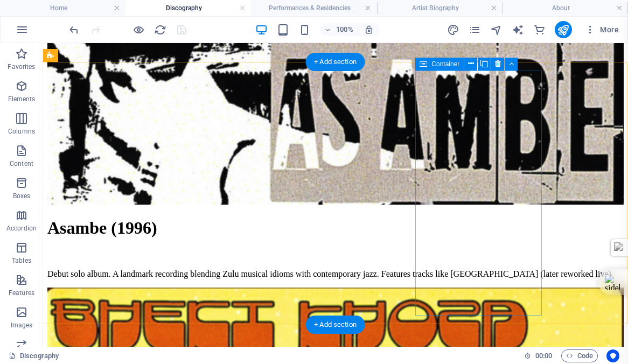
scroll to position [1276, 1]
